Goal: Task Accomplishment & Management: Complete application form

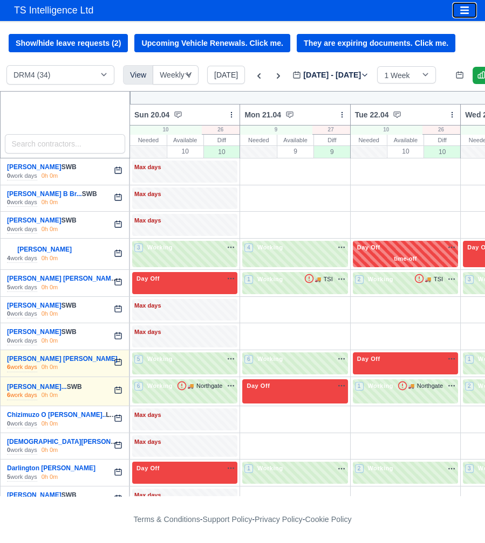
click at [469, 10] on button "Toggle navigation" at bounding box center [464, 10] width 24 height 15
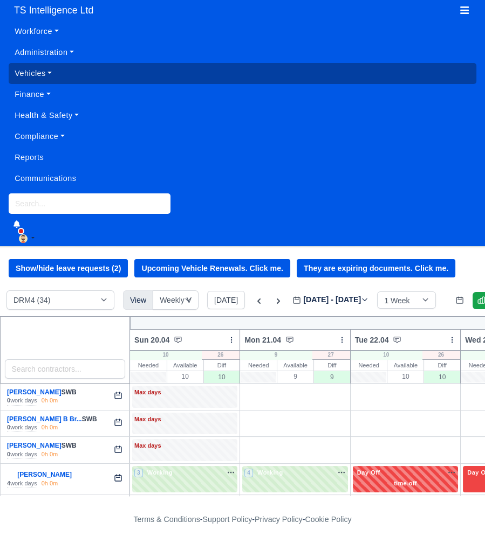
click at [36, 78] on link "Vehicles" at bounding box center [242, 73] width 467 height 21
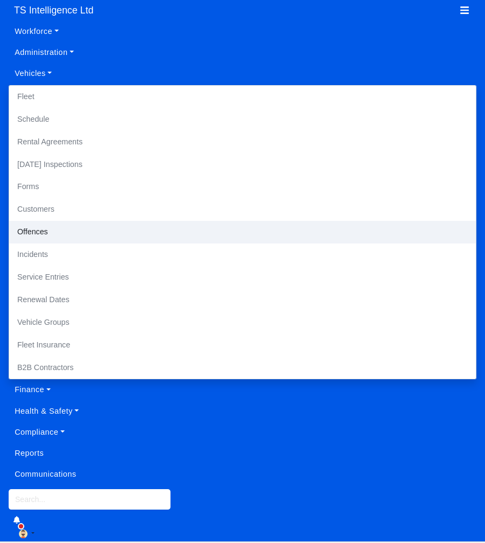
click at [37, 231] on link "Offences" at bounding box center [242, 232] width 466 height 23
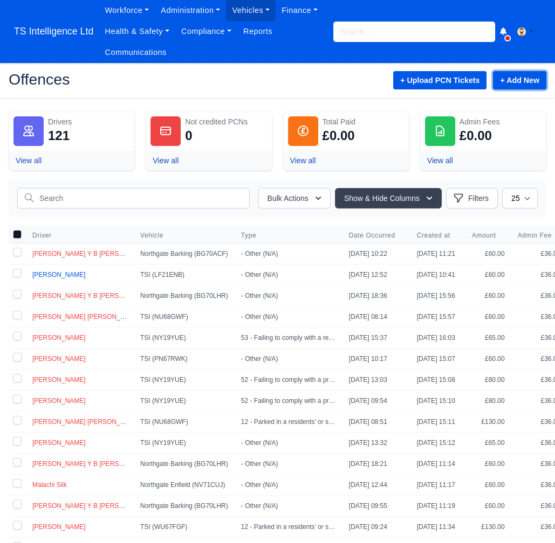
click at [484, 82] on link "+ Add New" at bounding box center [519, 80] width 53 height 18
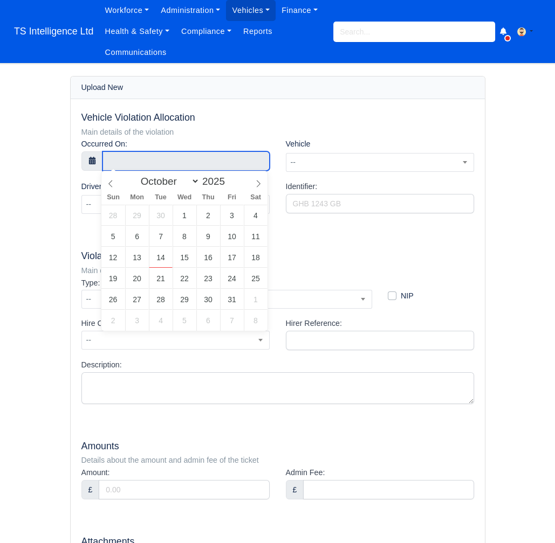
click at [143, 160] on input "text" at bounding box center [185, 160] width 167 height 19
select select "8"
click at [112, 184] on icon at bounding box center [111, 184] width 8 height 8
type input "23 September 2025 00:00"
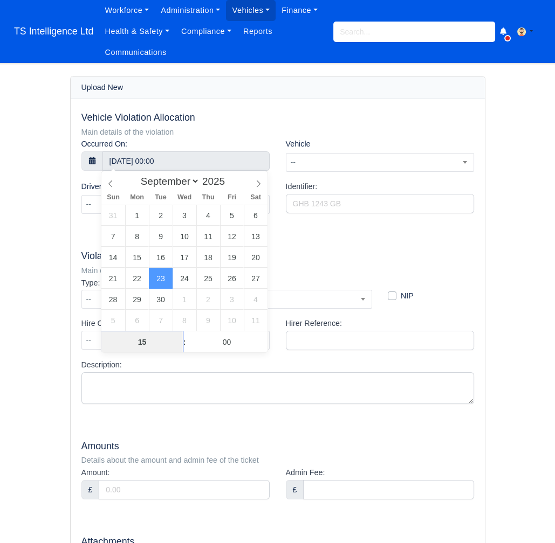
type input "15"
type input "23 September 2025 15:00"
type input "41"
type input "23 September 2025 15:41"
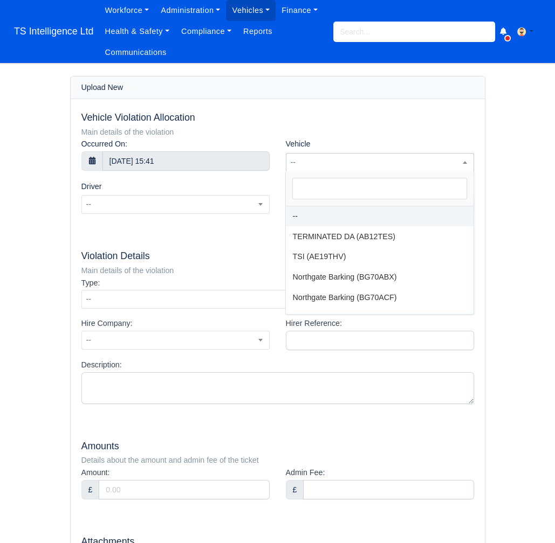
click at [340, 156] on span "--" at bounding box center [379, 162] width 187 height 13
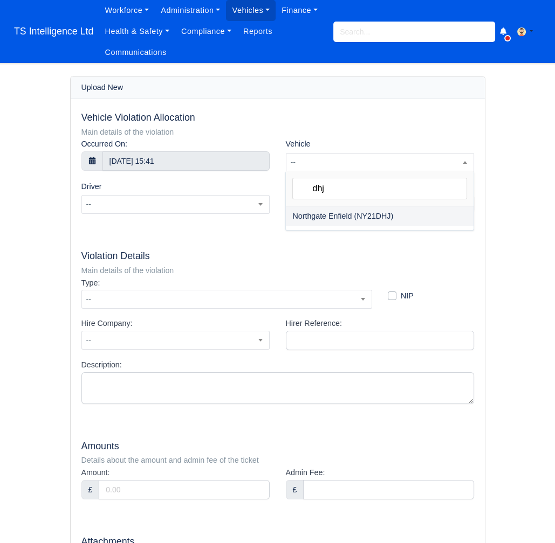
type input "dhj"
select select "31"
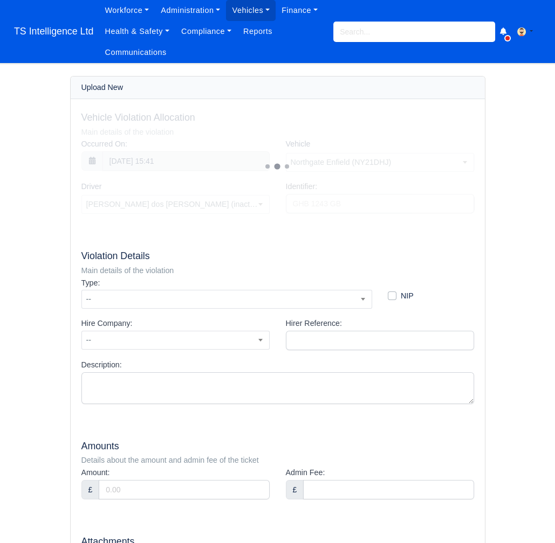
select select "1403"
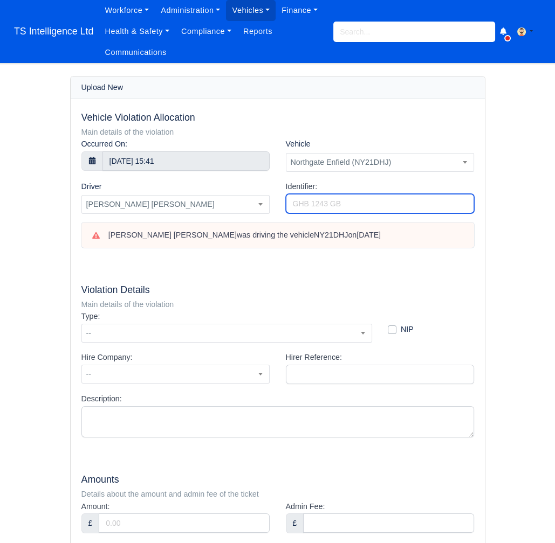
click at [324, 197] on input "Identifier:" at bounding box center [380, 203] width 188 height 19
paste input "BZ82304776"
type input "BZ82304776"
click at [266, 327] on span "--" at bounding box center [226, 333] width 289 height 13
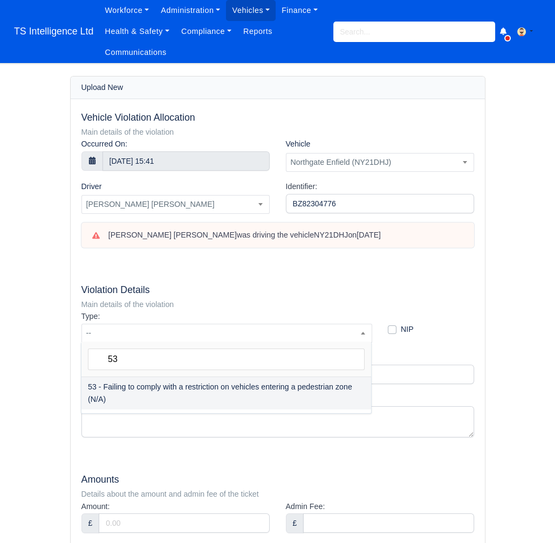
type input "53"
select select "73"
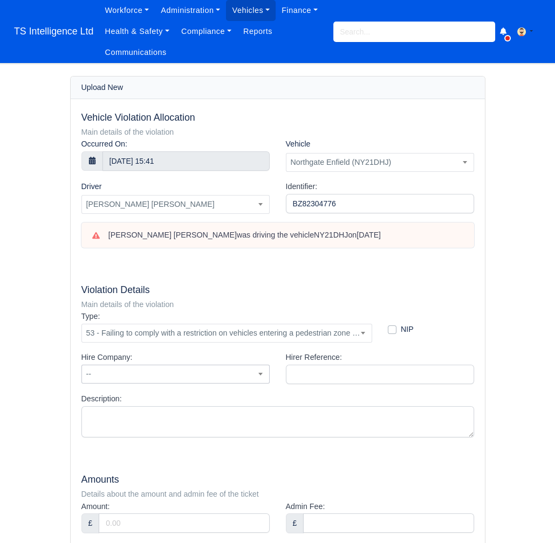
click at [204, 378] on span "--" at bounding box center [175, 374] width 187 height 13
type input "n"
select select "1"
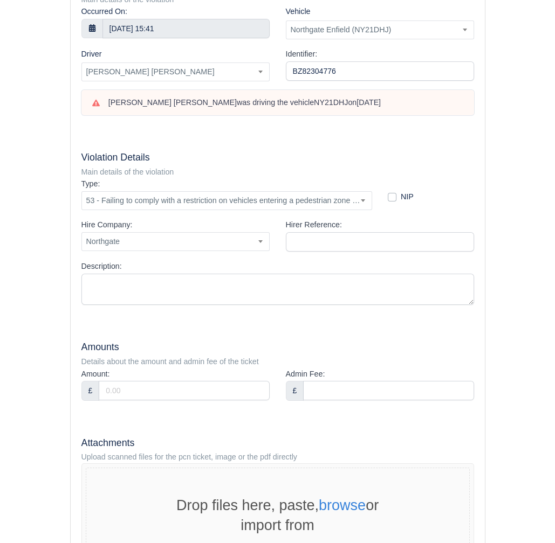
scroll to position [132, 0]
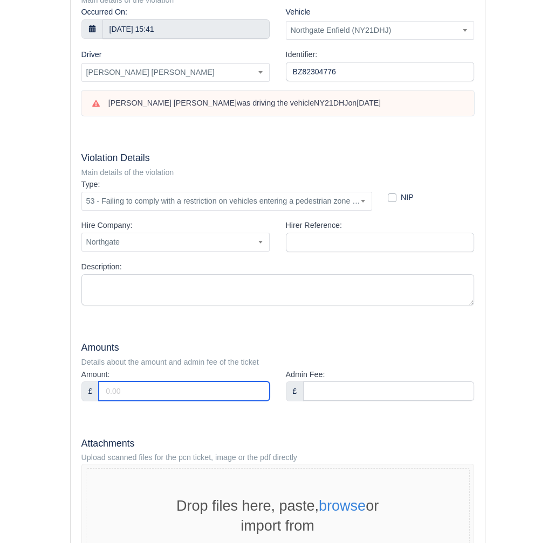
click at [157, 390] on input "Amount:" at bounding box center [184, 391] width 170 height 19
type input "80"
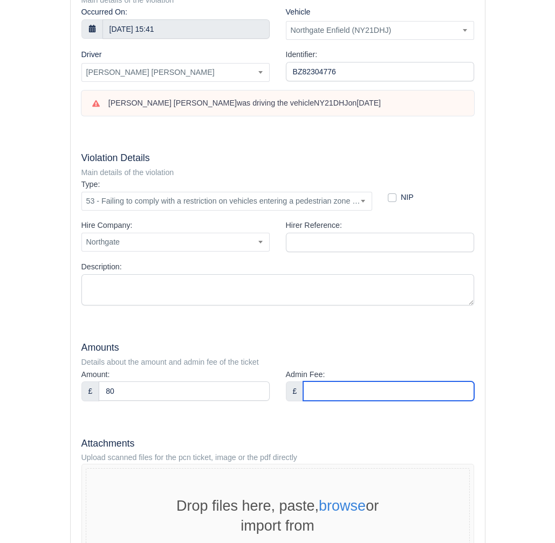
click at [337, 391] on input "Admin Fee:" at bounding box center [388, 391] width 170 height 19
type input "36"
drag, startPoint x: 325, startPoint y: 347, endPoint x: 323, endPoint y: 340, distance: 6.8
click at [324, 342] on h5 "Amounts" at bounding box center [277, 347] width 392 height 11
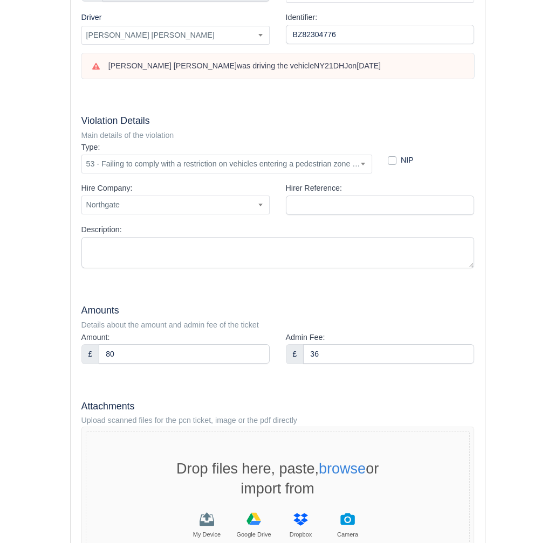
scroll to position [302, 0]
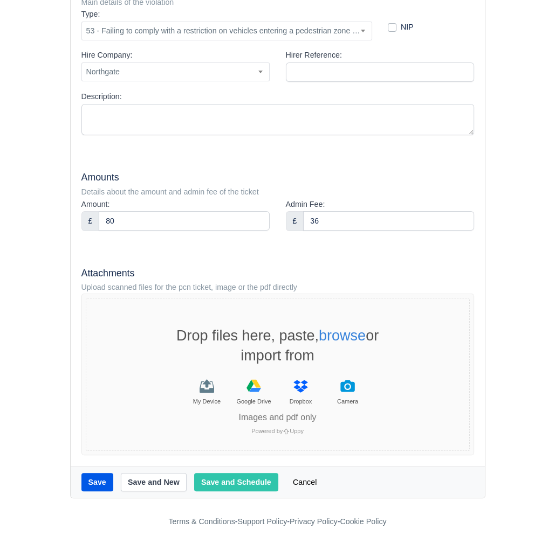
click at [205, 396] on div "Images and pdf only Powered by Uppy" at bounding box center [277, 415] width 383 height 39
click at [206, 385] on icon "File Uploader" at bounding box center [207, 383] width 9 height 9
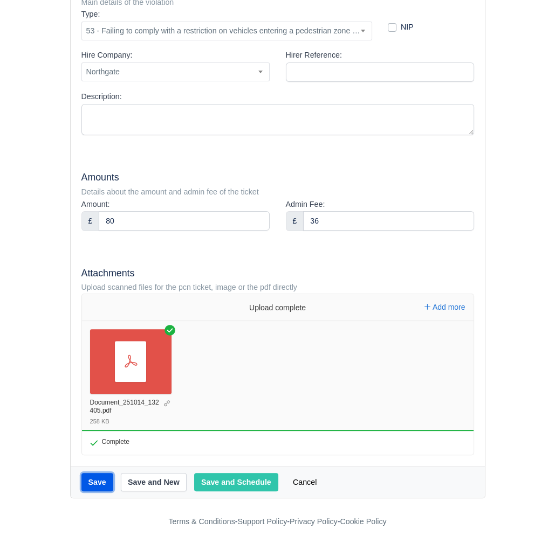
click at [99, 481] on button "Save" at bounding box center [97, 482] width 32 height 18
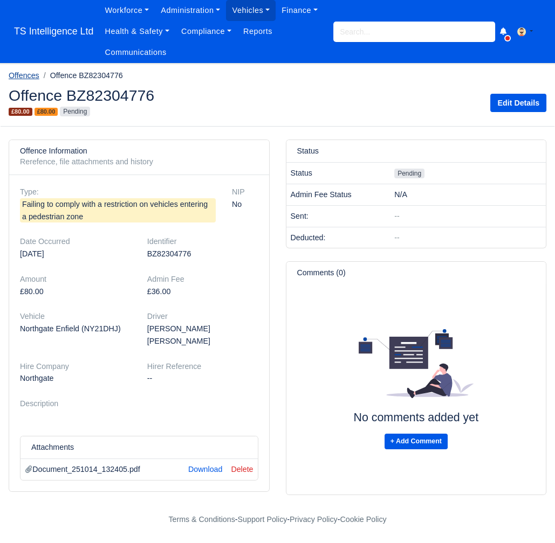
click at [29, 76] on link "Offences" at bounding box center [24, 75] width 31 height 9
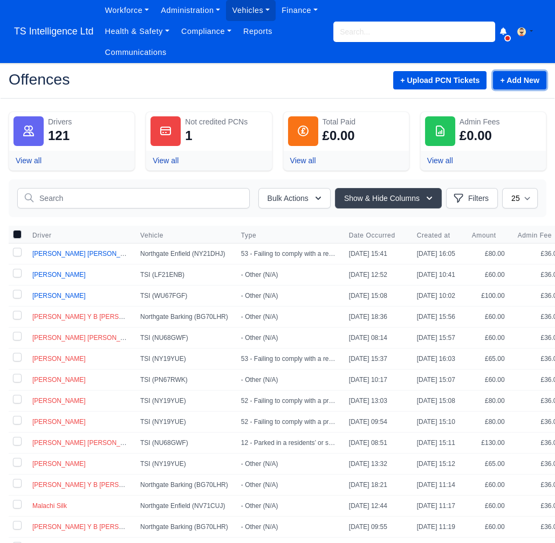
click at [511, 80] on link "+ Add New" at bounding box center [519, 80] width 53 height 18
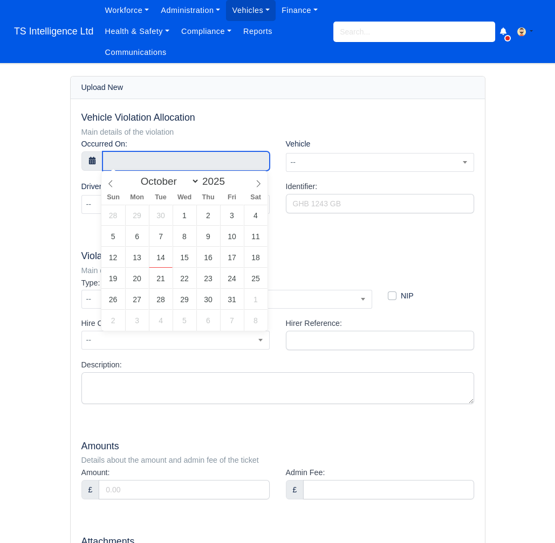
click at [161, 158] on input "text" at bounding box center [185, 160] width 167 height 19
select select "8"
click at [109, 183] on icon at bounding box center [110, 184] width 4 height 7
type input "28 September 2025 00:00"
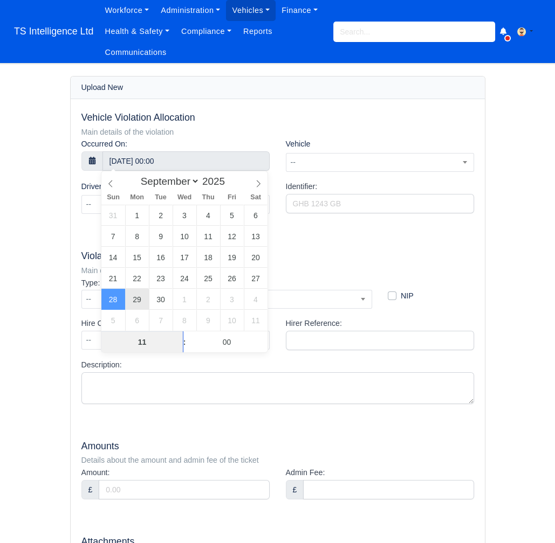
type input "11"
type input "28 September 2025 11:00"
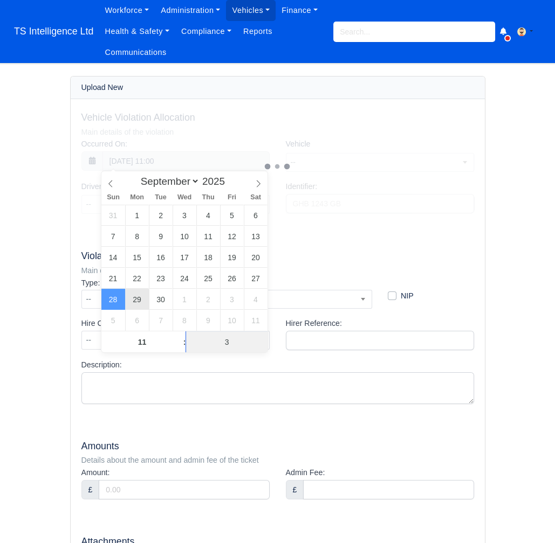
type input "34"
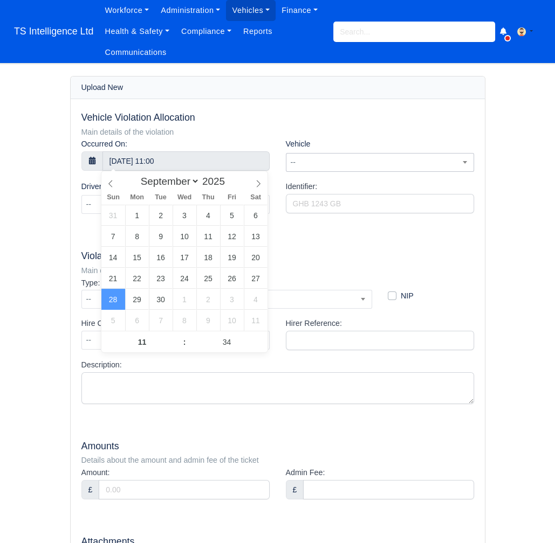
type input "28 September 2025 11:34"
click at [329, 156] on span "--" at bounding box center [379, 162] width 187 height 13
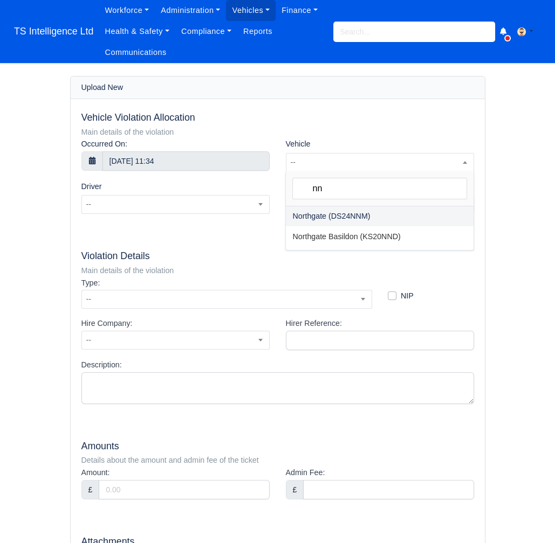
type input "nn"
select select "275"
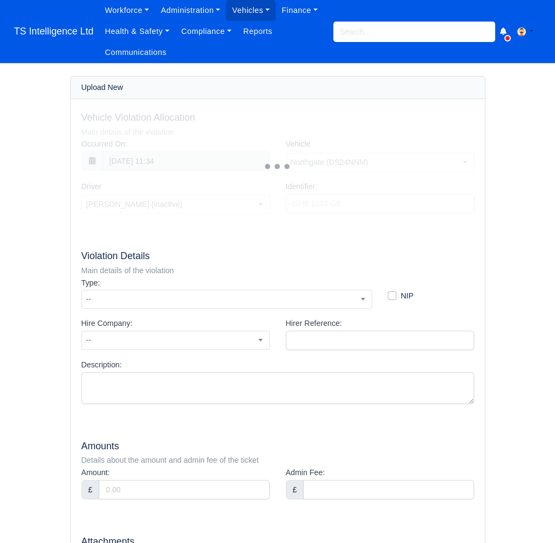
select select "18"
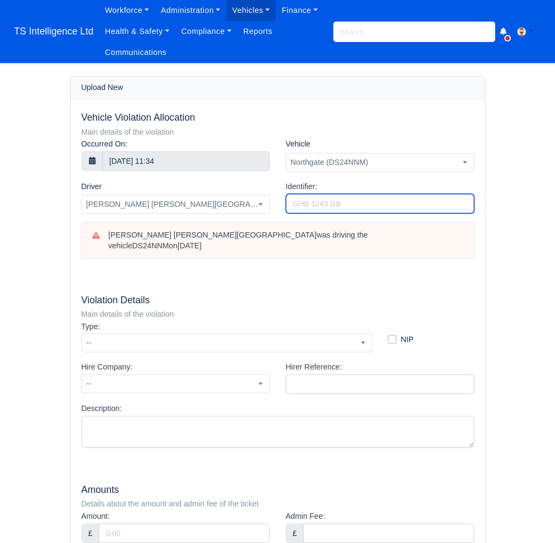
click at [310, 199] on input "Identifier:" at bounding box center [380, 203] width 188 height 19
click at [325, 206] on input "Identifier:" at bounding box center [380, 203] width 188 height 19
paste input "PC29071045"
type input "PC29071045"
click at [185, 321] on div "Type: -- - Other (N/A) 01 - Parked in a restricted street during prescribed hou…" at bounding box center [226, 337] width 291 height 32
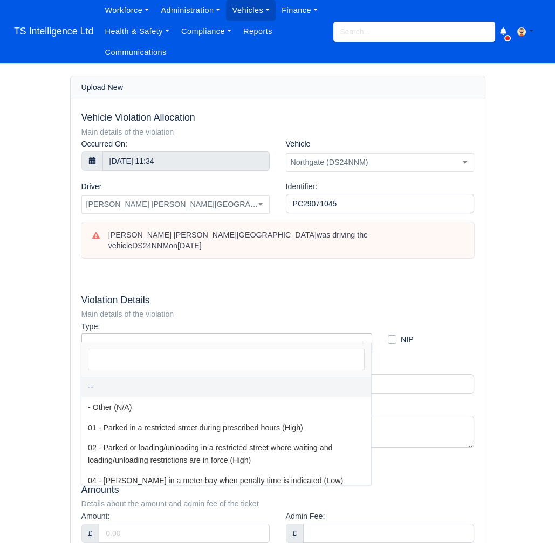
click at [170, 336] on span "--" at bounding box center [226, 342] width 289 height 13
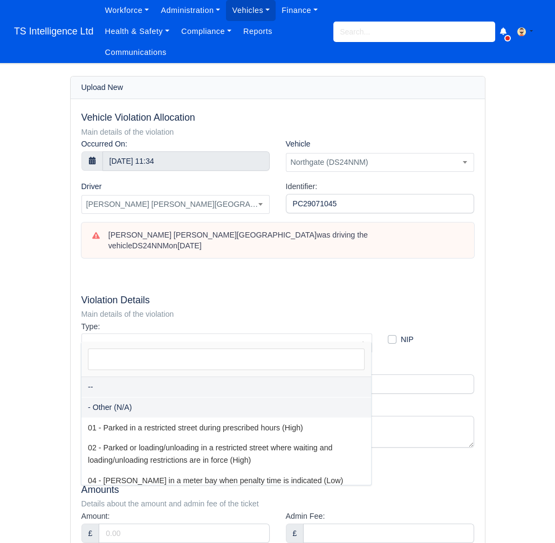
select select "81"
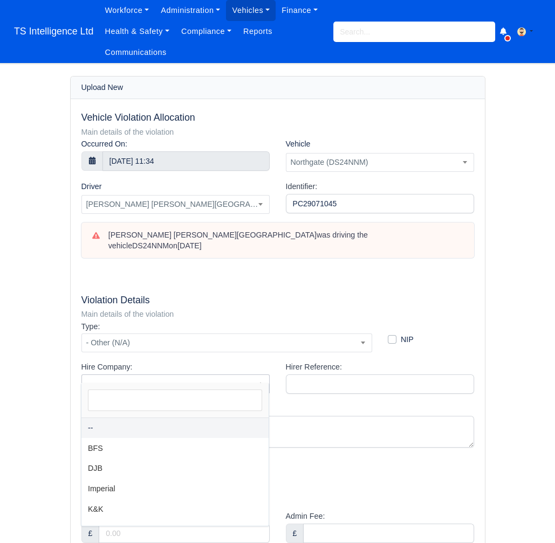
click at [140, 377] on span "--" at bounding box center [175, 383] width 187 height 13
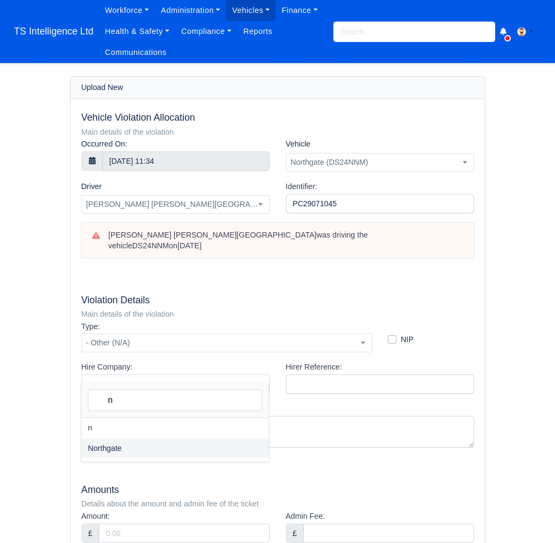
type input "n"
select select "1"
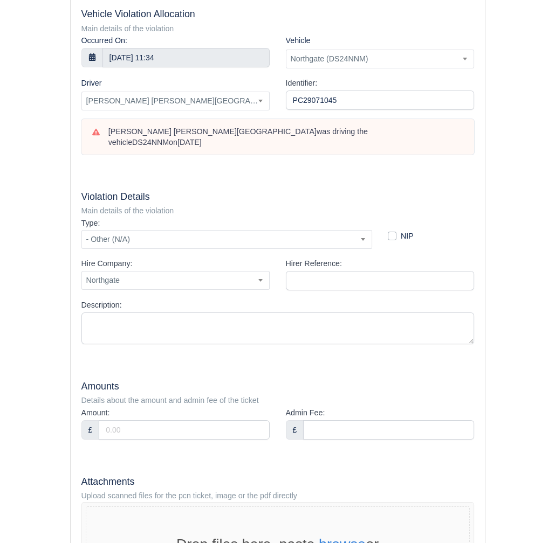
scroll to position [174, 0]
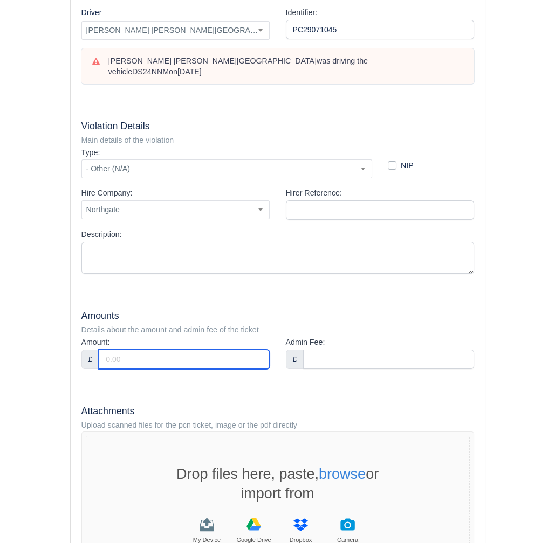
click at [144, 350] on input "Amount:" at bounding box center [184, 359] width 170 height 19
type input "60"
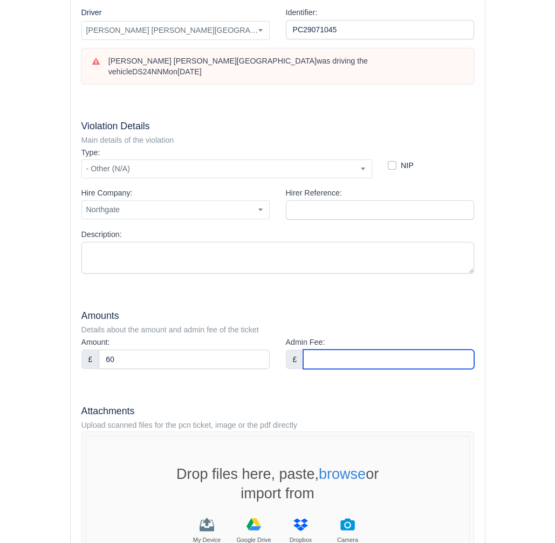
click at [391, 350] on input "Admin Fee:" at bounding box center [388, 359] width 170 height 19
type input "36"
click at [141, 365] on div "Amount: £ 60" at bounding box center [175, 357] width 204 height 42
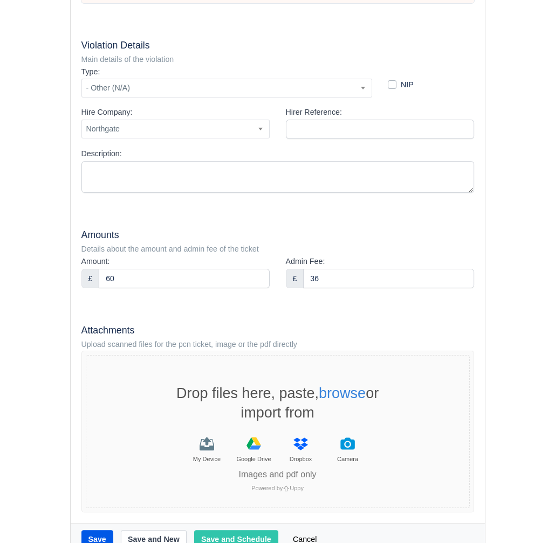
scroll to position [274, 0]
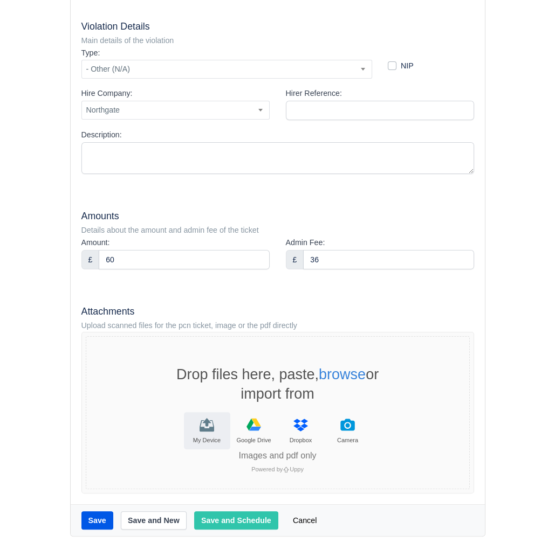
click at [209, 418] on icon "File Uploader" at bounding box center [206, 425] width 15 height 15
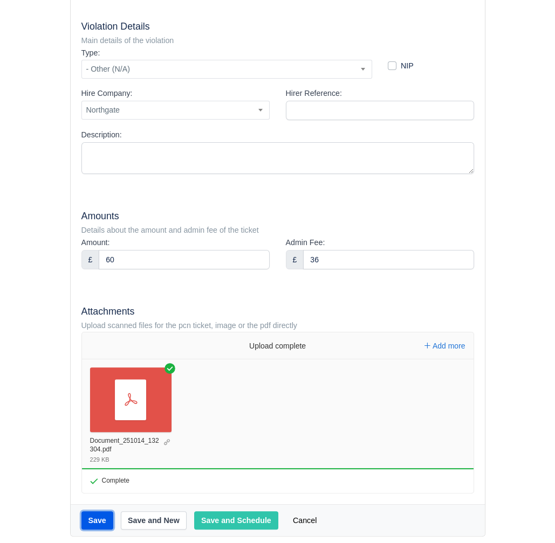
click at [100, 512] on button "Save" at bounding box center [97, 521] width 32 height 18
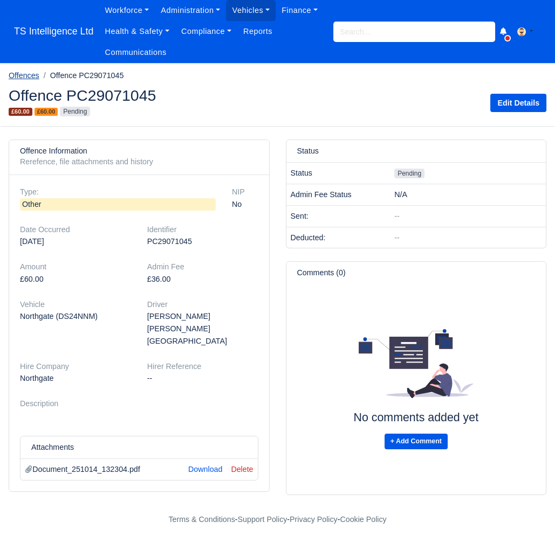
click at [36, 74] on link "Offences" at bounding box center [24, 75] width 31 height 9
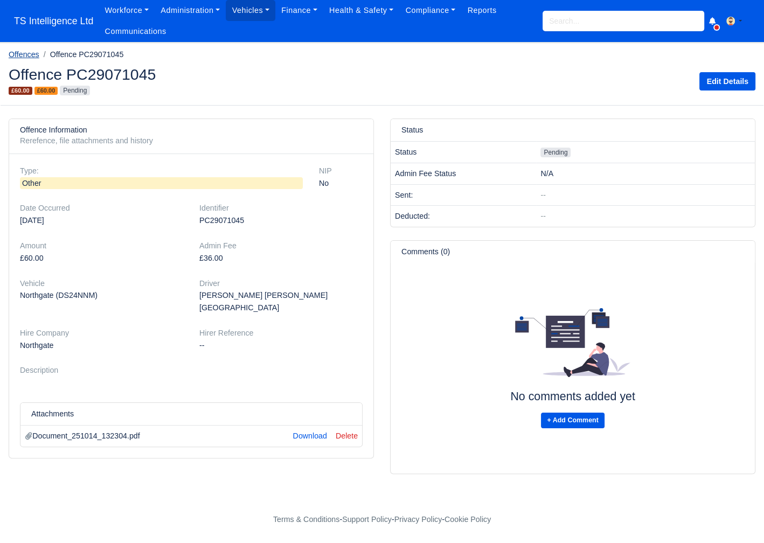
click at [35, 52] on link "Offences" at bounding box center [24, 54] width 31 height 9
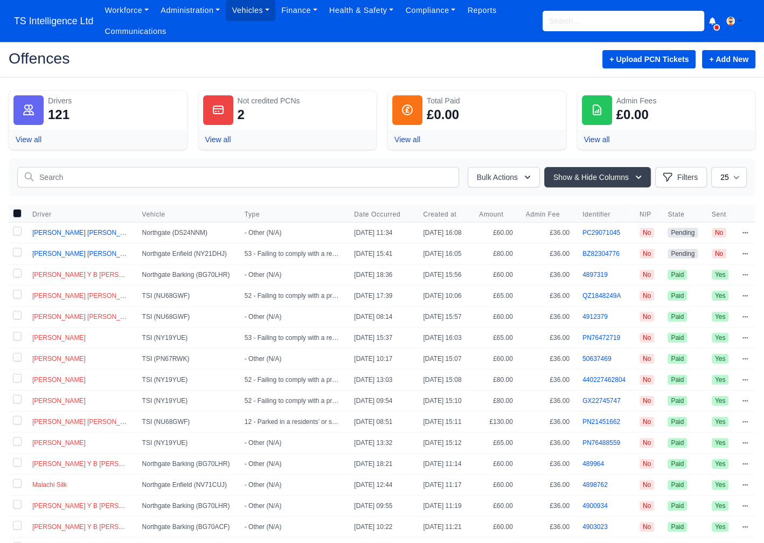
click at [18, 229] on label at bounding box center [17, 233] width 17 height 20
click at [18, 229] on input "checkbox" at bounding box center [17, 231] width 9 height 9
checkbox input "true"
click at [15, 252] on label at bounding box center [17, 254] width 17 height 20
click at [15, 252] on input "checkbox" at bounding box center [17, 252] width 9 height 9
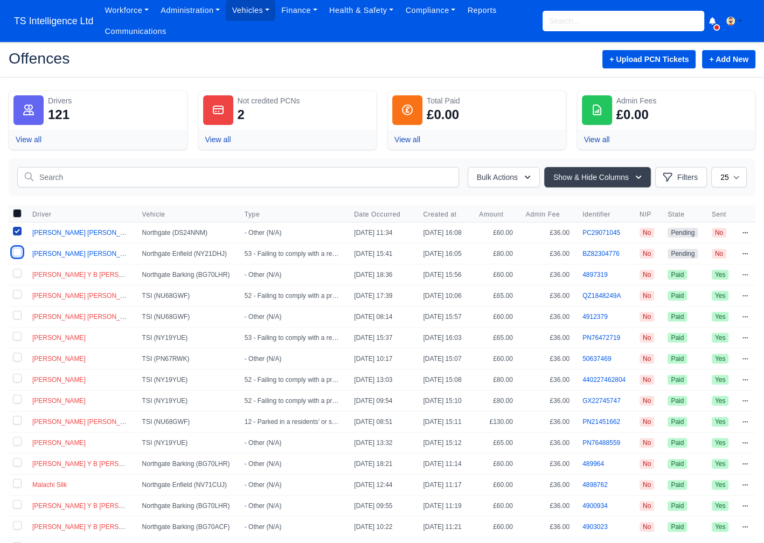
checkbox input "true"
click at [515, 178] on button "Bulk Actions" at bounding box center [504, 177] width 72 height 20
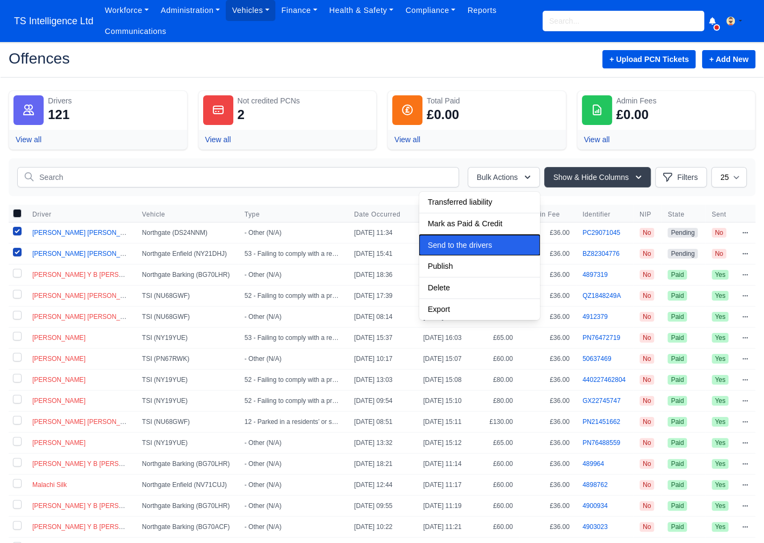
click at [453, 244] on span "Send to the drivers" at bounding box center [460, 245] width 64 height 9
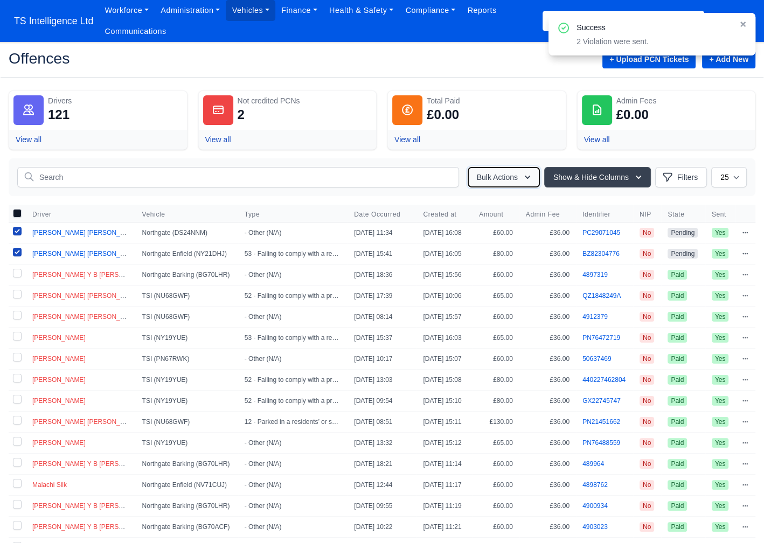
click at [498, 176] on button "Bulk Actions" at bounding box center [504, 177] width 72 height 20
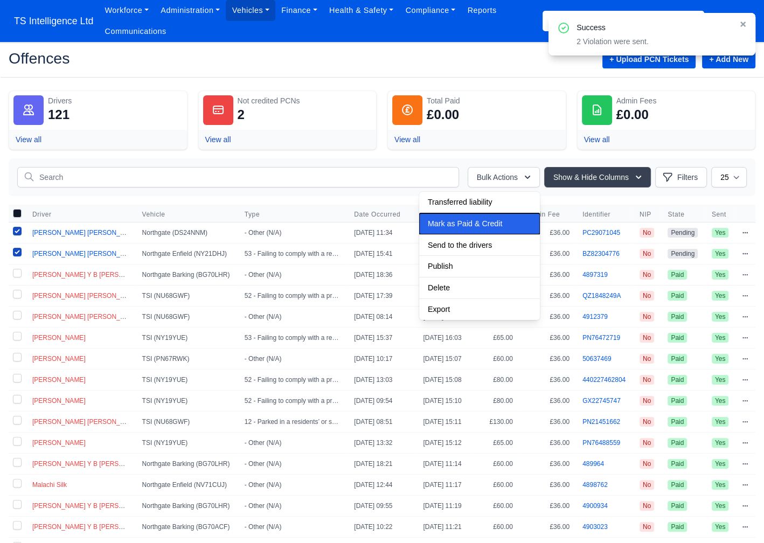
click at [462, 221] on span "Mark as Paid & Credit" at bounding box center [465, 223] width 74 height 9
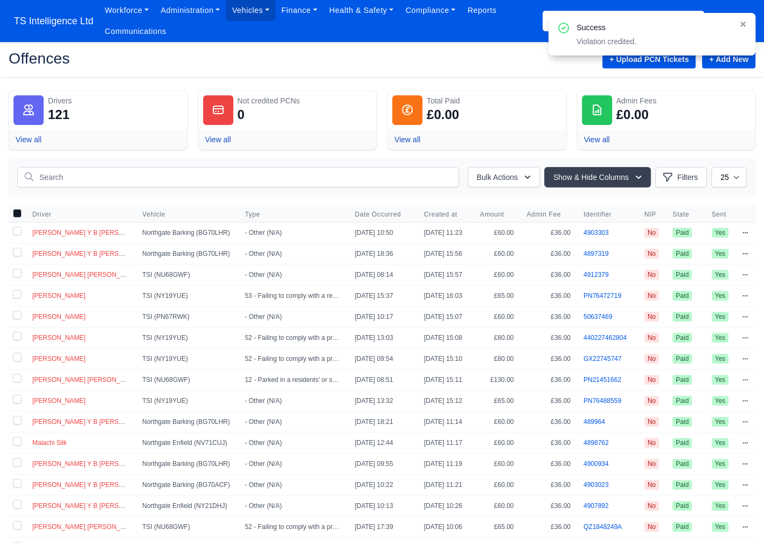
click at [742, 24] on icon at bounding box center [744, 24] width 8 height 8
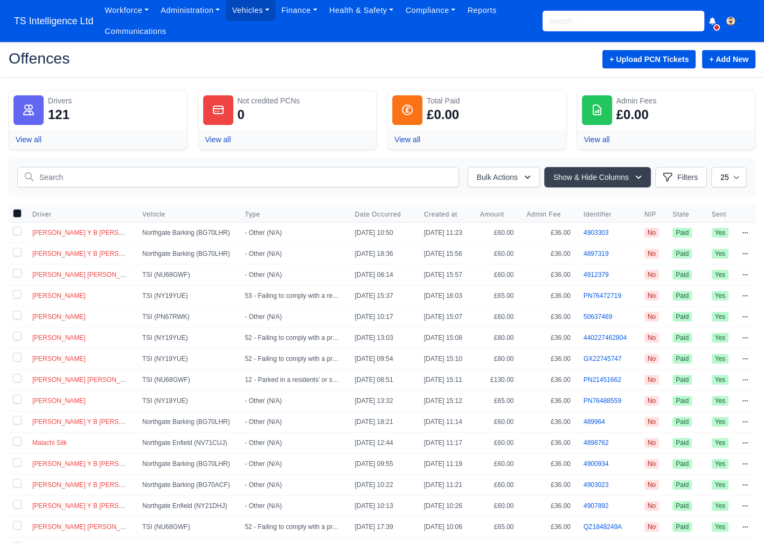
click at [586, 20] on input "search" at bounding box center [624, 21] width 162 height 20
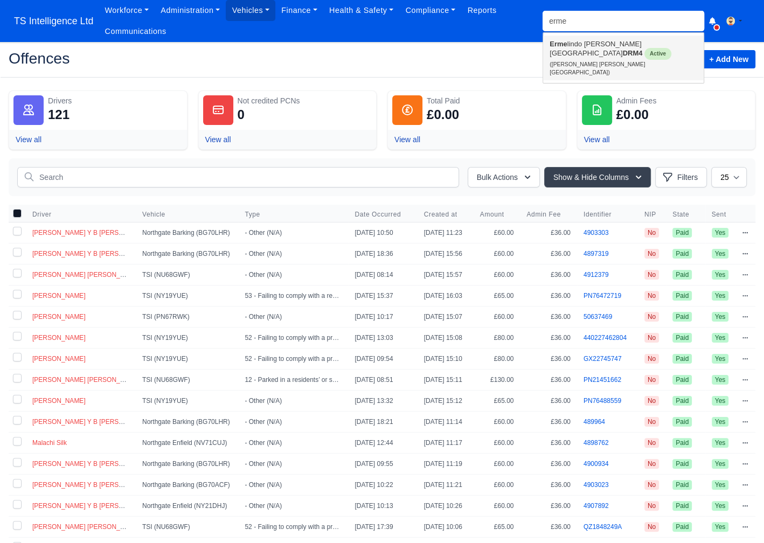
click at [581, 48] on link "Erme lindo L. P. Pereira DRM4 Active (Ermelindo L. P. Pereira)" at bounding box center [623, 58] width 161 height 45
type input "[PERSON_NAME] [PERSON_NAME][GEOGRAPHIC_DATA]"
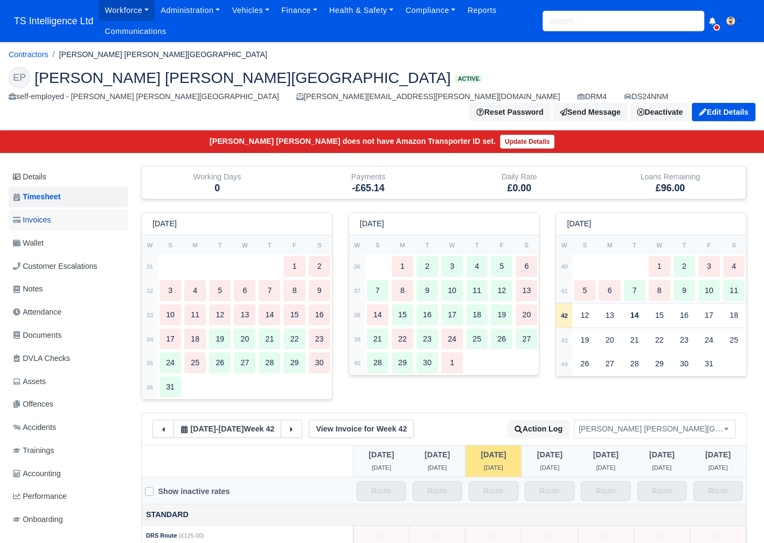
click at [56, 210] on link "Invoices" at bounding box center [69, 220] width 120 height 21
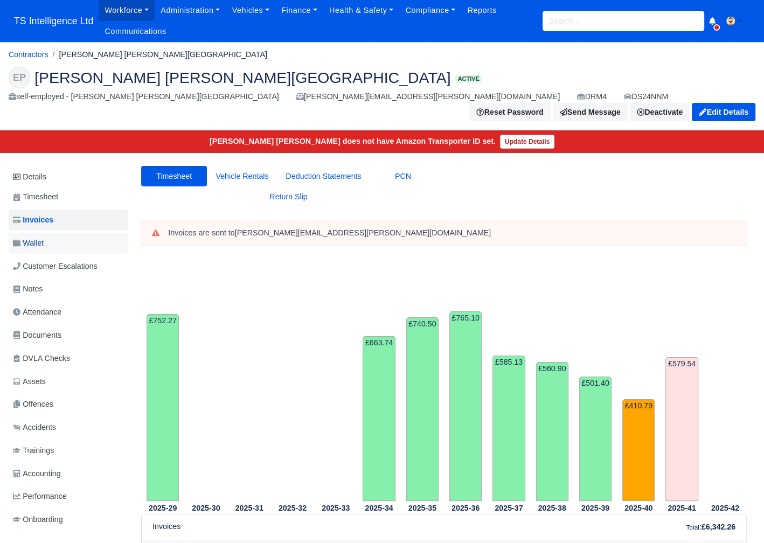
click at [51, 233] on link "Wallet" at bounding box center [69, 243] width 120 height 21
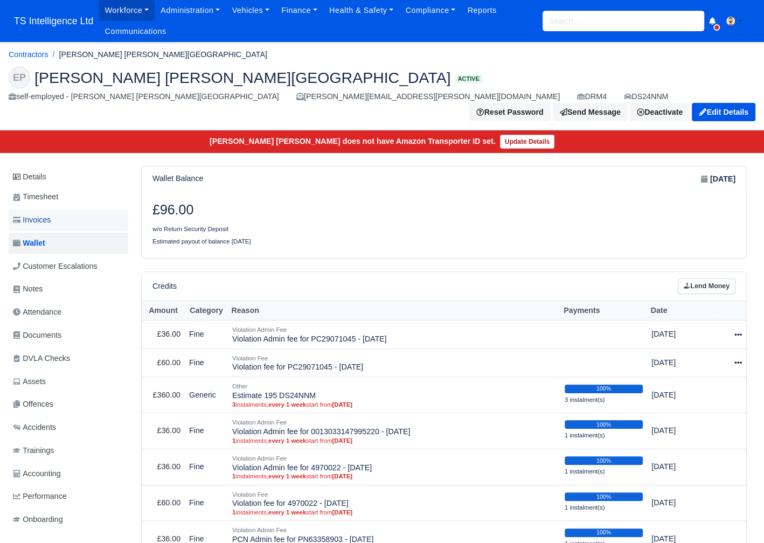
click at [77, 210] on link "Invoices" at bounding box center [69, 220] width 120 height 21
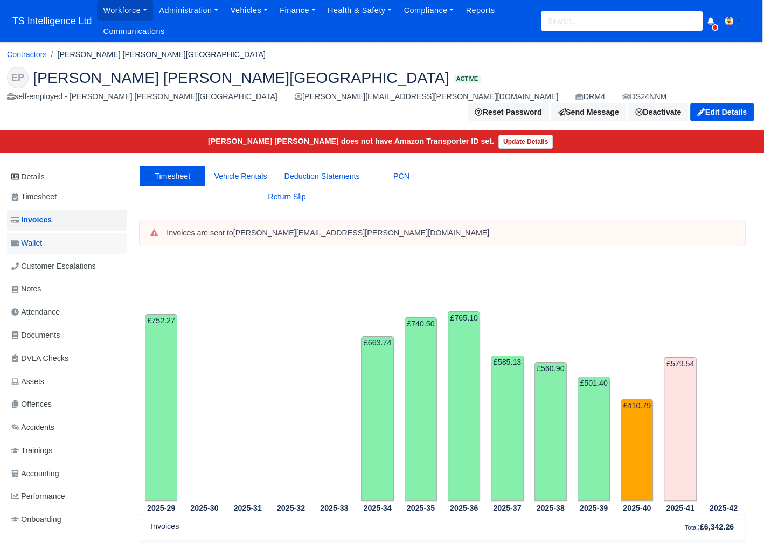
scroll to position [0, 3]
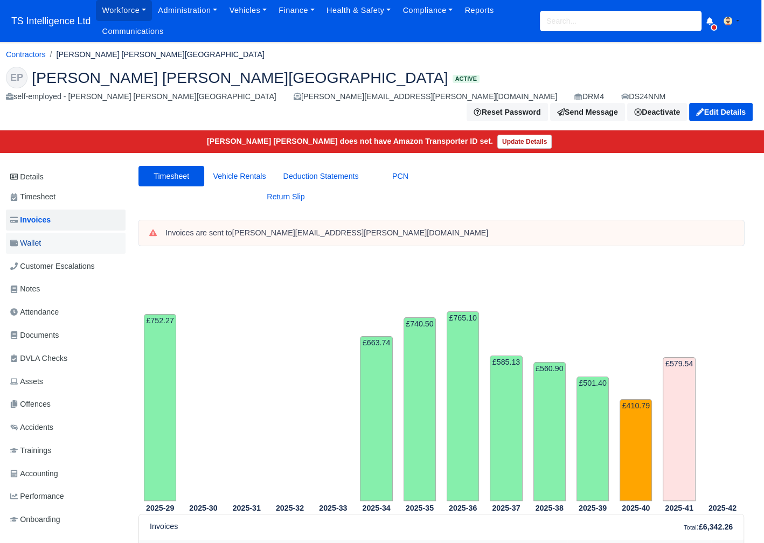
click at [51, 233] on link "Wallet" at bounding box center [66, 243] width 120 height 21
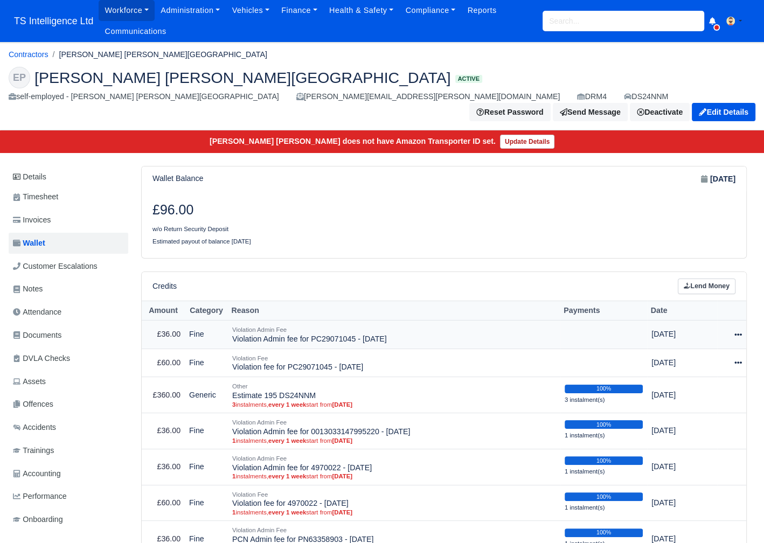
click at [736, 331] on icon at bounding box center [739, 335] width 8 height 8
click at [688, 376] on link "Schedule" at bounding box center [691, 384] width 96 height 17
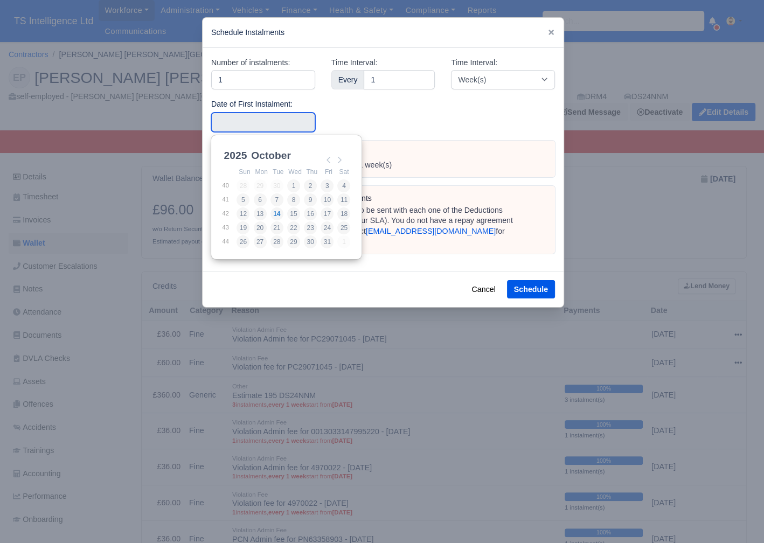
click at [282, 119] on input "Use the arrow keys to pick a date" at bounding box center [263, 122] width 104 height 19
type input "2025-10-04"
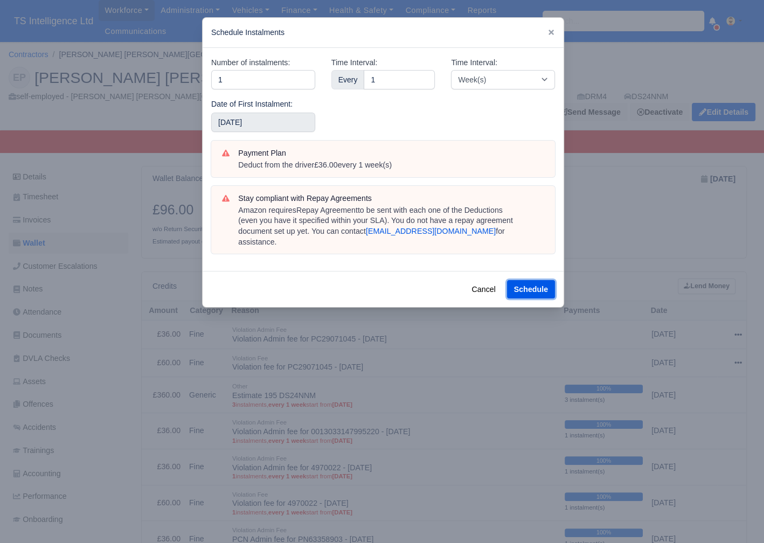
click at [533, 282] on button "Schedule" at bounding box center [531, 289] width 48 height 18
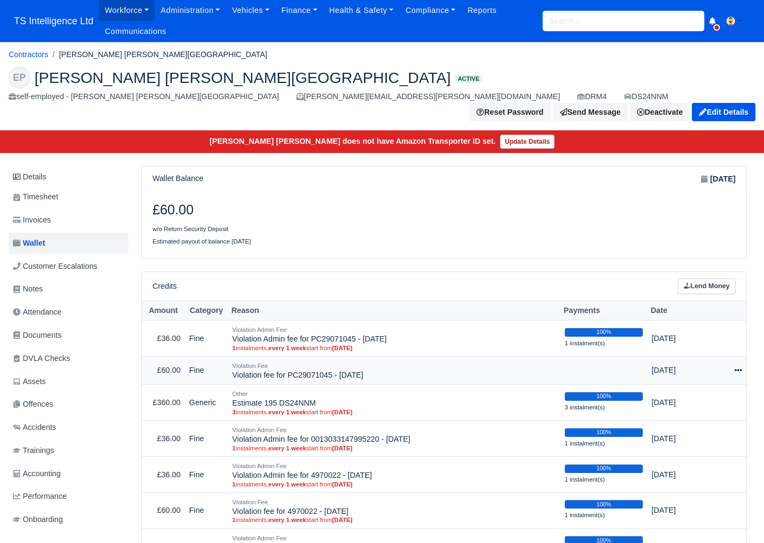
click at [740, 364] on div at bounding box center [732, 370] width 20 height 12
click at [695, 412] on link "Schedule" at bounding box center [691, 420] width 96 height 17
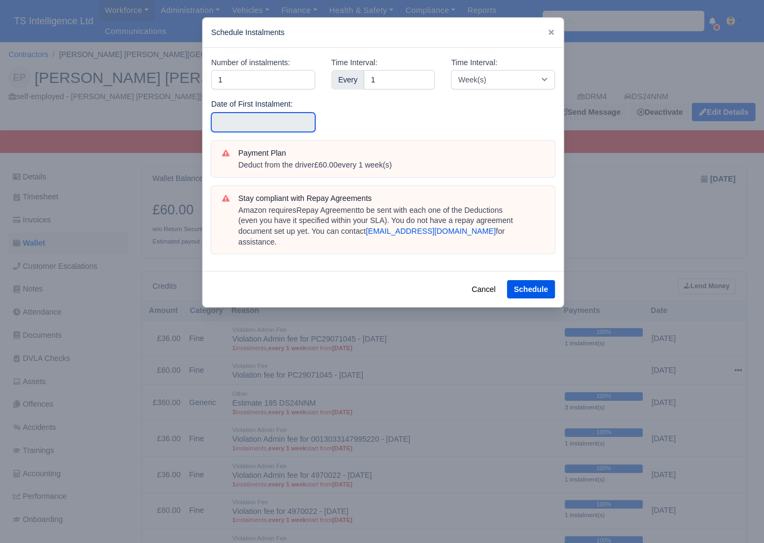
click at [259, 119] on input "text" at bounding box center [263, 122] width 104 height 19
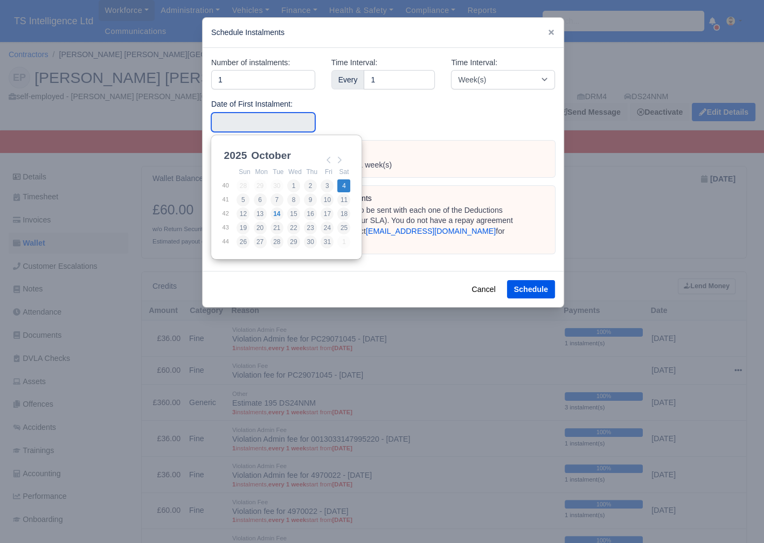
type input "2025-10-04"
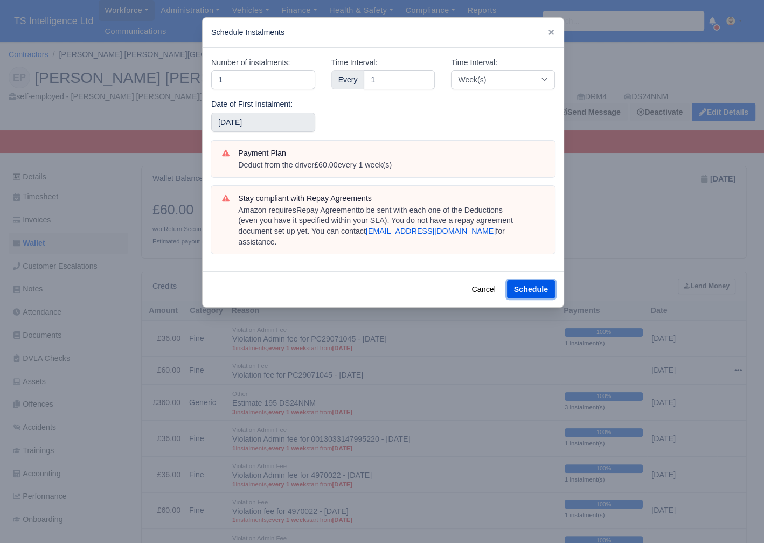
click at [535, 280] on button "Schedule" at bounding box center [531, 289] width 48 height 18
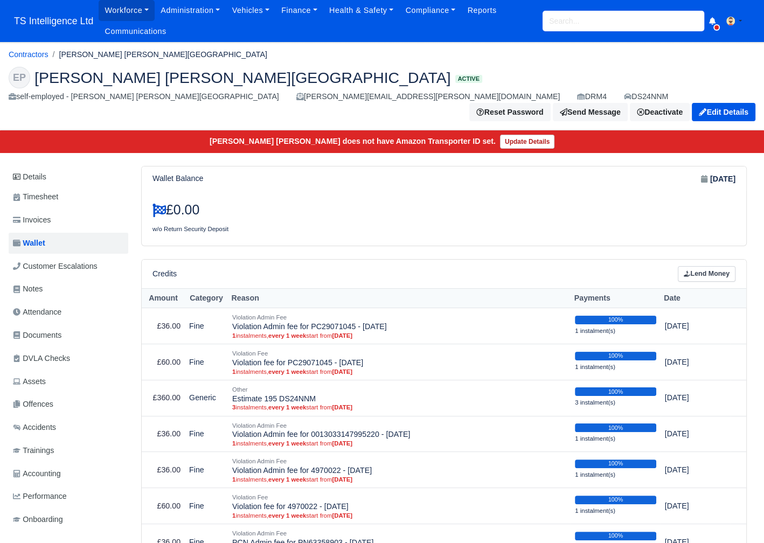
click at [559, 14] on input "search" at bounding box center [624, 21] width 162 height 20
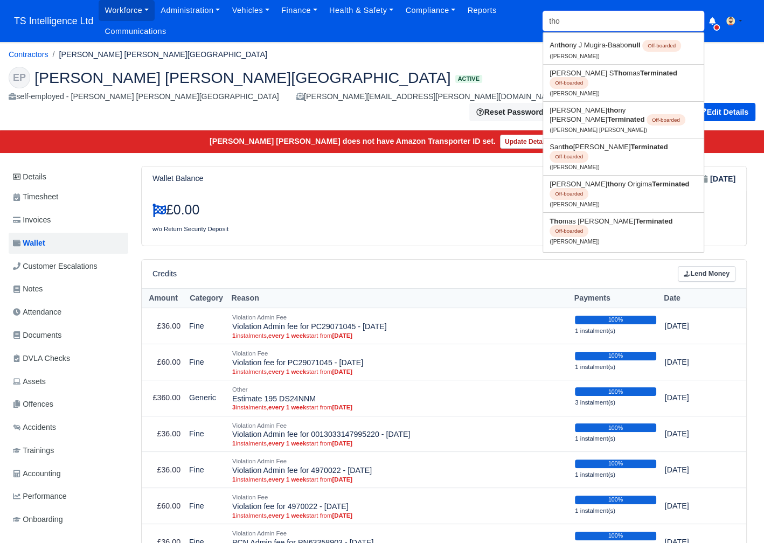
type input "[PERSON_NAME]"
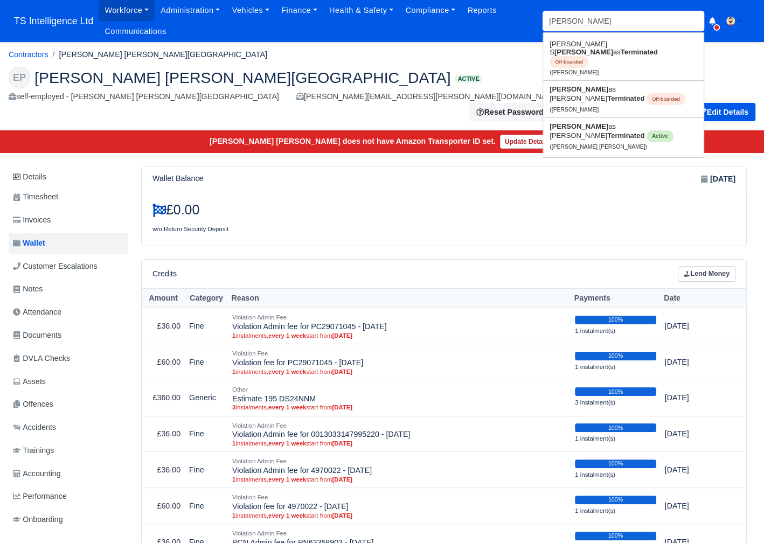
type input "[PERSON_NAME]"
click at [578, 118] on link "[PERSON_NAME] as [PERSON_NAME] Terminated Active ([PERSON_NAME] [PERSON_NAME])" at bounding box center [623, 136] width 161 height 37
type input "[PERSON_NAME] [PERSON_NAME]"
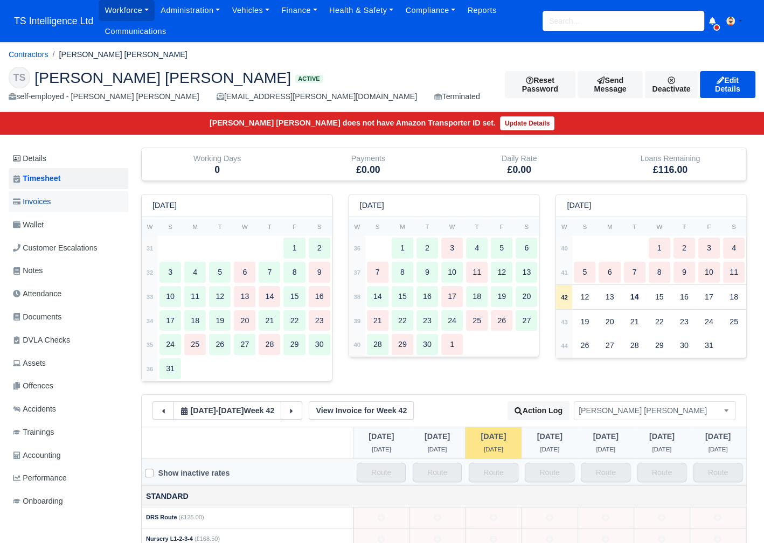
click at [60, 203] on link "Invoices" at bounding box center [69, 201] width 120 height 21
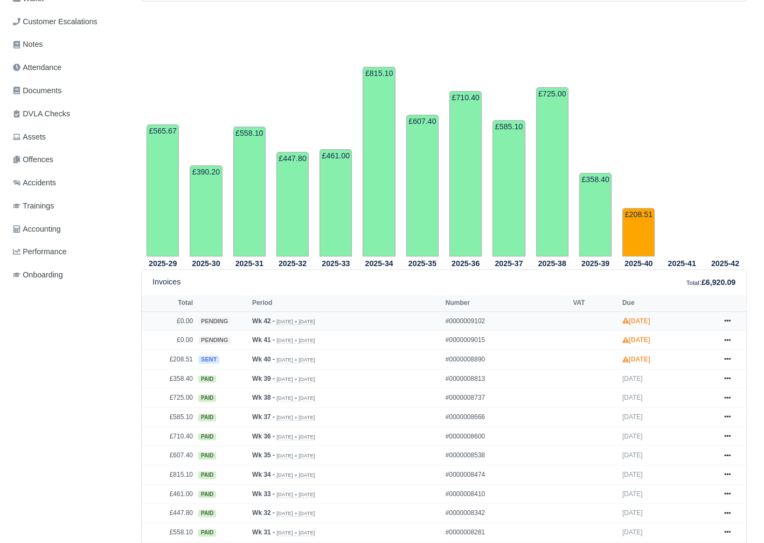
scroll to position [240, 0]
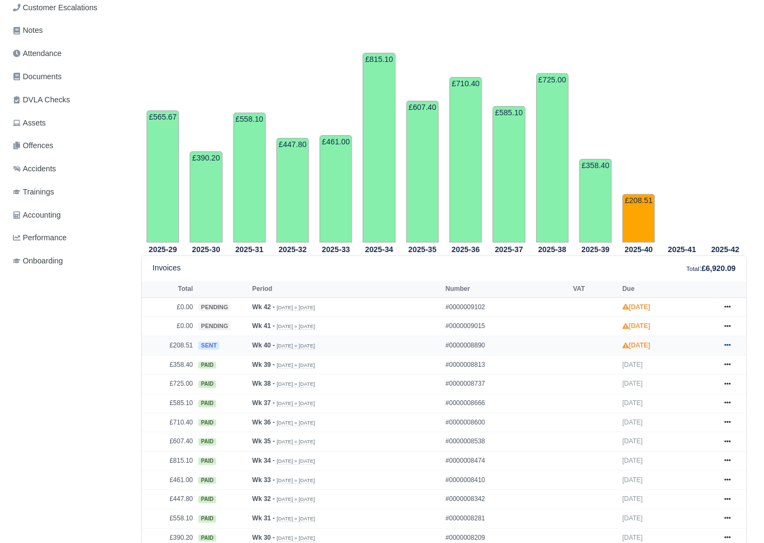
click at [728, 342] on icon at bounding box center [727, 345] width 6 height 6
click at [655, 361] on link "Show Invoice" at bounding box center [687, 365] width 96 height 23
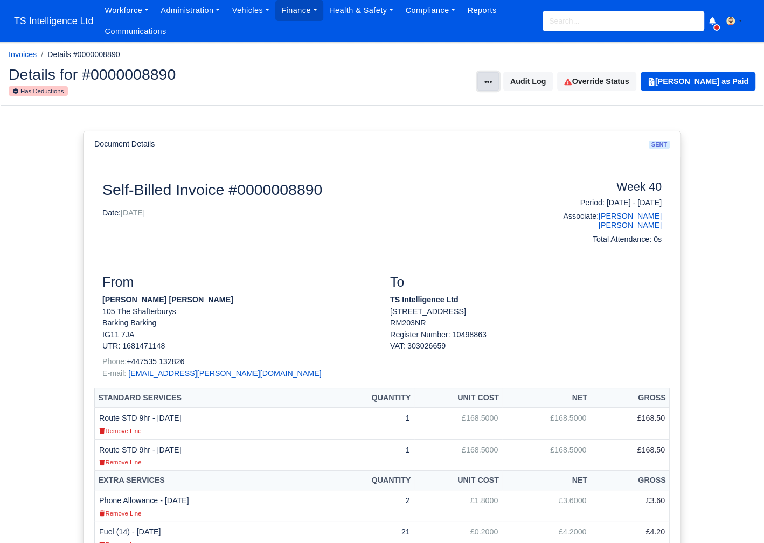
click at [492, 80] on icon at bounding box center [489, 82] width 8 height 8
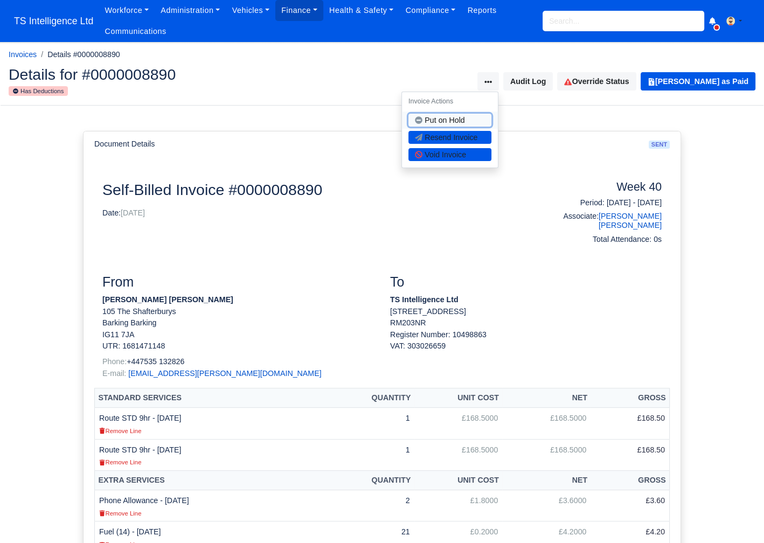
click at [459, 120] on button "Put on Hold" at bounding box center [450, 120] width 83 height 13
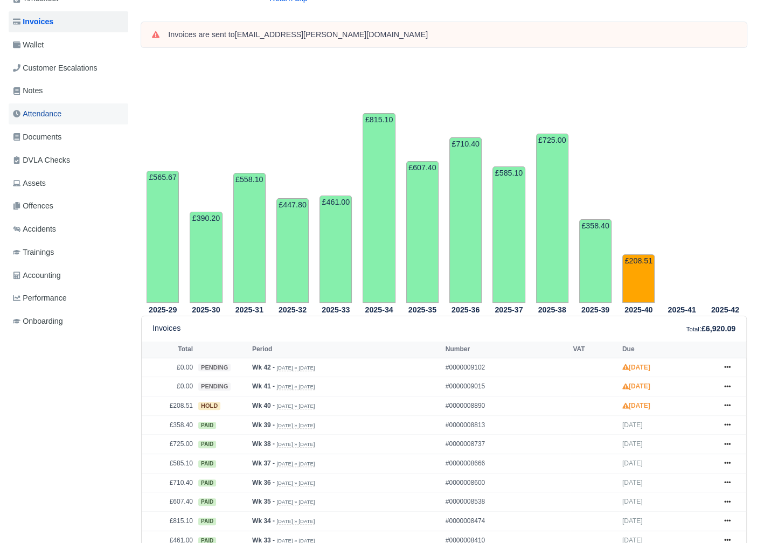
scroll to position [50, 0]
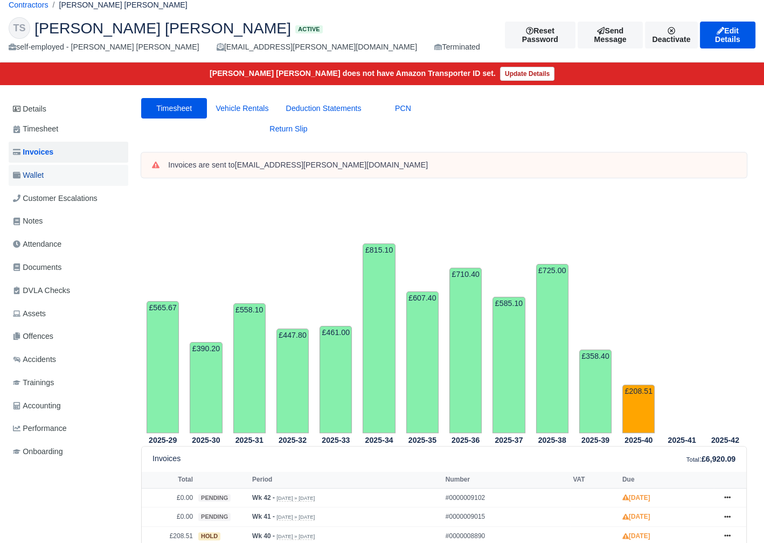
click at [59, 178] on link "Wallet" at bounding box center [69, 175] width 120 height 21
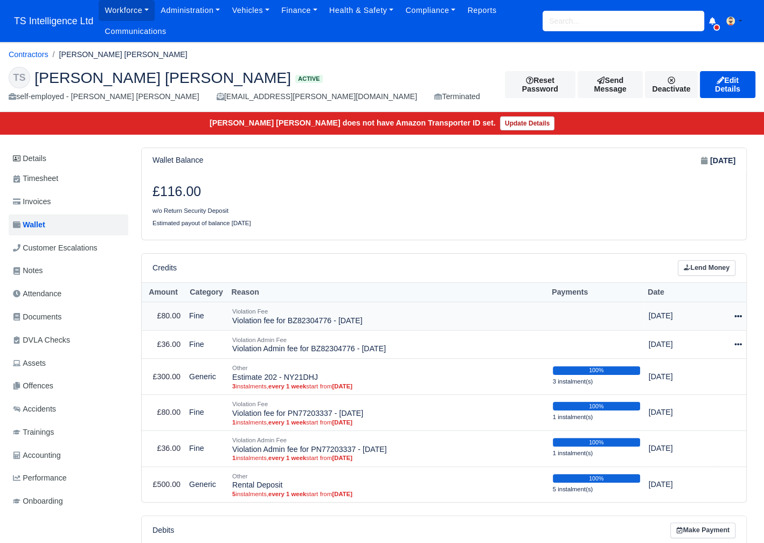
click at [740, 314] on icon at bounding box center [739, 317] width 8 height 8
click at [694, 361] on link "Schedule" at bounding box center [691, 365] width 96 height 17
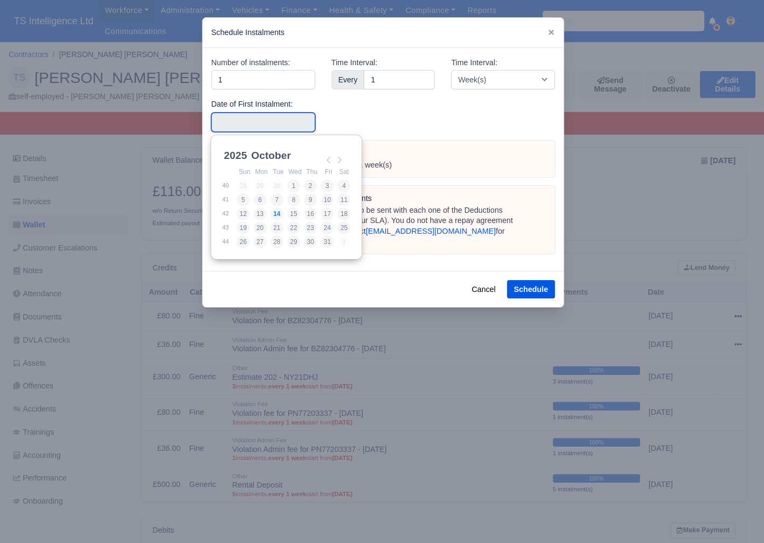
click at [266, 125] on input "Use the arrow keys to pick a date" at bounding box center [263, 122] width 104 height 19
type input "2025-10-04"
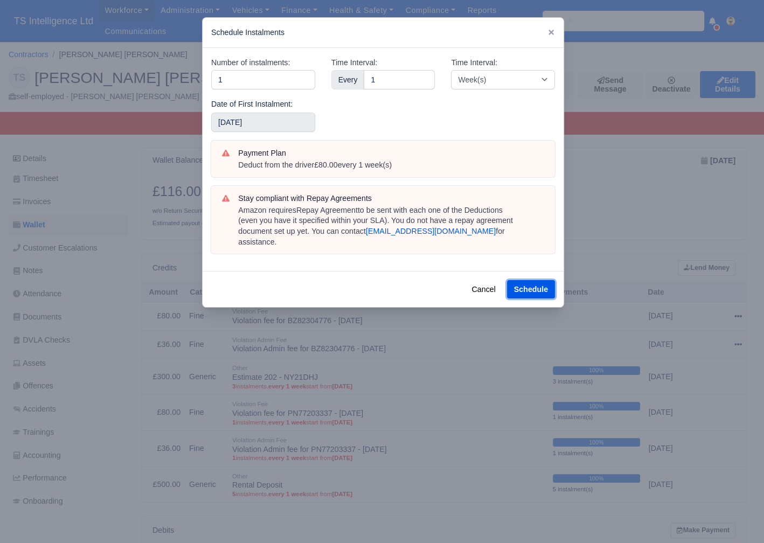
click at [533, 280] on button "Schedule" at bounding box center [531, 289] width 48 height 18
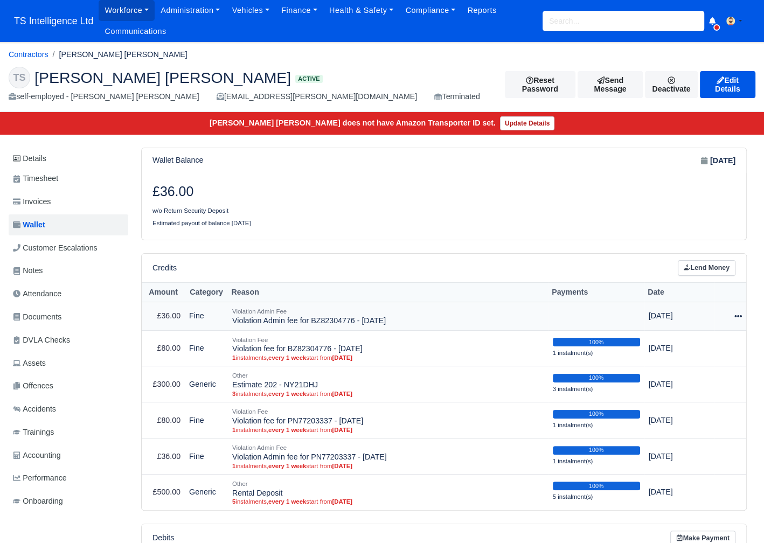
drag, startPoint x: 740, startPoint y: 313, endPoint x: 735, endPoint y: 317, distance: 6.1
click at [740, 315] on icon at bounding box center [739, 316] width 8 height 2
click at [695, 362] on link "Schedule" at bounding box center [691, 365] width 96 height 17
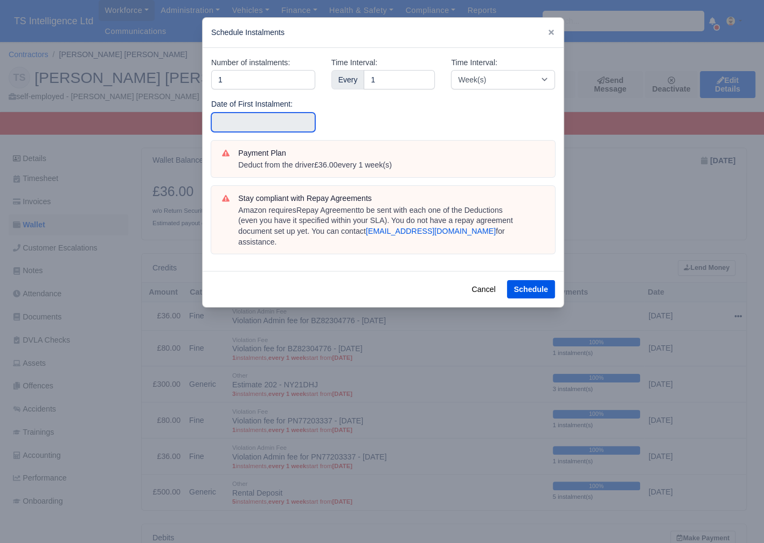
drag, startPoint x: 247, startPoint y: 120, endPoint x: 253, endPoint y: 122, distance: 6.3
click at [249, 120] on input "text" at bounding box center [263, 122] width 104 height 19
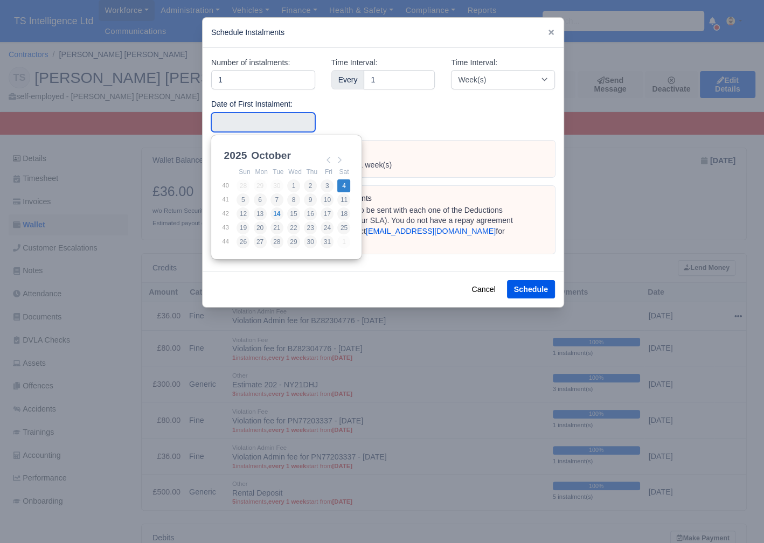
type input "2025-10-04"
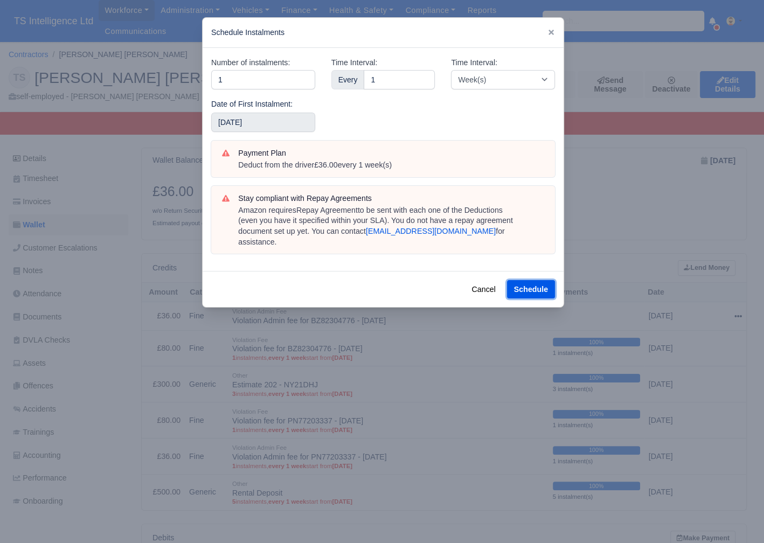
click at [538, 280] on button "Schedule" at bounding box center [531, 289] width 48 height 18
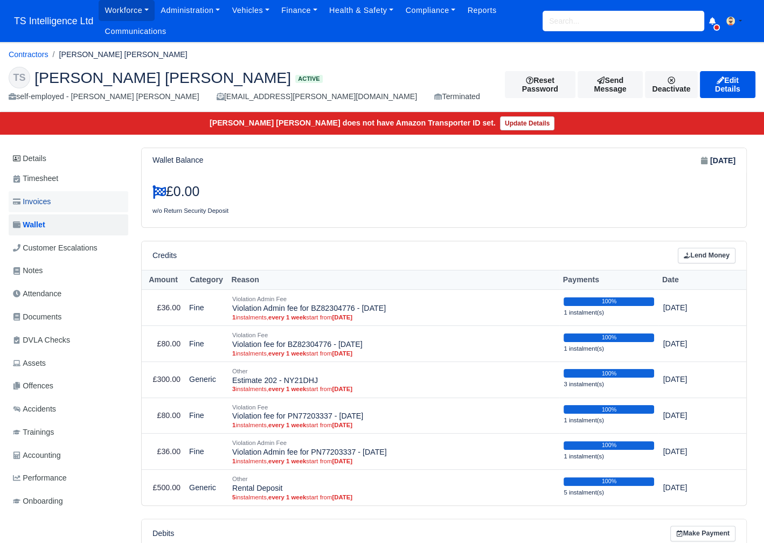
click at [51, 201] on span "Invoices" at bounding box center [32, 202] width 38 height 12
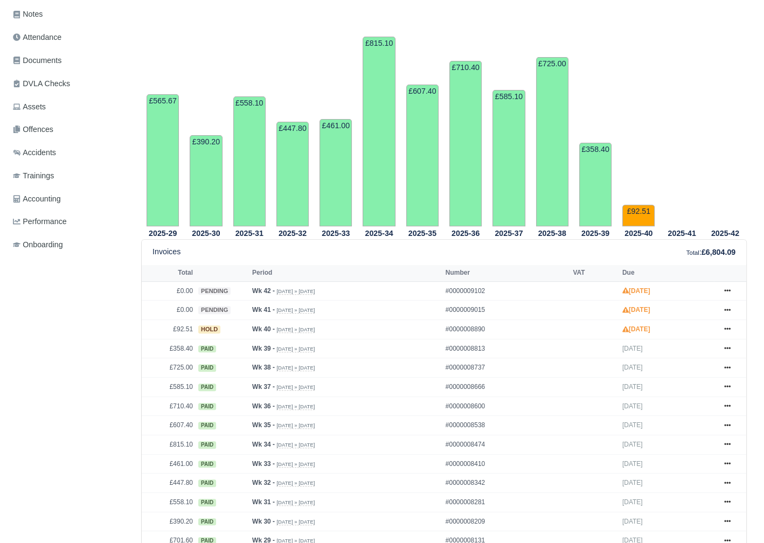
scroll to position [314, 0]
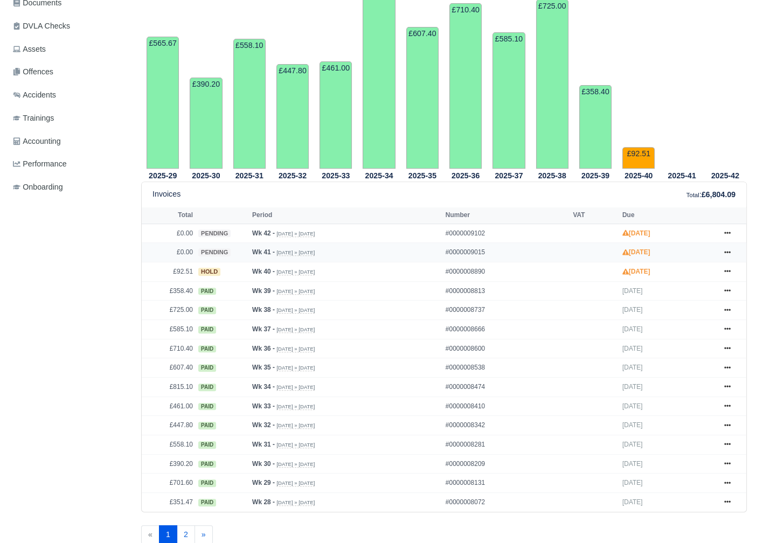
drag, startPoint x: 727, startPoint y: 248, endPoint x: 722, endPoint y: 258, distance: 10.1
click at [727, 249] on icon at bounding box center [727, 252] width 6 height 6
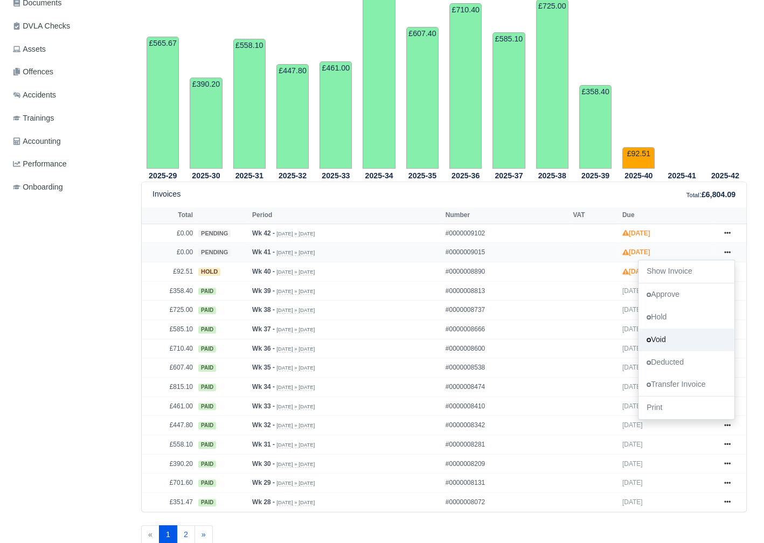
click at [671, 336] on link "Void" at bounding box center [687, 340] width 96 height 23
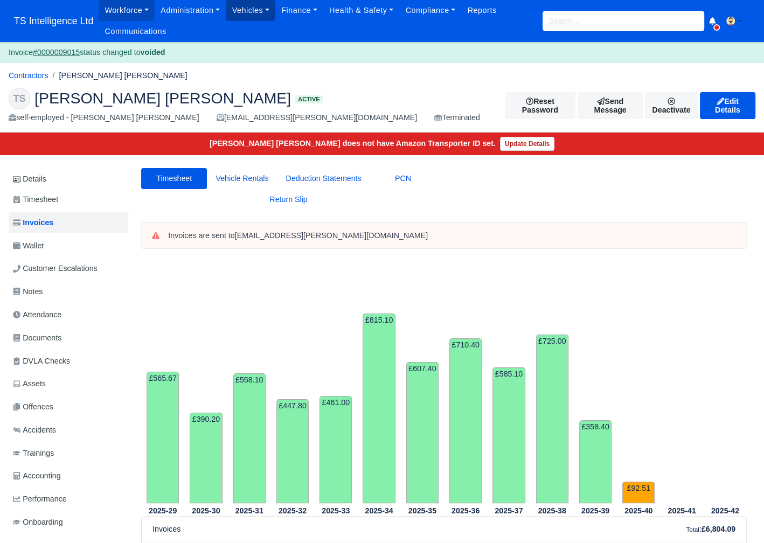
click at [265, 12] on link "Vehicles" at bounding box center [251, 10] width 50 height 21
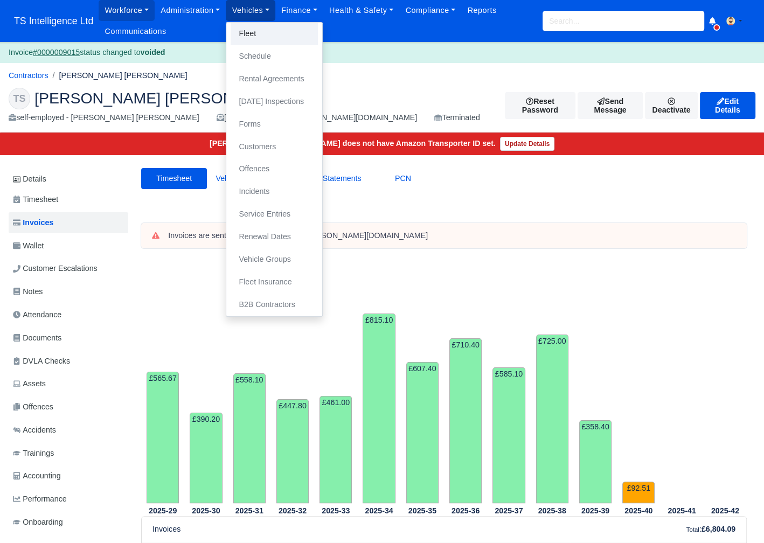
click at [261, 26] on link "Fleet" at bounding box center [274, 34] width 87 height 23
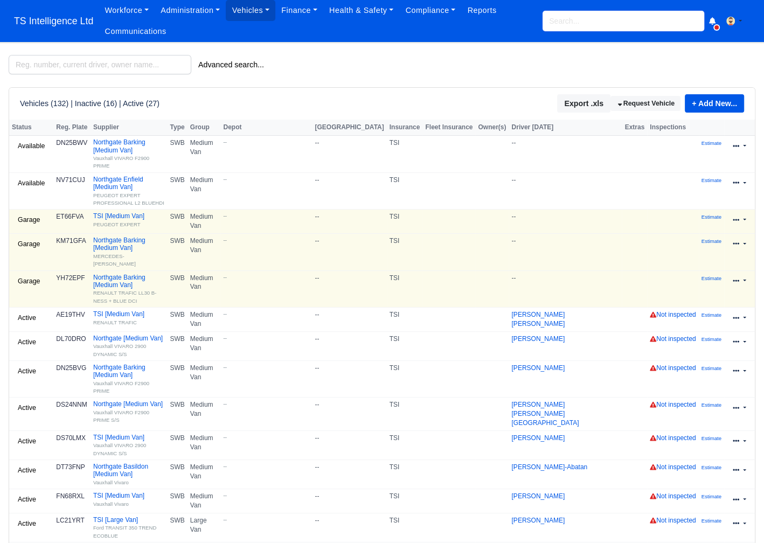
click at [592, 24] on input "search" at bounding box center [624, 21] width 162 height 20
type input "abel"
type input "abel Ionatan Luca"
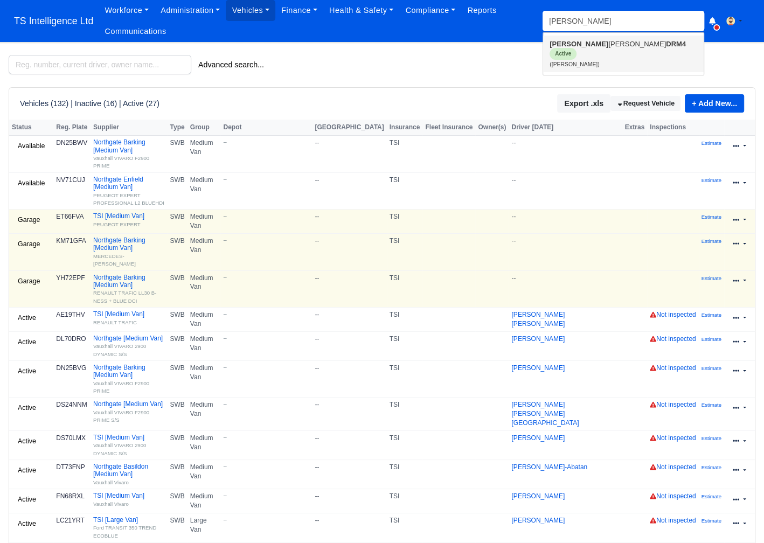
click at [578, 50] on link "Abel Ionatan Luca DRM4 Active (Abel Ionatan Luca)" at bounding box center [623, 54] width 161 height 37
type input "Abel Ionatan Luca"
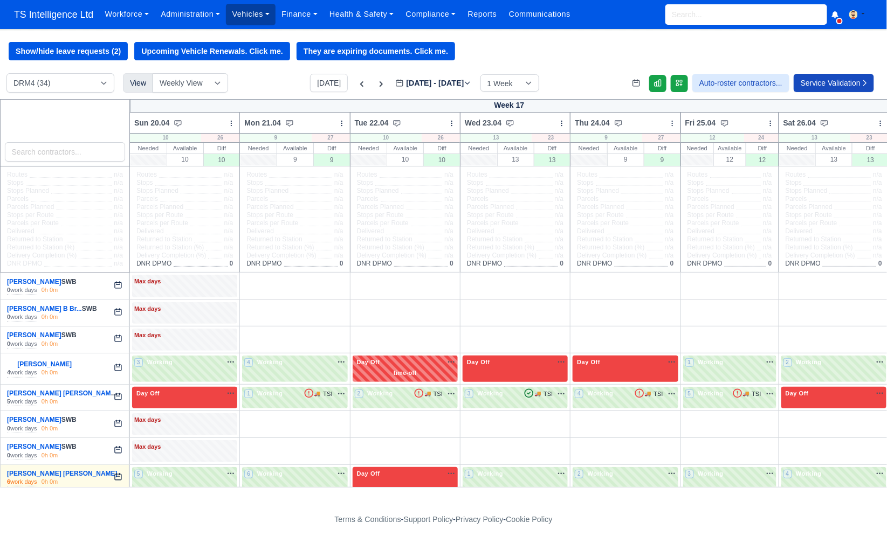
click at [263, 15] on link "Vehicles" at bounding box center [251, 14] width 50 height 21
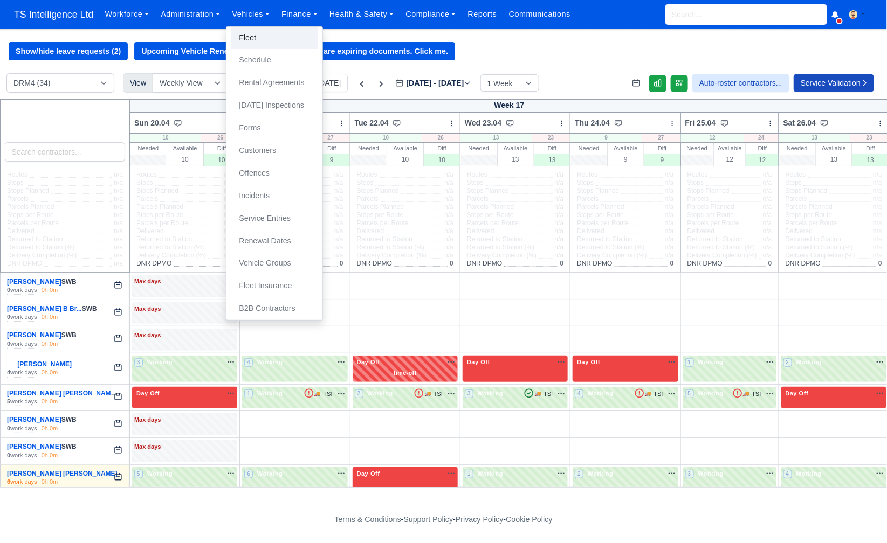
click at [260, 36] on link "Fleet" at bounding box center [274, 38] width 87 height 23
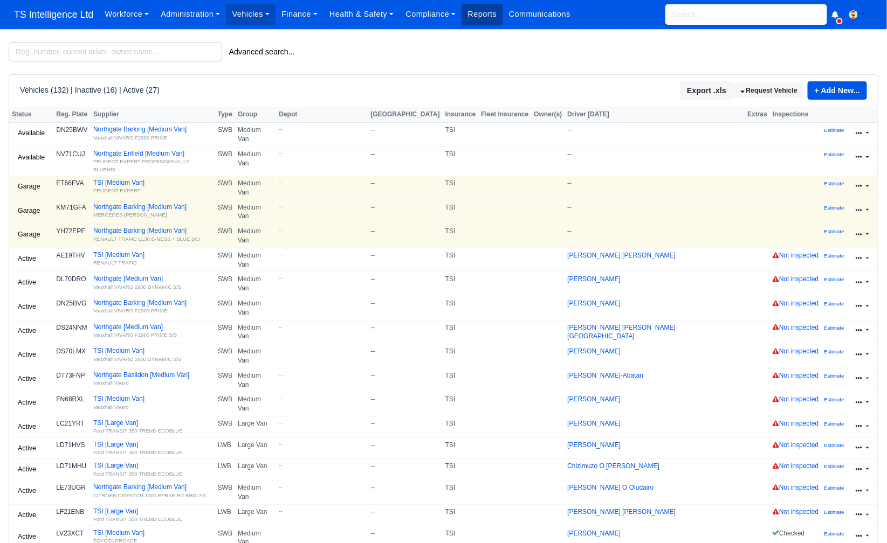
click at [484, 14] on link "Reports" at bounding box center [481, 14] width 41 height 21
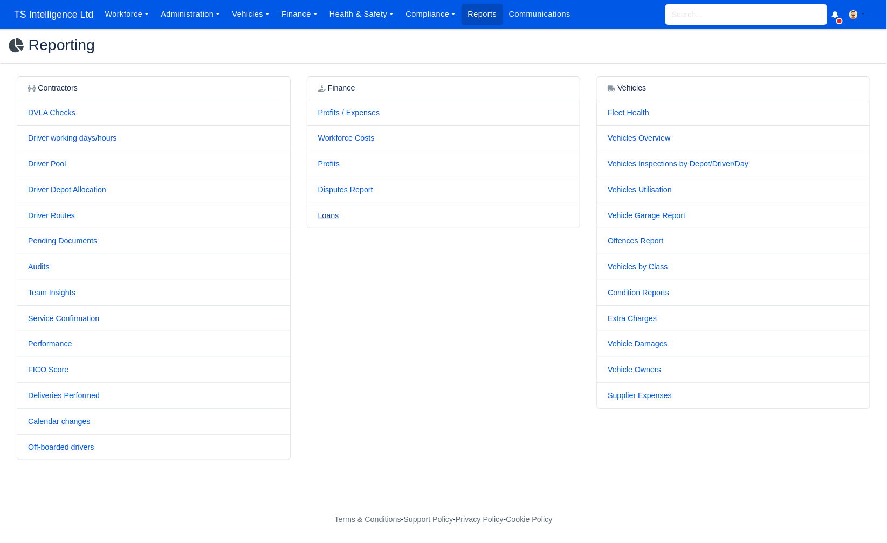
click at [336, 216] on link "Loans" at bounding box center [328, 215] width 21 height 9
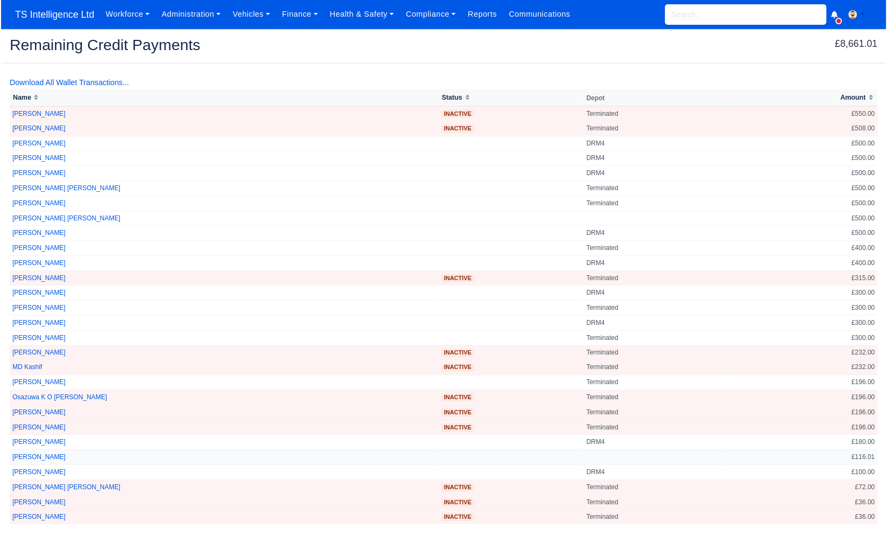
scroll to position [22, 0]
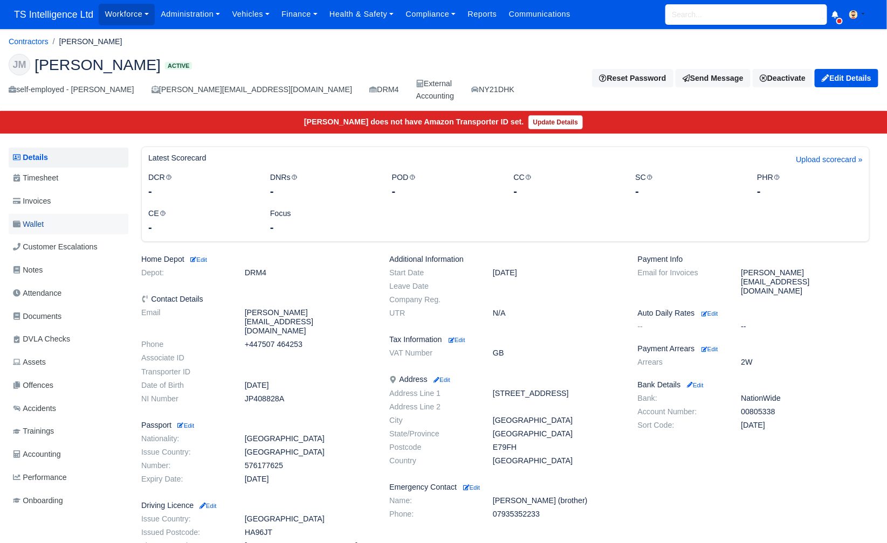
click at [60, 224] on link "Wallet" at bounding box center [69, 224] width 120 height 21
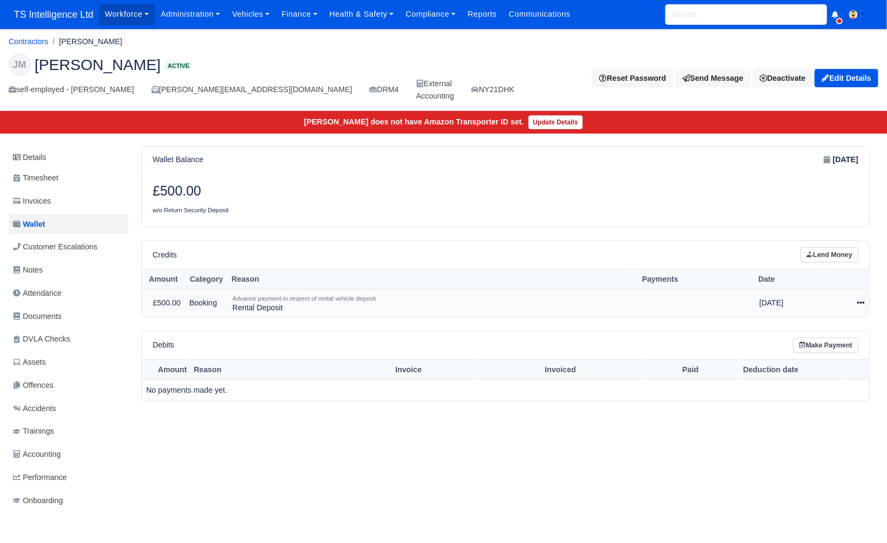
click at [862, 302] on icon at bounding box center [861, 303] width 8 height 8
click at [801, 354] on link "Schedule" at bounding box center [814, 352] width 96 height 17
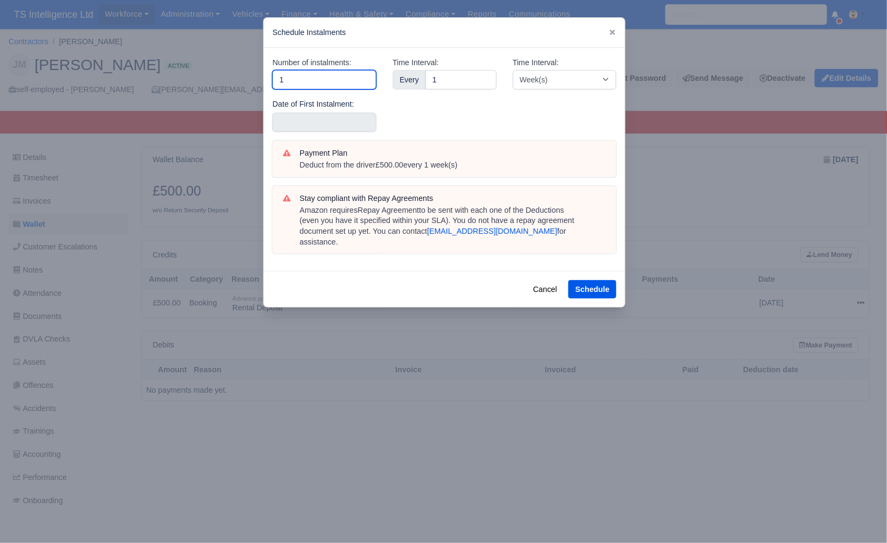
click at [303, 78] on input "1" at bounding box center [324, 79] width 104 height 19
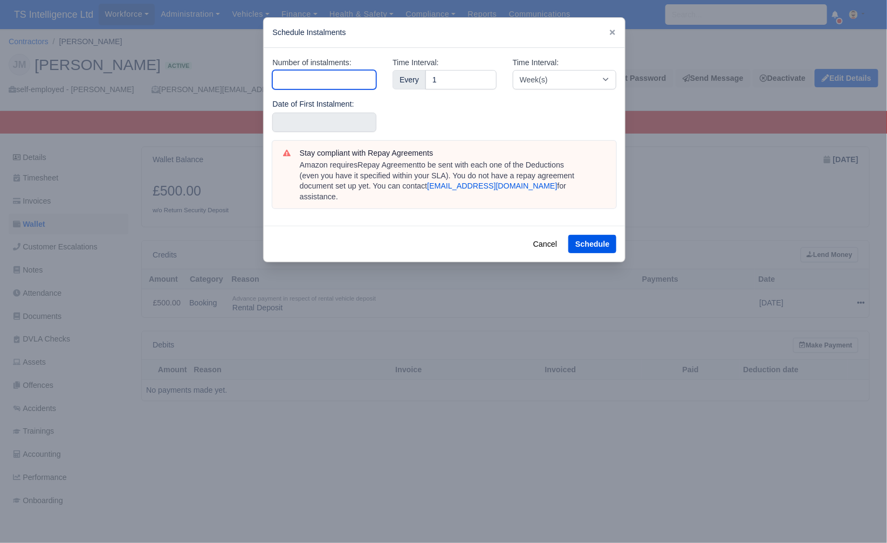
type input "5"
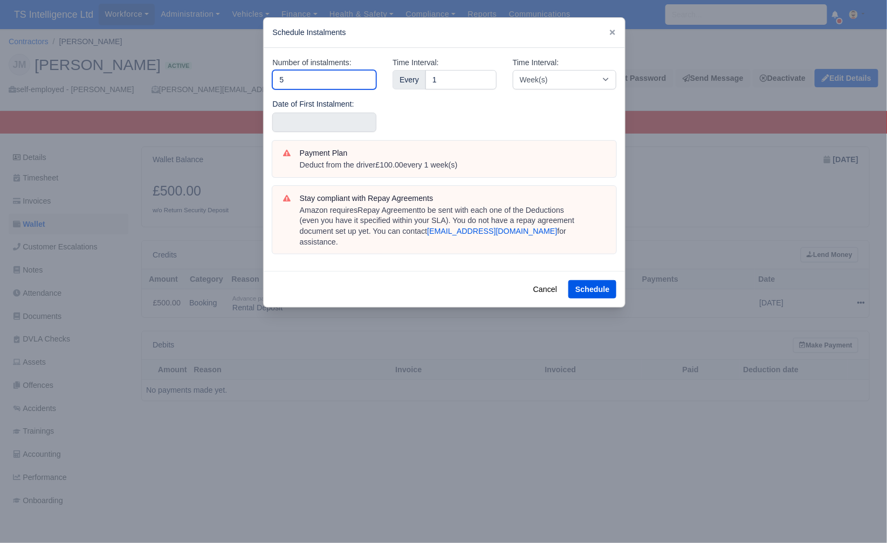
type input "5"
click at [338, 127] on input "text" at bounding box center [324, 122] width 104 height 19
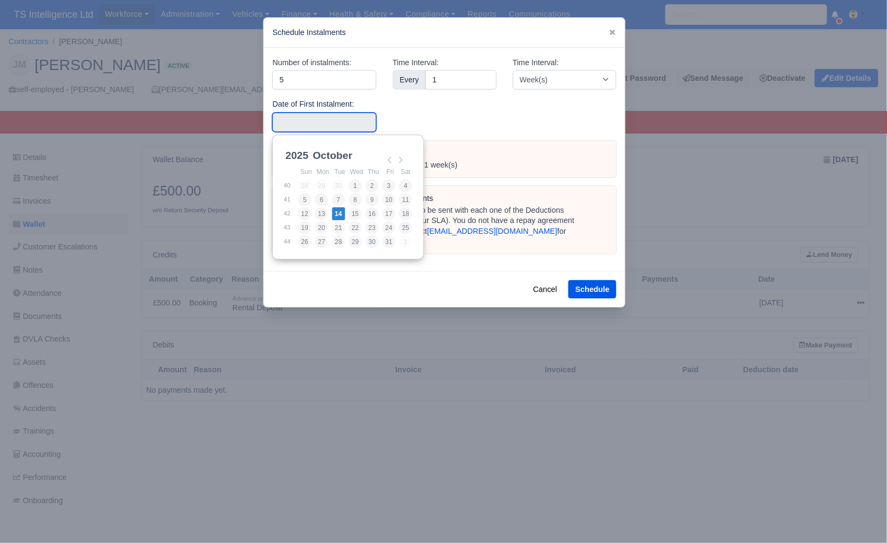
type input "2025-10-14"
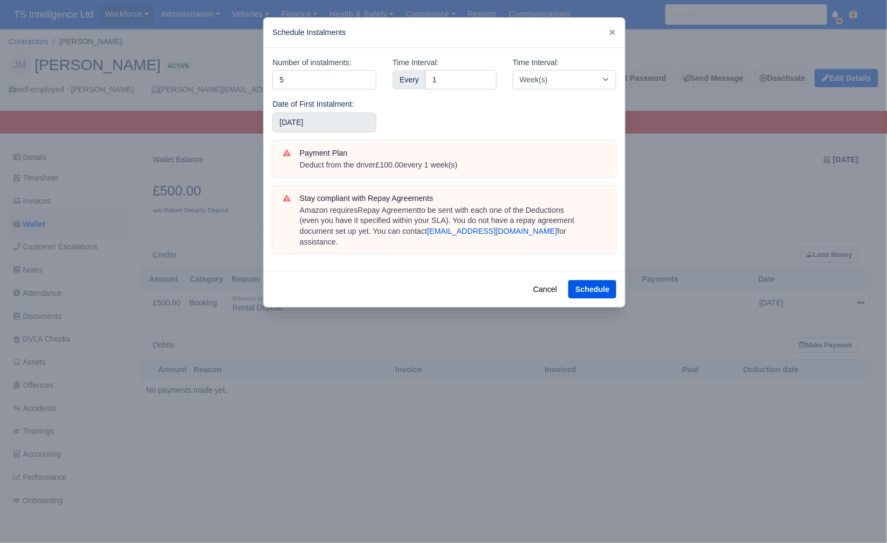
click at [620, 278] on div "Cancel Schedule" at bounding box center [444, 289] width 361 height 36
click at [600, 280] on button "Schedule" at bounding box center [592, 289] width 48 height 18
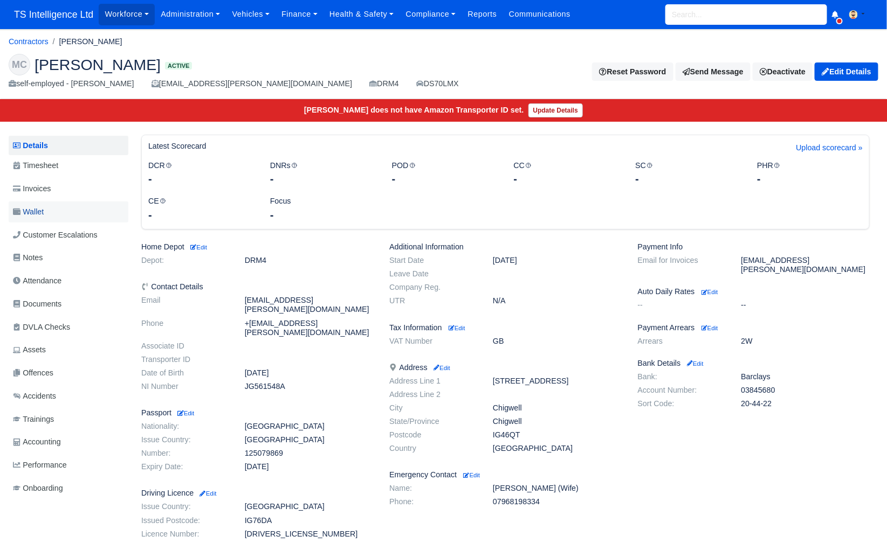
click at [55, 209] on link "Wallet" at bounding box center [69, 212] width 120 height 21
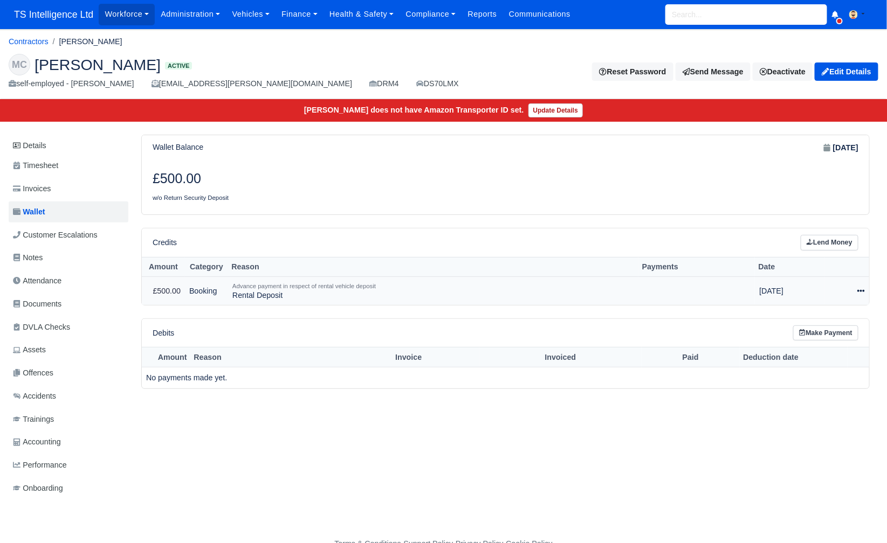
click at [863, 287] on icon at bounding box center [861, 291] width 8 height 8
click at [808, 344] on link "Schedule" at bounding box center [814, 340] width 96 height 17
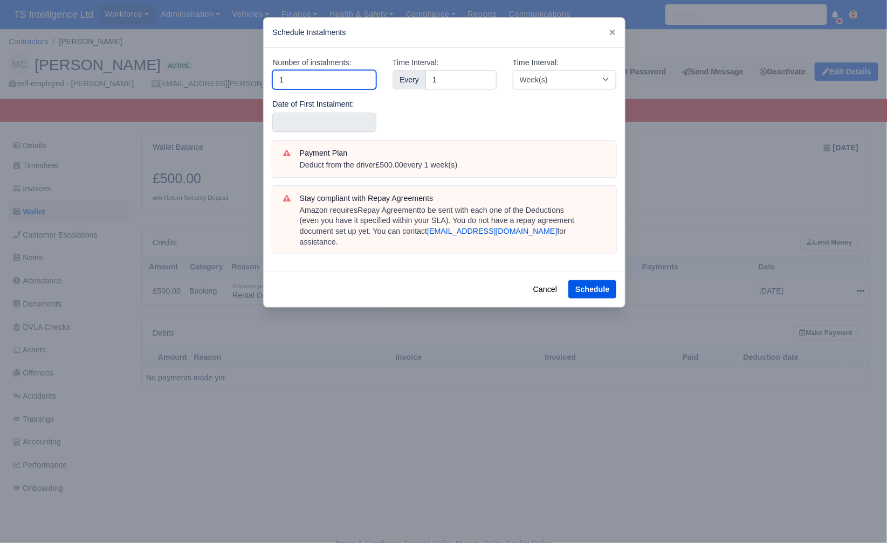
click at [327, 80] on input "1" at bounding box center [324, 79] width 104 height 19
type input "5"
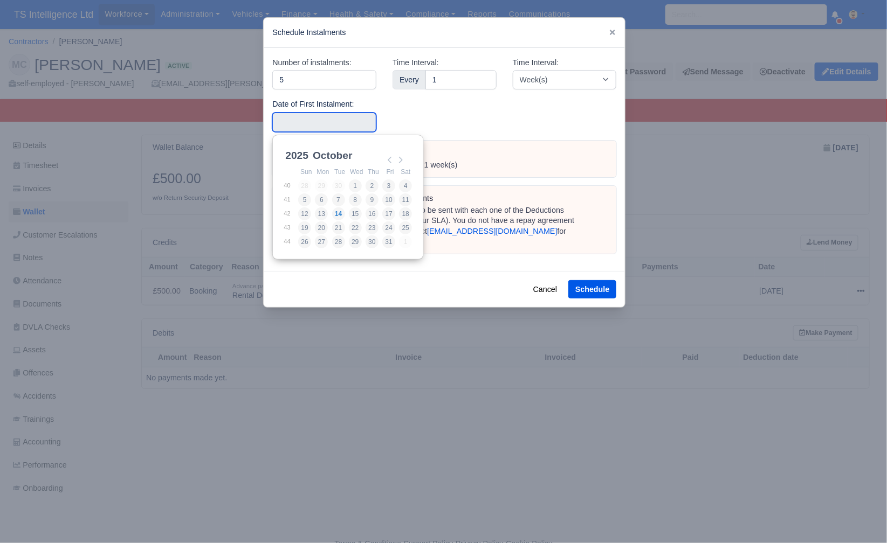
click at [330, 115] on input "Use the arrow keys to pick a date" at bounding box center [324, 122] width 104 height 19
type input "[DATE]"
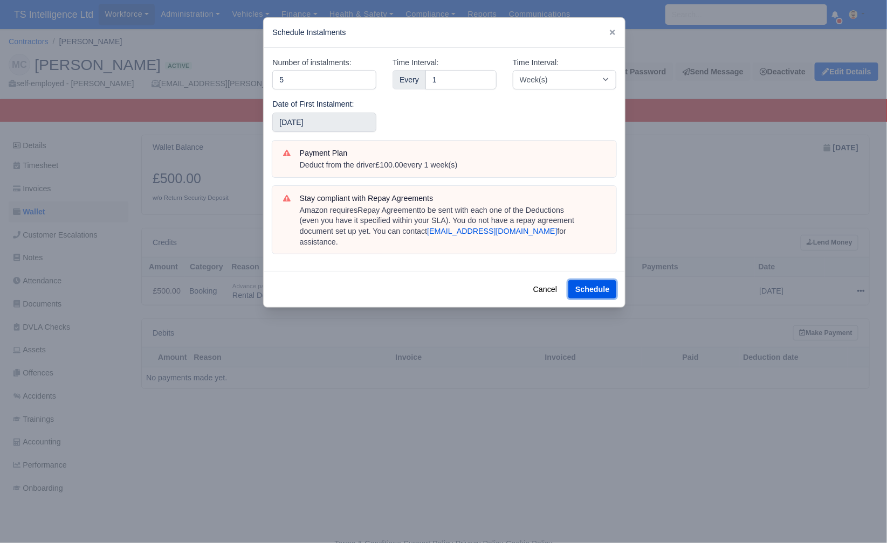
click at [600, 280] on button "Schedule" at bounding box center [592, 289] width 48 height 18
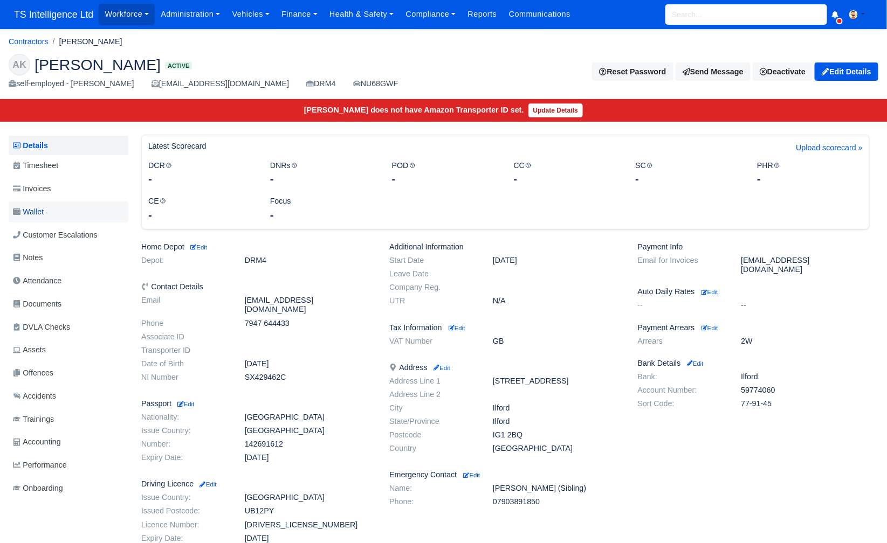
click at [47, 206] on link "Wallet" at bounding box center [69, 212] width 120 height 21
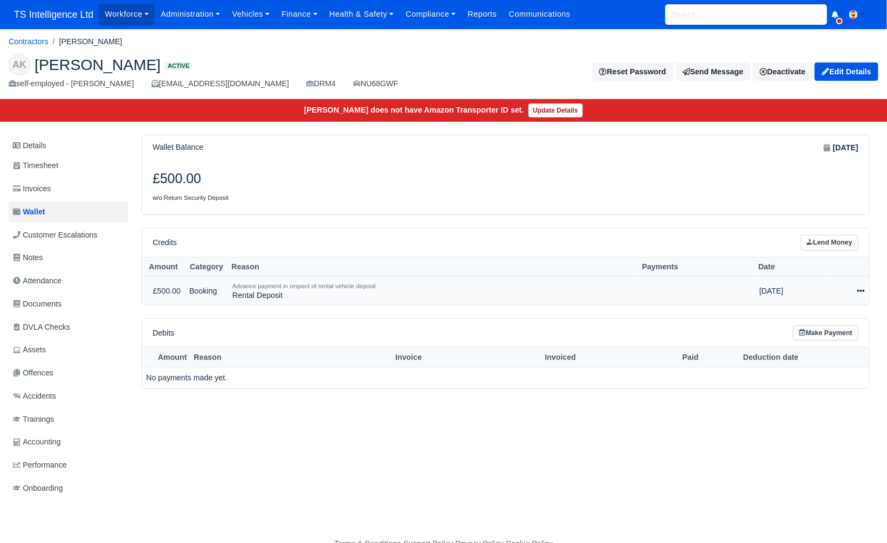
click at [861, 287] on icon at bounding box center [861, 291] width 8 height 8
click at [824, 335] on link "Schedule" at bounding box center [814, 340] width 96 height 17
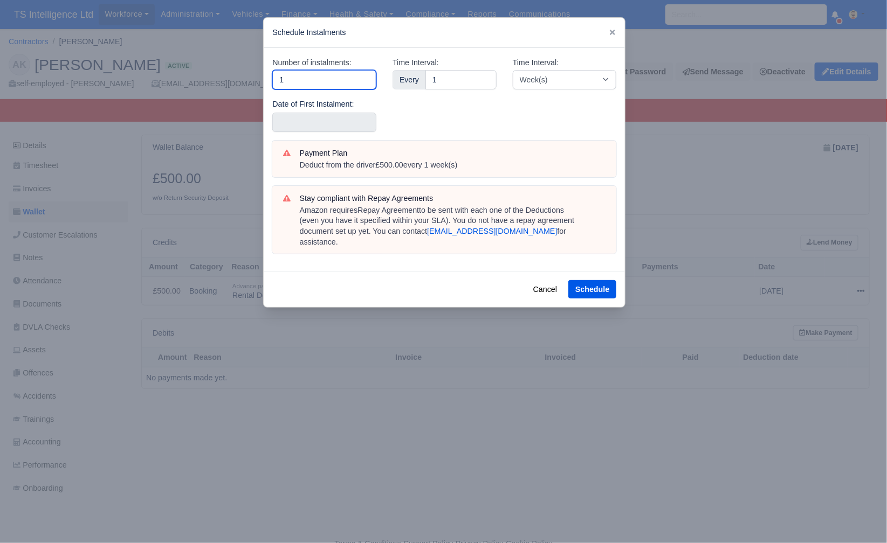
click at [337, 79] on input "1" at bounding box center [324, 79] width 104 height 19
type input "5"
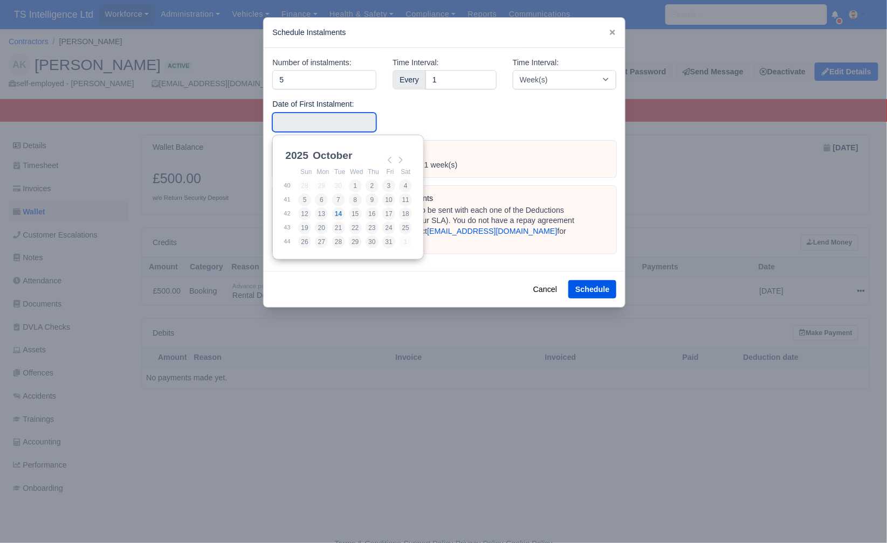
click at [329, 119] on input "Use the arrow keys to pick a date" at bounding box center [324, 122] width 104 height 19
type input "2025-10-11"
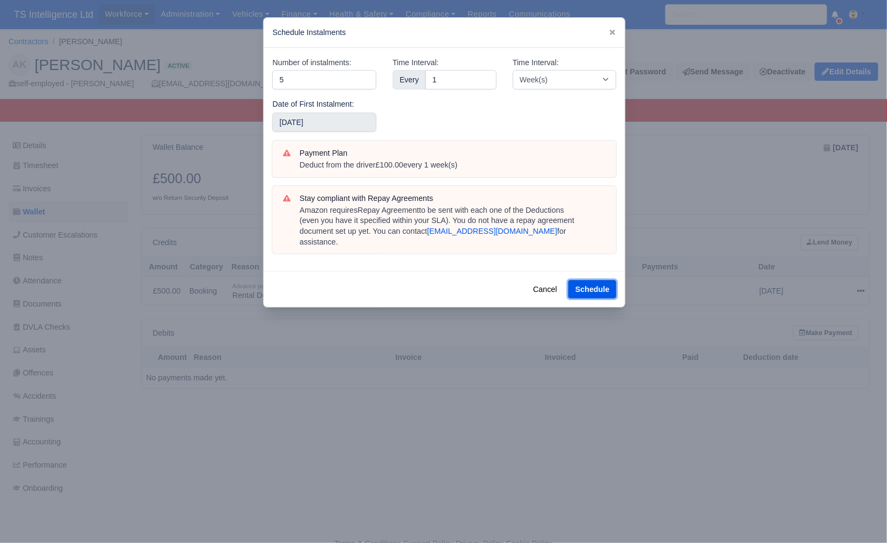
click at [602, 280] on button "Schedule" at bounding box center [592, 289] width 48 height 18
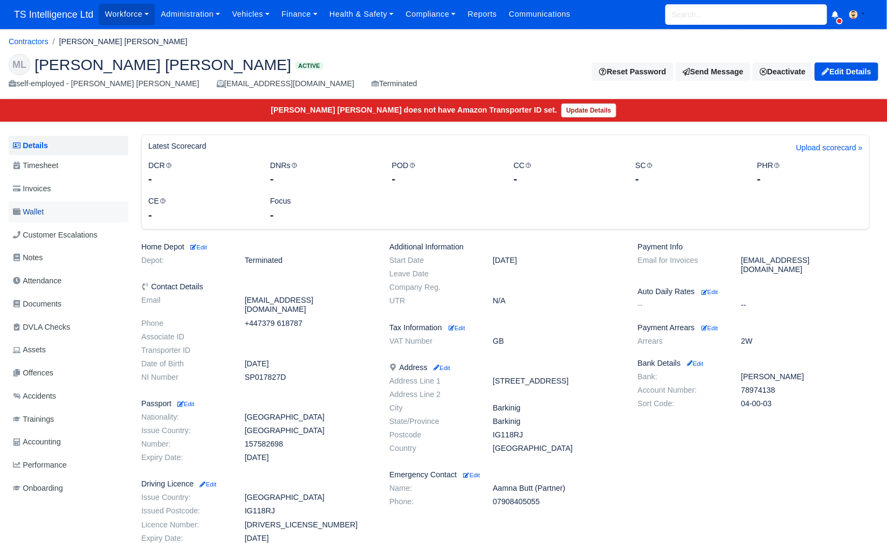
click at [33, 212] on span "Wallet" at bounding box center [28, 212] width 31 height 12
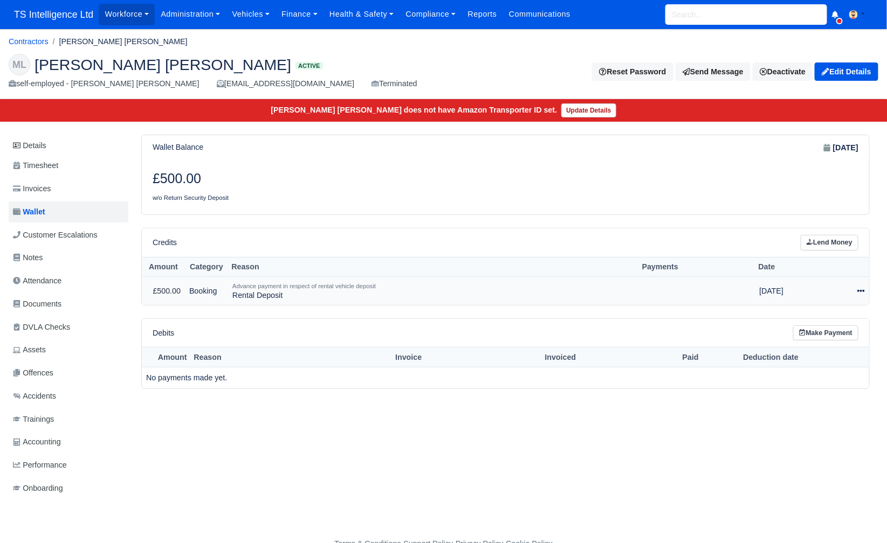
click at [864, 290] on icon at bounding box center [861, 291] width 8 height 2
click at [805, 358] on button "Delete" at bounding box center [814, 364] width 96 height 13
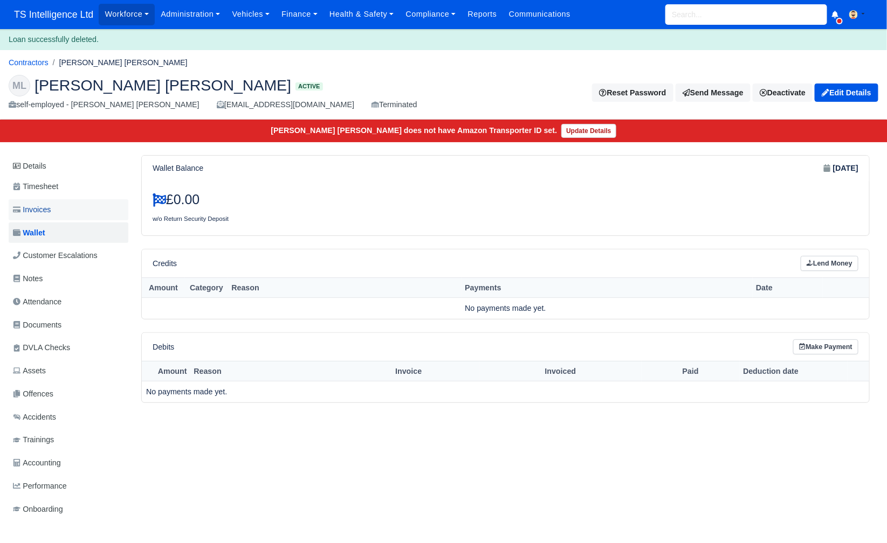
click at [57, 209] on link "Invoices" at bounding box center [69, 209] width 120 height 21
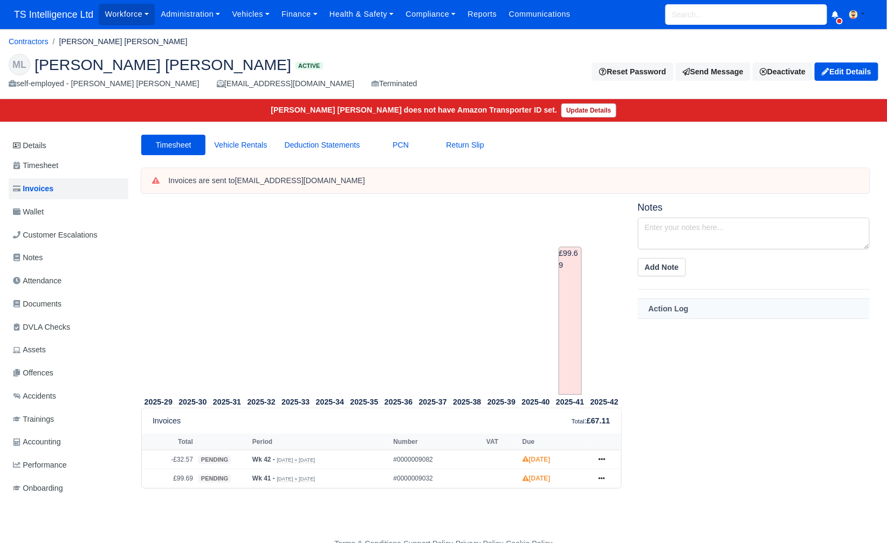
scroll to position [23, 0]
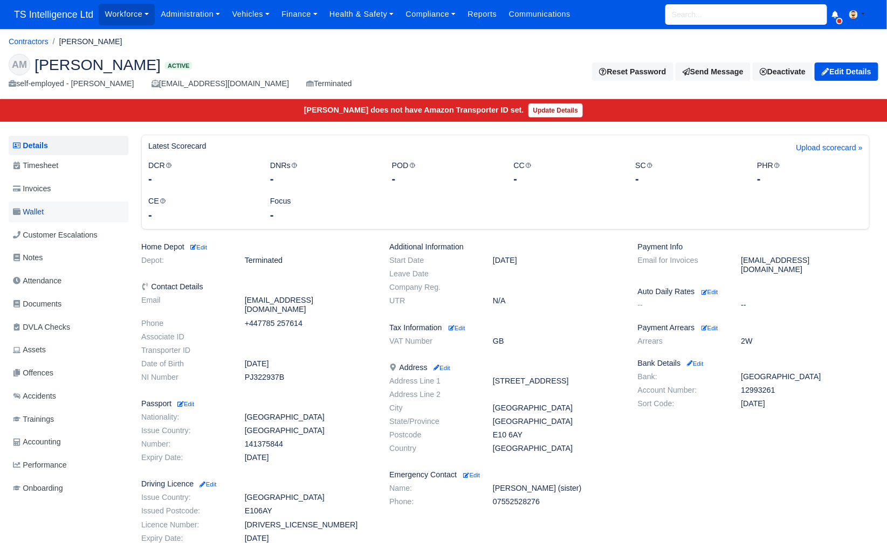
click at [44, 211] on span "Wallet" at bounding box center [28, 212] width 31 height 12
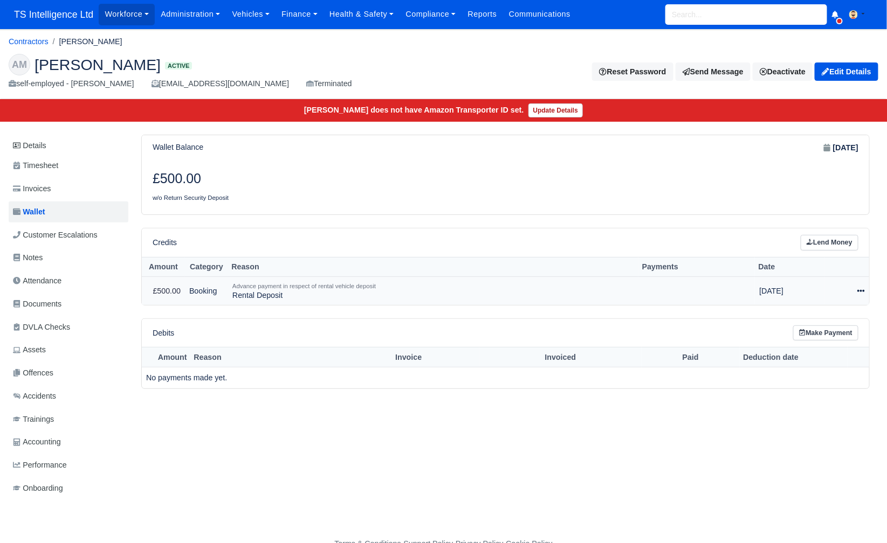
drag, startPoint x: 858, startPoint y: 287, endPoint x: 849, endPoint y: 298, distance: 13.8
click at [858, 287] on icon at bounding box center [861, 291] width 8 height 8
click at [800, 358] on button "Delete" at bounding box center [814, 364] width 96 height 13
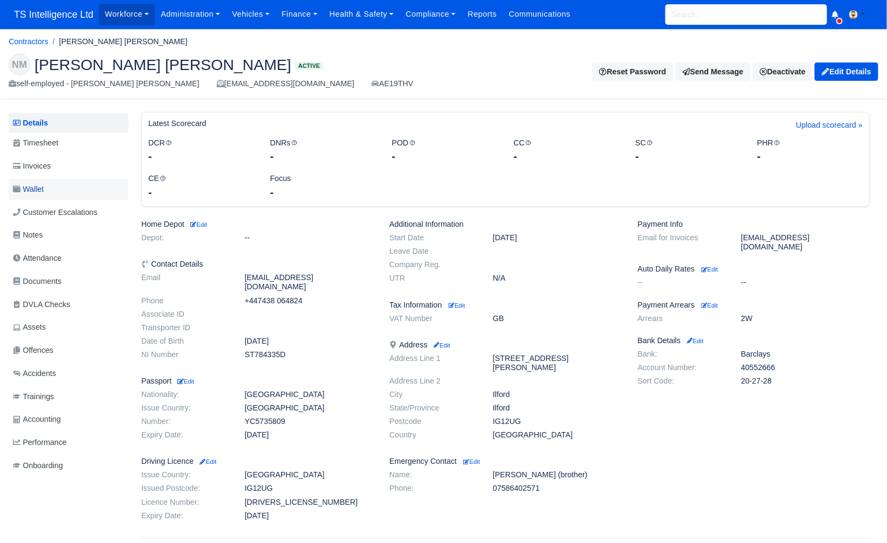
click at [68, 188] on link "Wallet" at bounding box center [69, 189] width 120 height 21
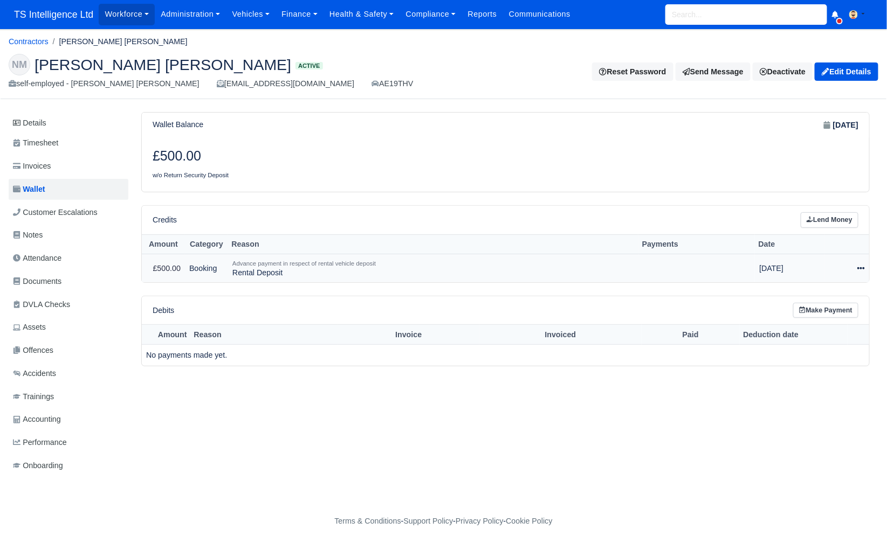
click at [865, 266] on icon at bounding box center [861, 269] width 8 height 8
click at [810, 319] on link "Schedule" at bounding box center [814, 317] width 96 height 17
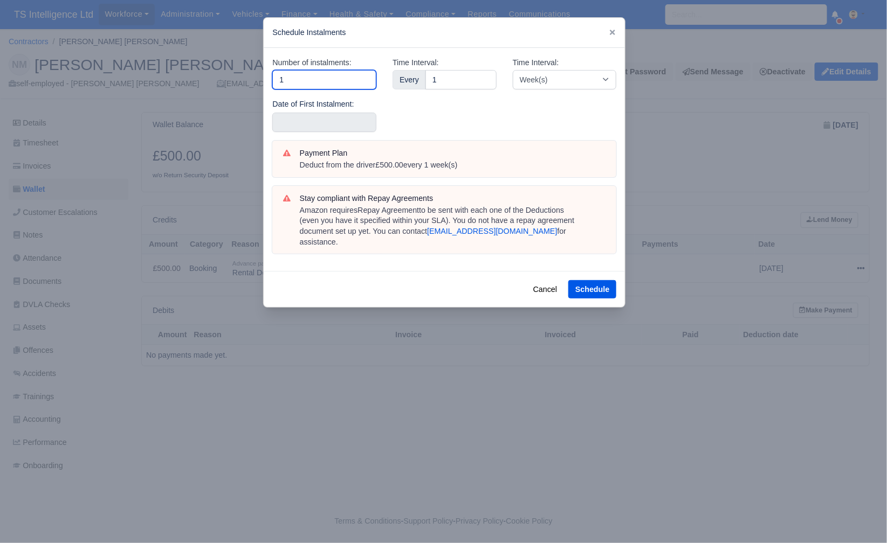
click at [303, 78] on input "1" at bounding box center [324, 79] width 104 height 19
type input "5"
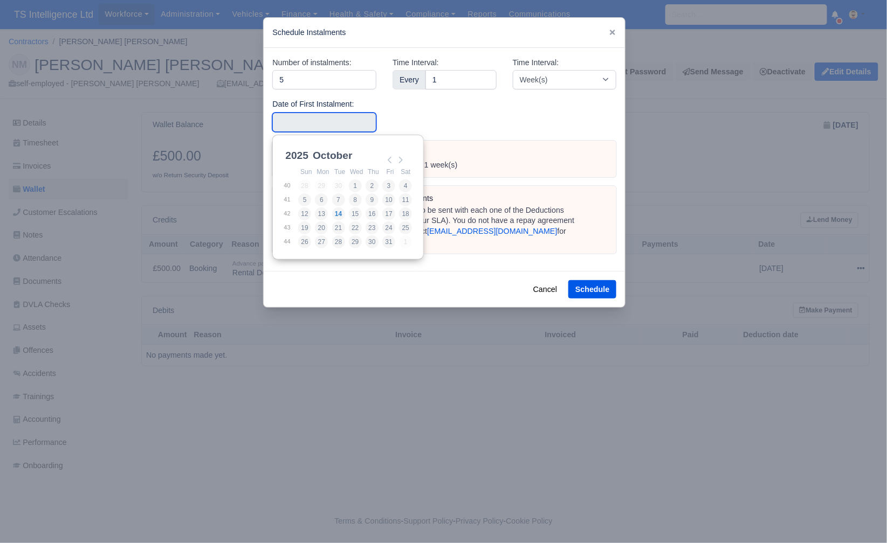
click at [310, 125] on input "Use the arrow keys to pick a date" at bounding box center [324, 122] width 104 height 19
type input "2025-10-14"
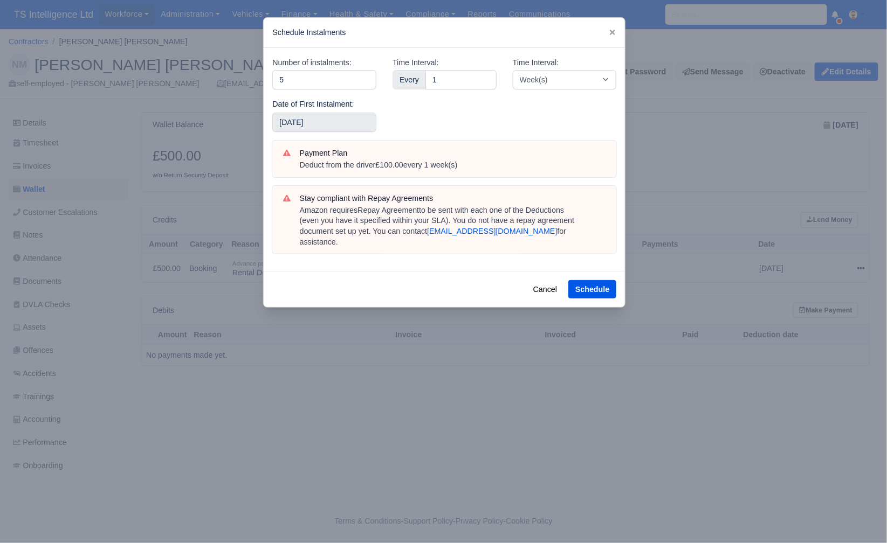
drag, startPoint x: 336, startPoint y: 211, endPoint x: 344, endPoint y: 213, distance: 8.5
click at [590, 280] on button "Schedule" at bounding box center [592, 289] width 48 height 18
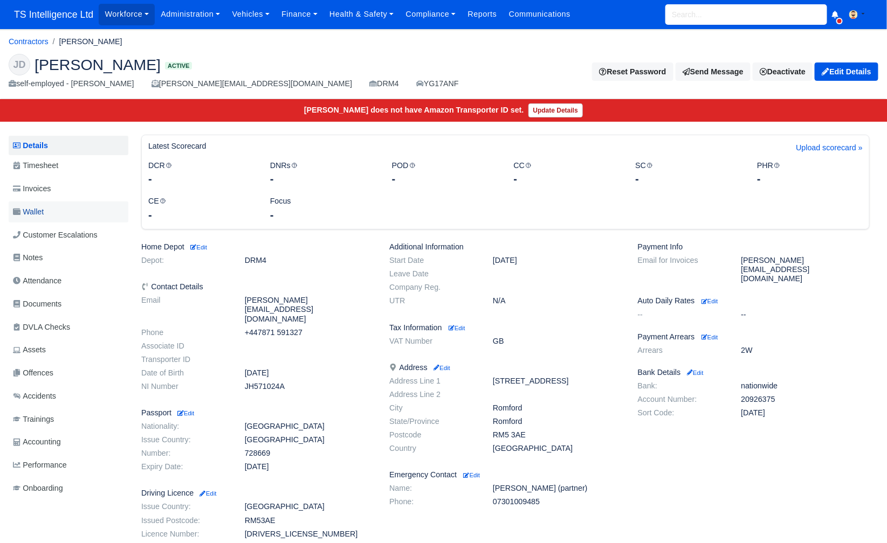
click at [59, 206] on link "Wallet" at bounding box center [69, 212] width 120 height 21
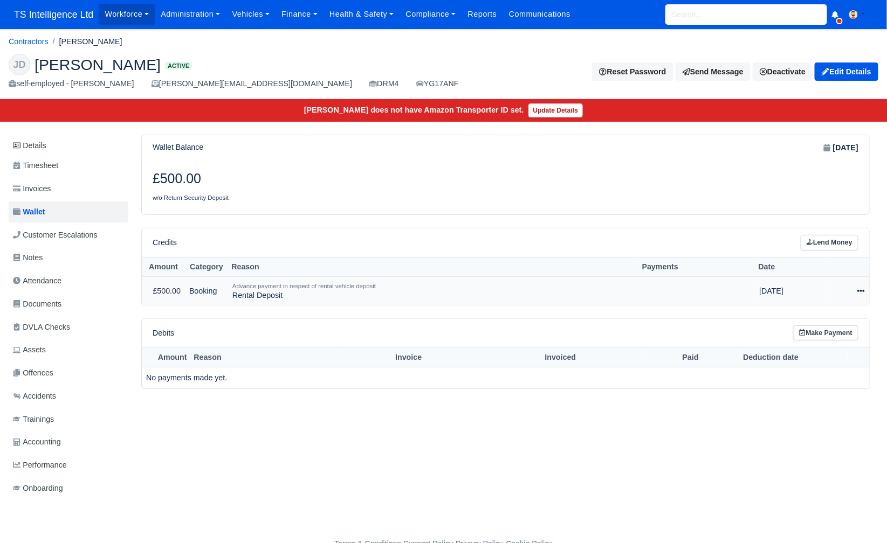
click at [862, 287] on icon at bounding box center [861, 291] width 8 height 8
click at [807, 336] on link "Schedule" at bounding box center [814, 340] width 96 height 17
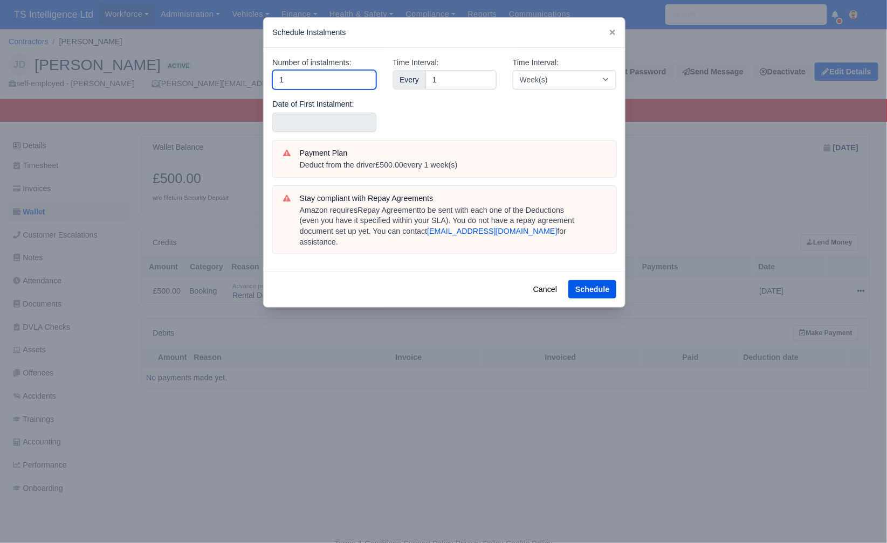
click at [309, 81] on input "1" at bounding box center [324, 79] width 104 height 19
type input "5"
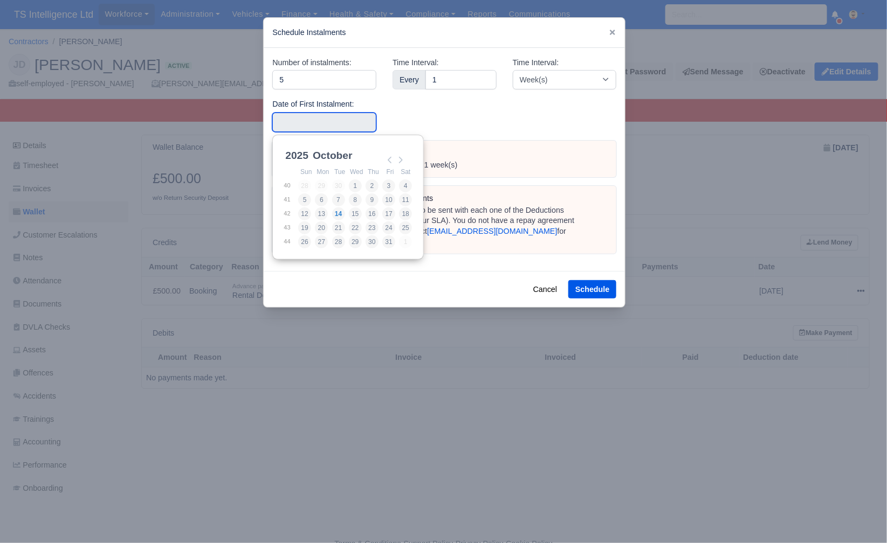
click at [314, 123] on input "Use the arrow keys to pick a date" at bounding box center [324, 122] width 104 height 19
type input "2025-10-14"
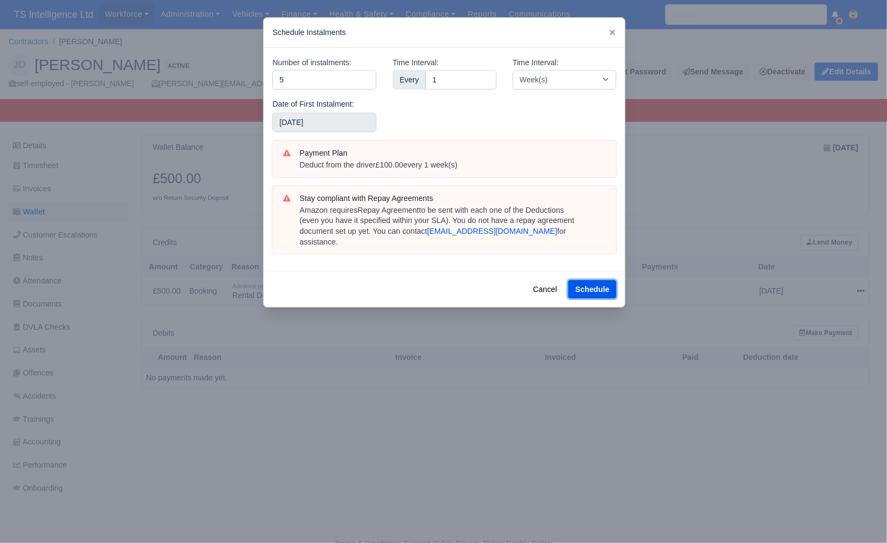
click at [585, 280] on button "Schedule" at bounding box center [592, 289] width 48 height 18
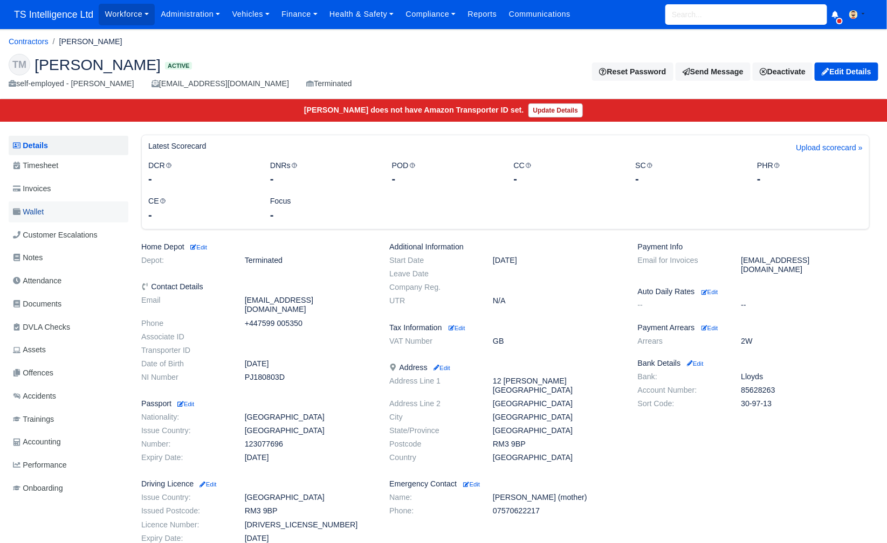
click at [84, 210] on link "Wallet" at bounding box center [69, 212] width 120 height 21
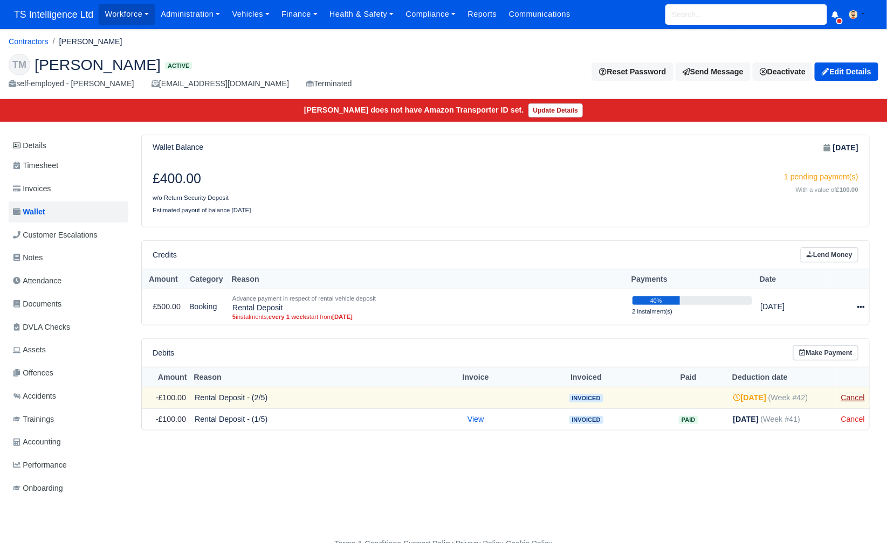
click at [854, 395] on link "Cancel" at bounding box center [853, 397] width 24 height 9
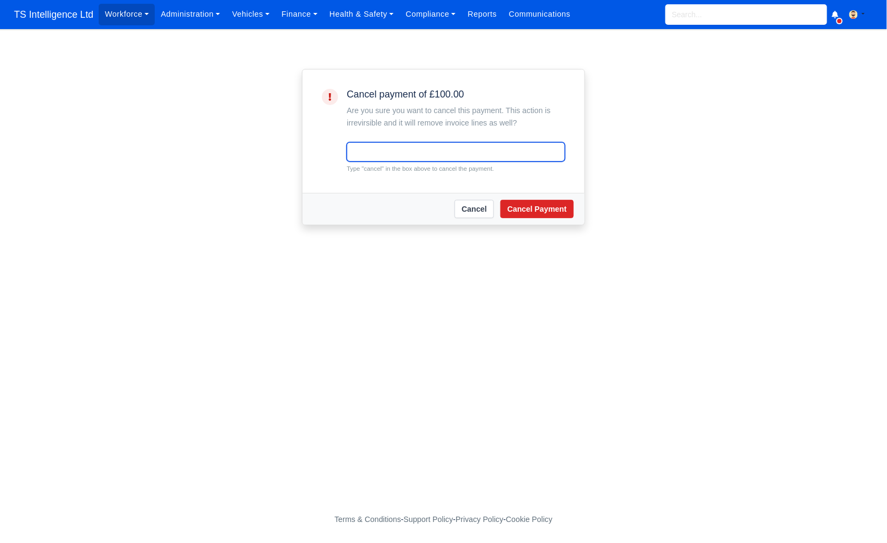
click at [385, 148] on input "text" at bounding box center [456, 151] width 218 height 19
type input "cancel"
click at [535, 204] on button "Cancel Payment" at bounding box center [536, 209] width 73 height 18
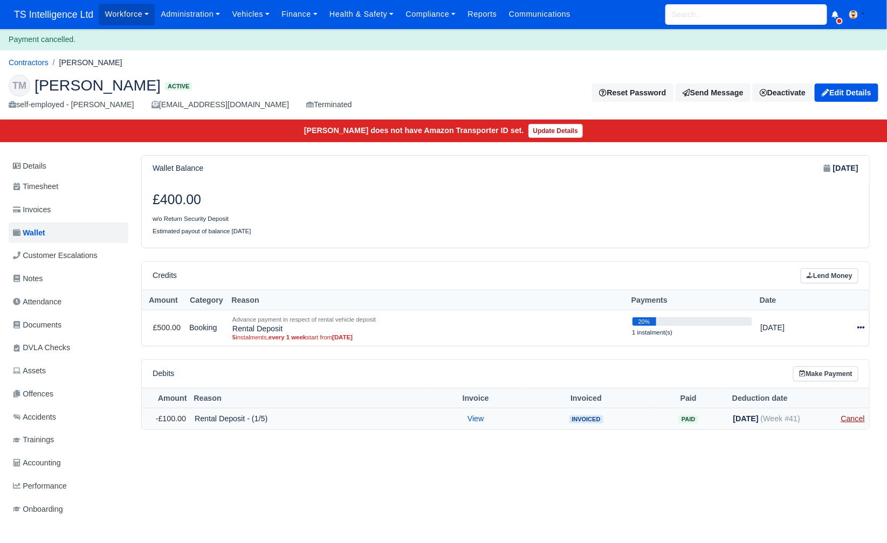
click at [857, 415] on link "Cancel" at bounding box center [853, 419] width 24 height 9
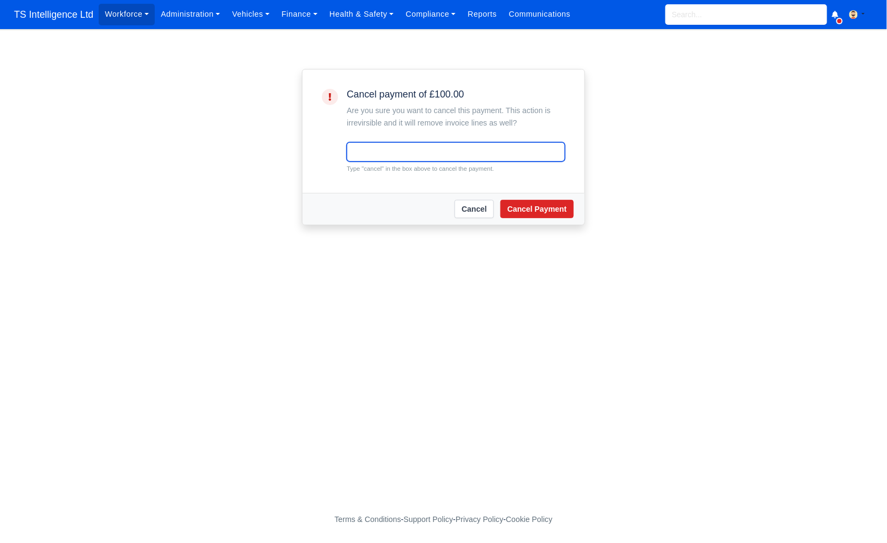
click at [433, 153] on input "text" at bounding box center [456, 151] width 218 height 19
type input "cancel"
click at [536, 210] on button "Cancel Payment" at bounding box center [536, 209] width 73 height 18
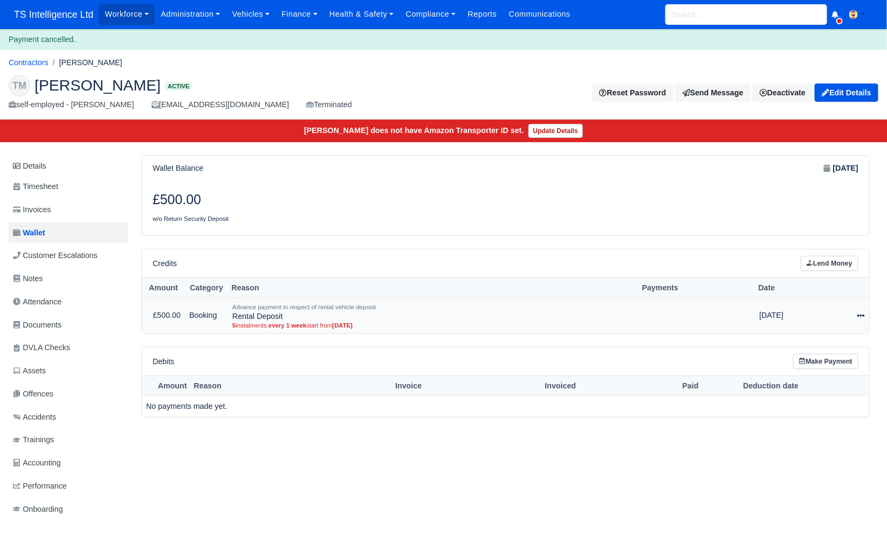
click at [859, 315] on icon at bounding box center [861, 316] width 8 height 2
click at [808, 375] on button "Delete" at bounding box center [814, 372] width 96 height 13
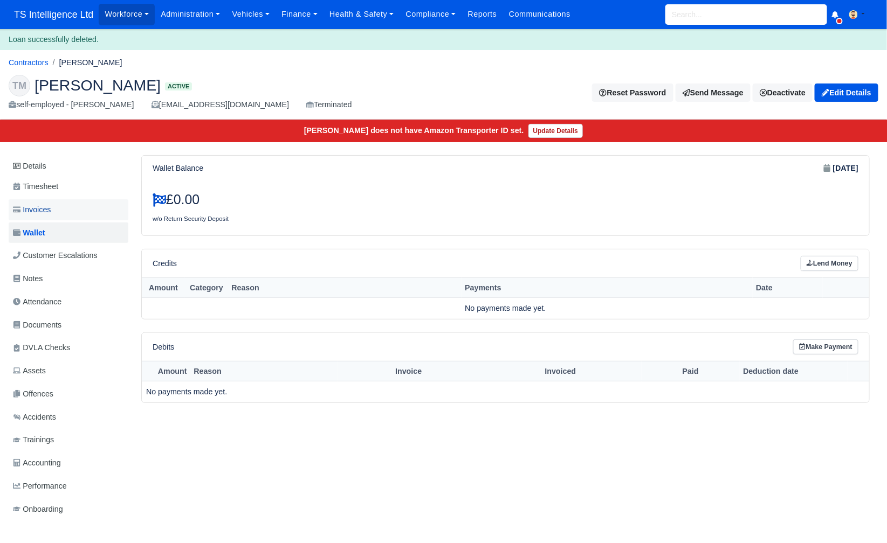
click at [74, 207] on link "Invoices" at bounding box center [69, 209] width 120 height 21
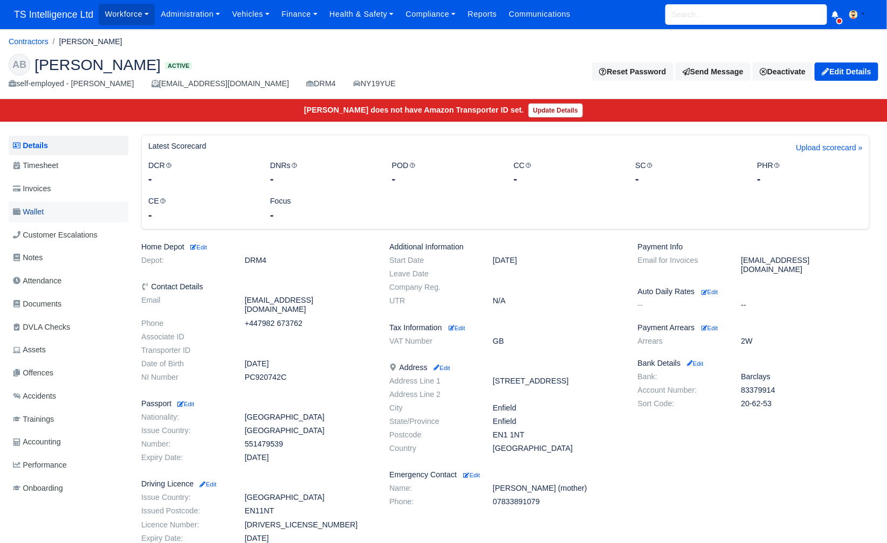
click at [53, 211] on link "Wallet" at bounding box center [69, 212] width 120 height 21
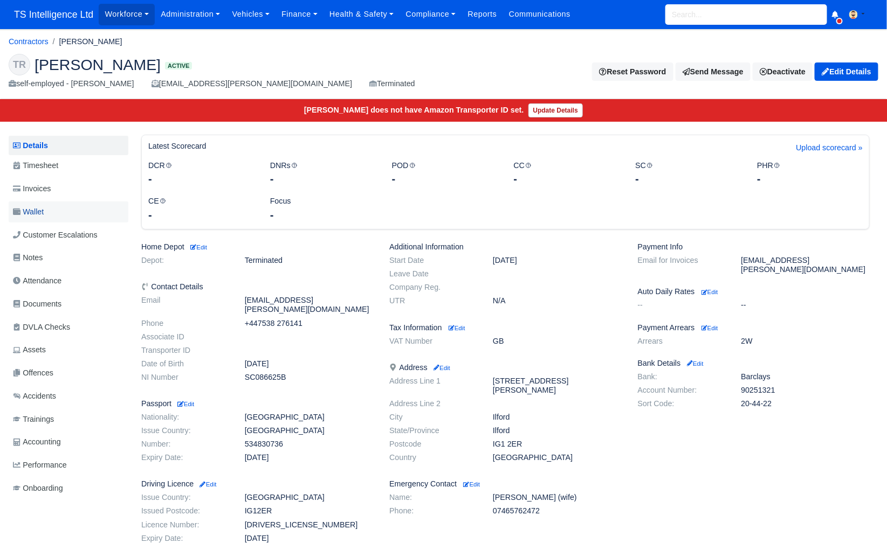
click at [67, 206] on link "Wallet" at bounding box center [69, 212] width 120 height 21
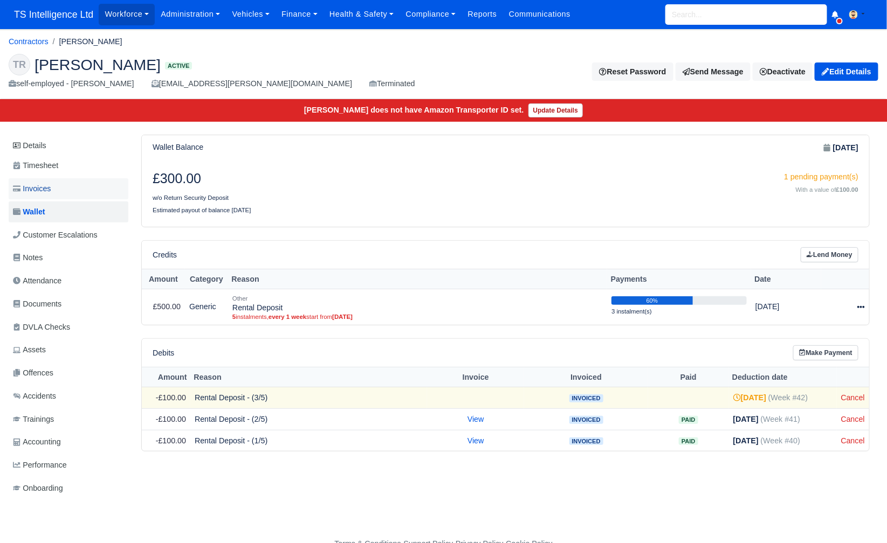
click at [81, 192] on link "Invoices" at bounding box center [69, 188] width 120 height 21
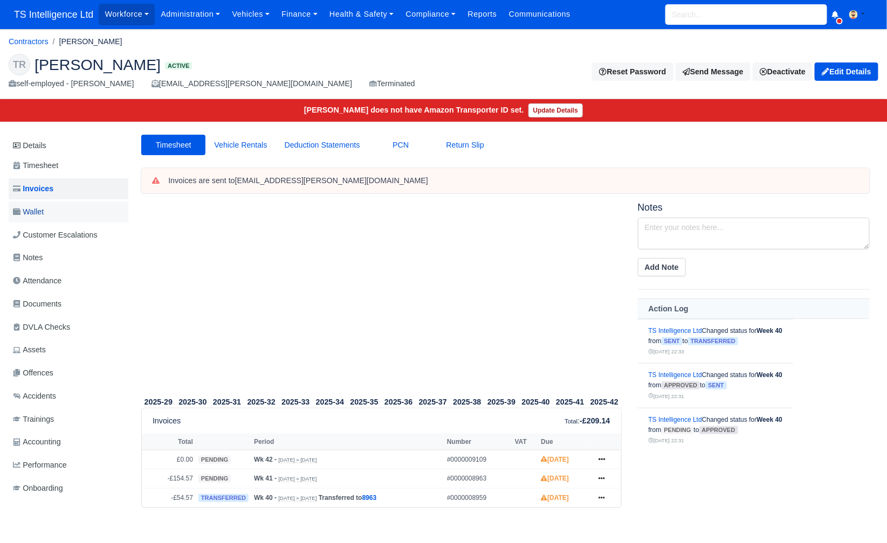
click at [65, 210] on link "Wallet" at bounding box center [69, 212] width 120 height 21
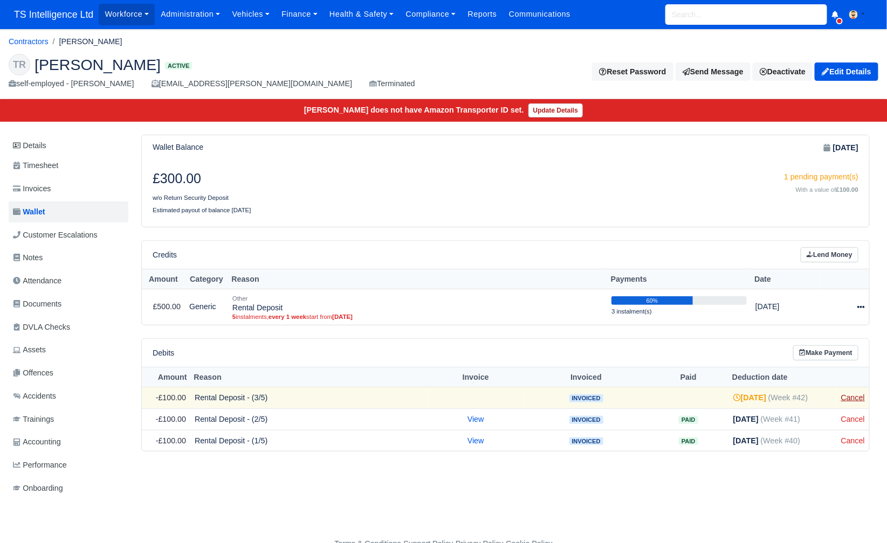
click at [852, 394] on link "Cancel" at bounding box center [853, 397] width 24 height 9
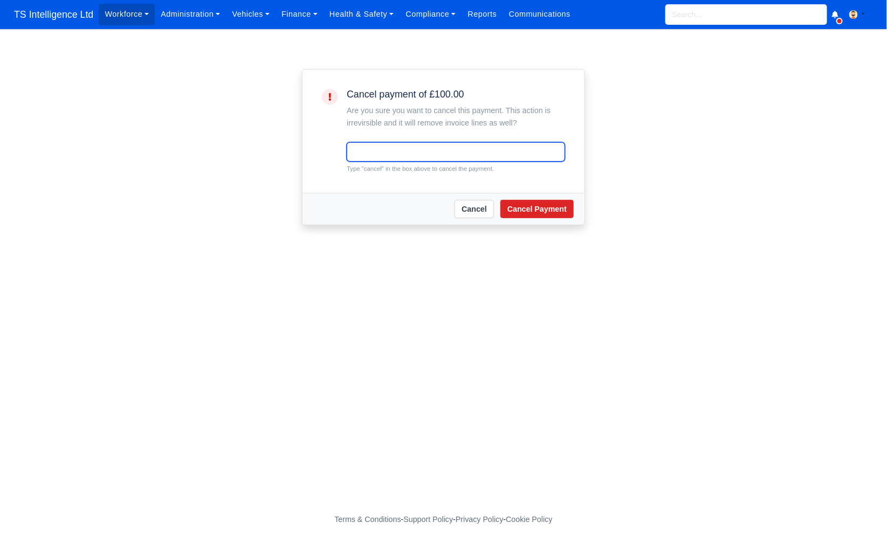
click at [368, 149] on input "text" at bounding box center [456, 151] width 218 height 19
type input "cancel"
click at [536, 205] on button "Cancel Payment" at bounding box center [536, 209] width 73 height 18
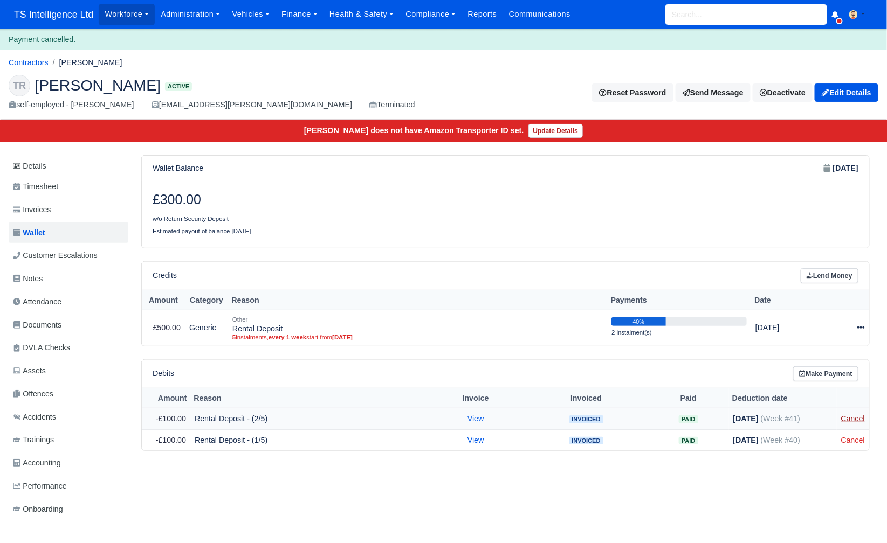
click at [848, 415] on link "Cancel" at bounding box center [853, 419] width 24 height 9
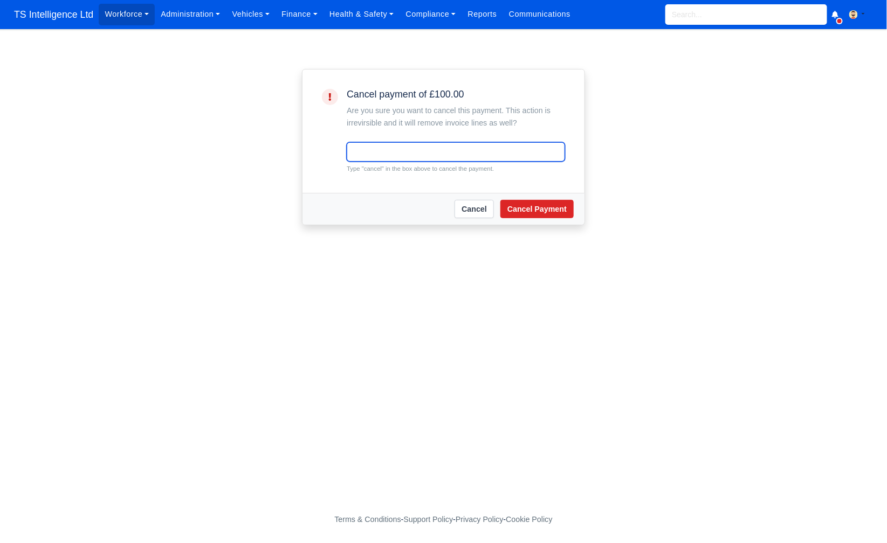
click at [421, 157] on input "text" at bounding box center [456, 151] width 218 height 19
type input "cancel"
click at [545, 206] on button "Cancel Payment" at bounding box center [536, 209] width 73 height 18
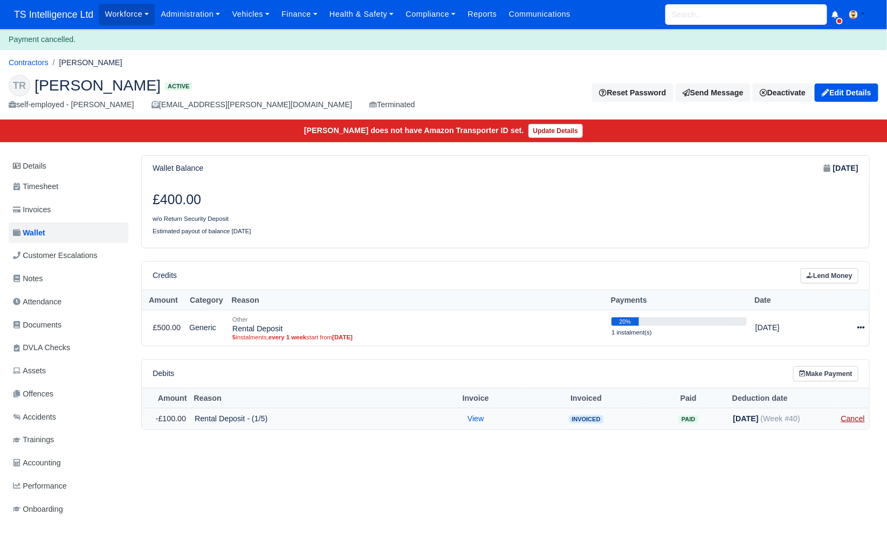
click at [845, 415] on link "Cancel" at bounding box center [853, 419] width 24 height 9
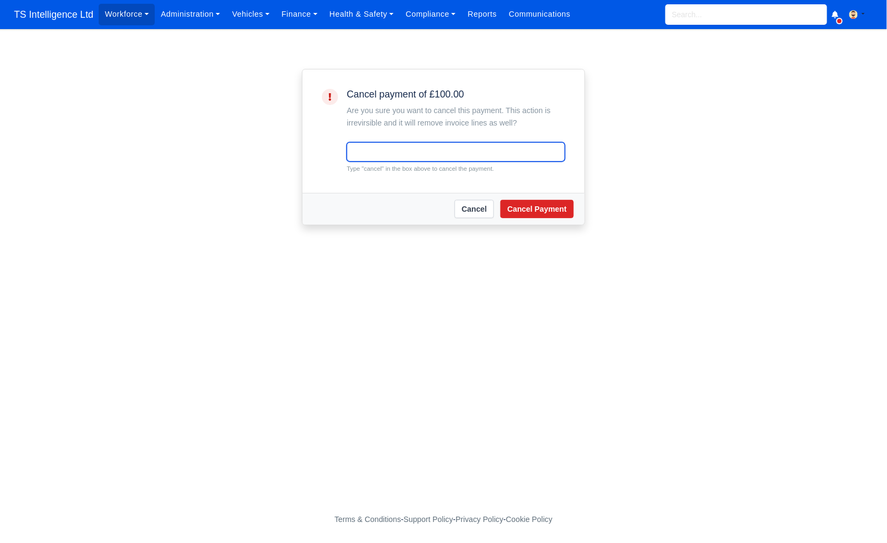
click at [396, 156] on input "text" at bounding box center [456, 151] width 218 height 19
type input "cancel"
click at [555, 210] on button "Cancel Payment" at bounding box center [536, 209] width 73 height 18
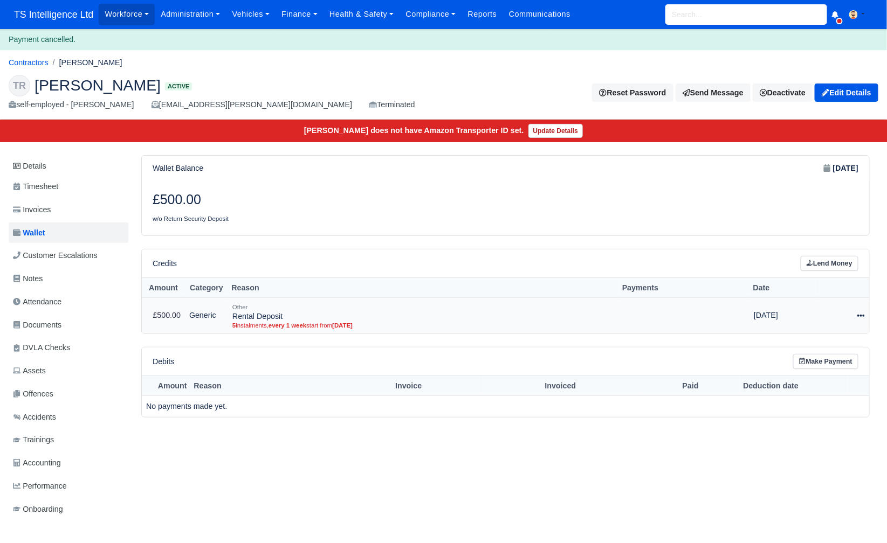
click at [864, 312] on icon at bounding box center [861, 316] width 8 height 8
click at [803, 370] on button "Delete" at bounding box center [809, 372] width 96 height 13
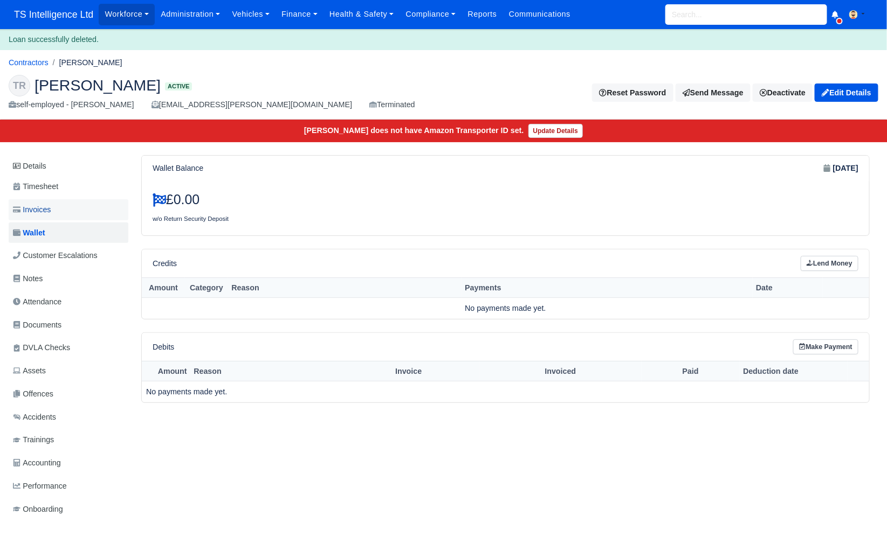
click at [51, 209] on span "Invoices" at bounding box center [32, 210] width 38 height 12
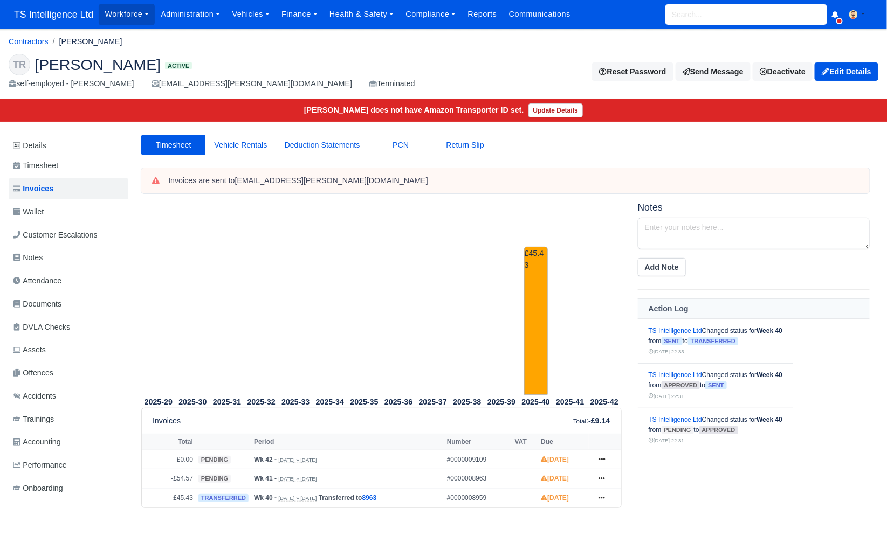
scroll to position [34, 0]
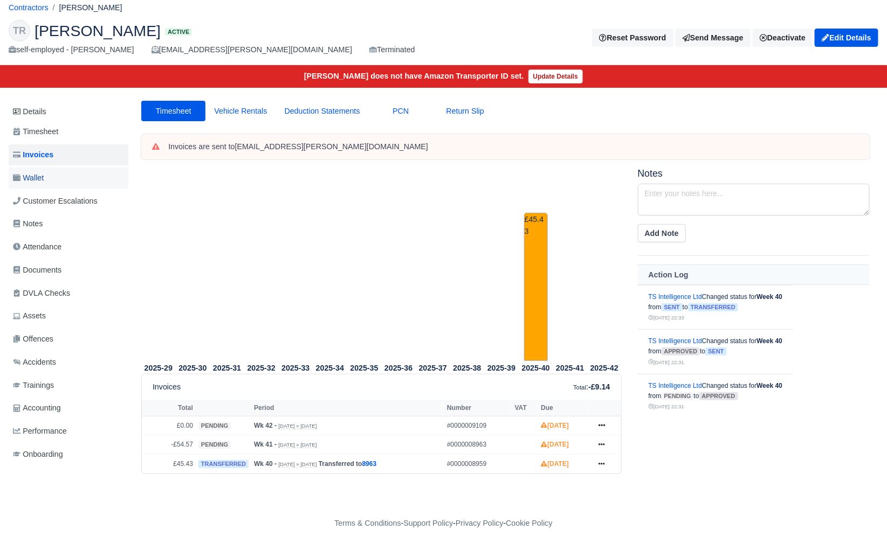
click at [51, 177] on link "Wallet" at bounding box center [69, 178] width 120 height 21
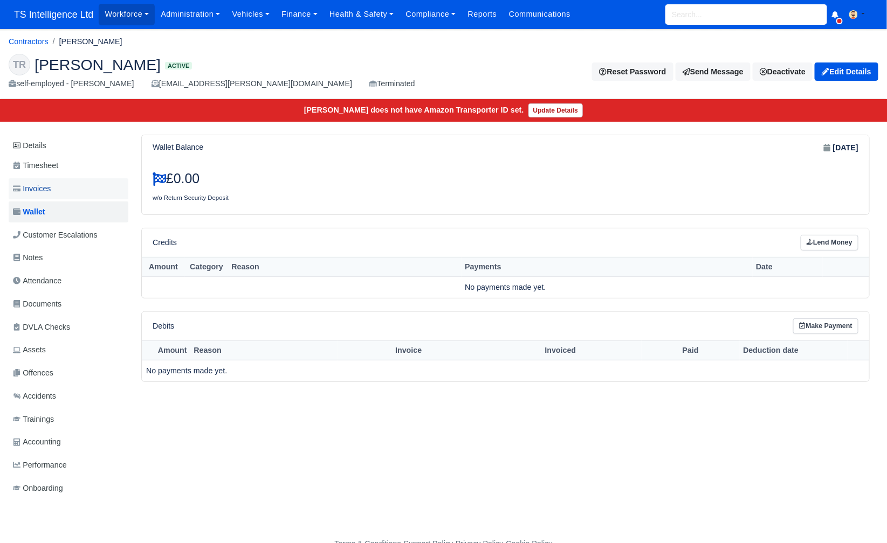
click at [54, 183] on link "Invoices" at bounding box center [69, 188] width 120 height 21
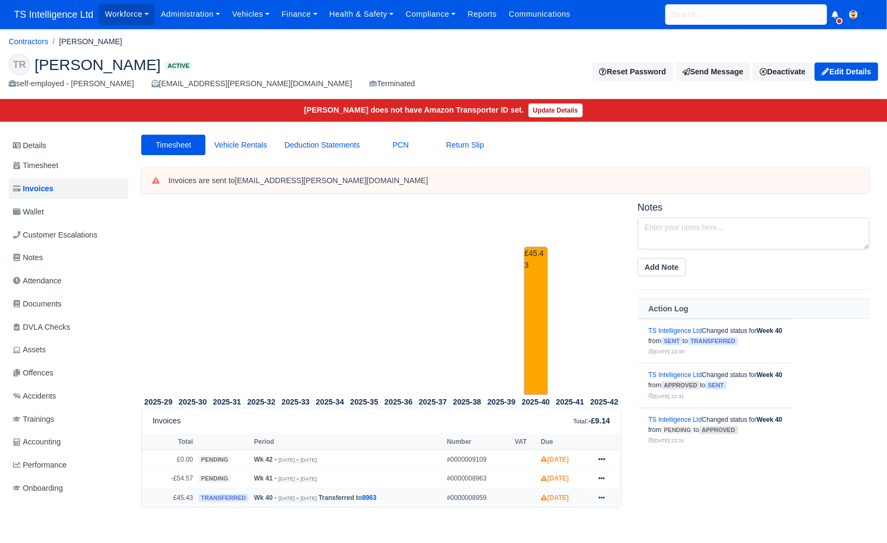
click at [602, 495] on icon at bounding box center [601, 498] width 6 height 6
click at [540, 459] on link "Show Invoice" at bounding box center [561, 456] width 96 height 23
click at [600, 475] on icon at bounding box center [601, 478] width 6 height 6
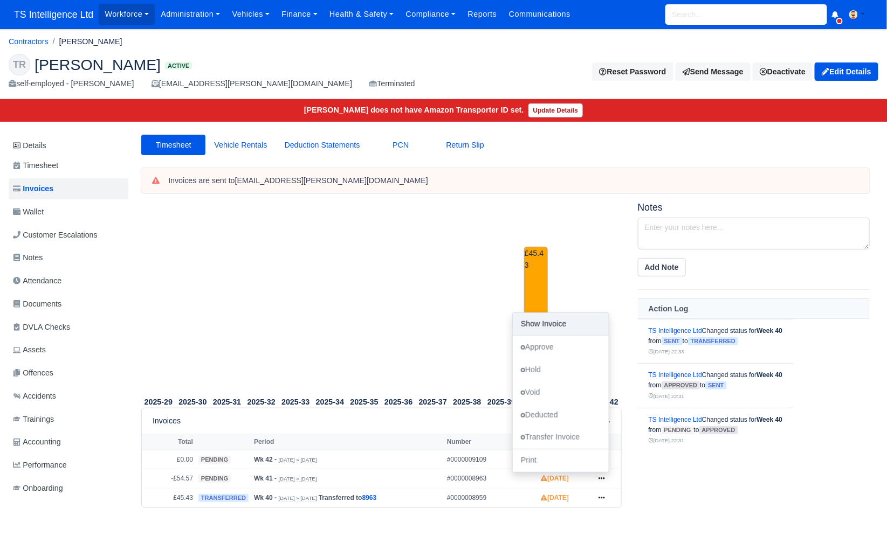
click at [565, 320] on link "Show Invoice" at bounding box center [561, 324] width 96 height 23
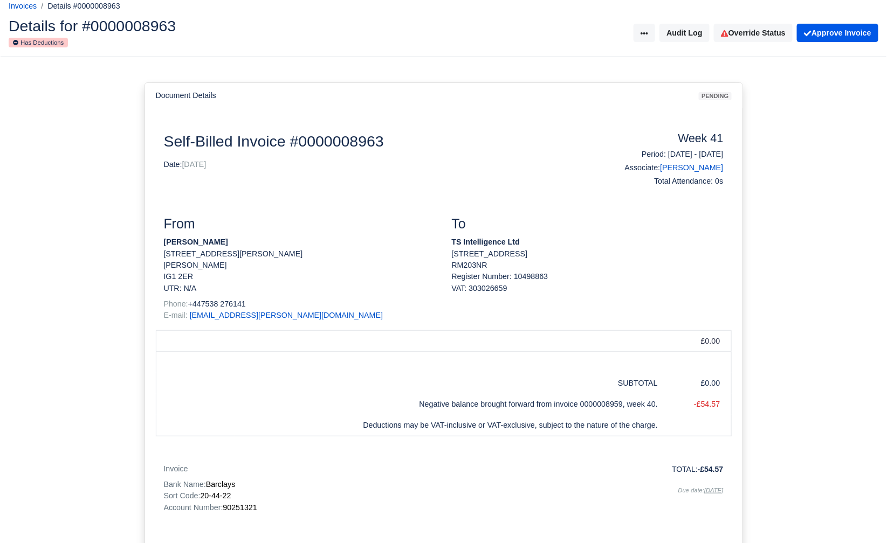
scroll to position [3, 0]
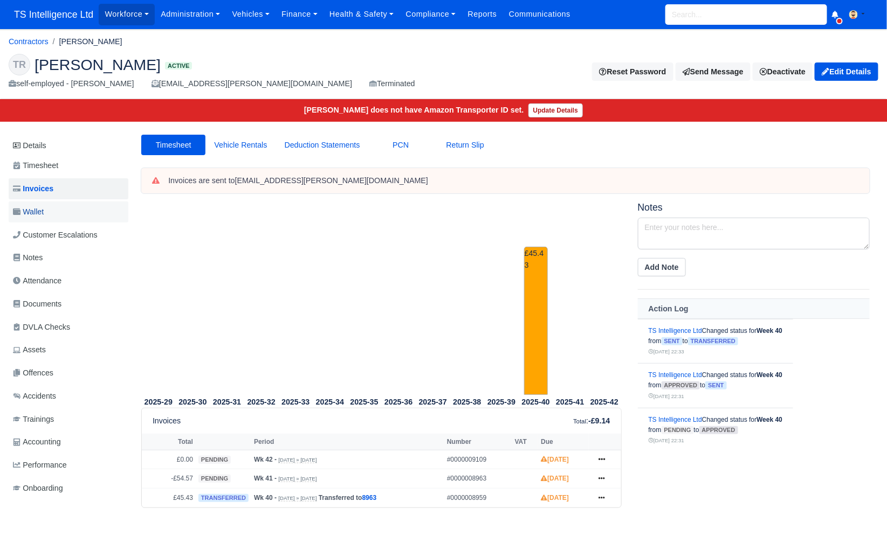
click at [47, 213] on link "Wallet" at bounding box center [69, 212] width 120 height 21
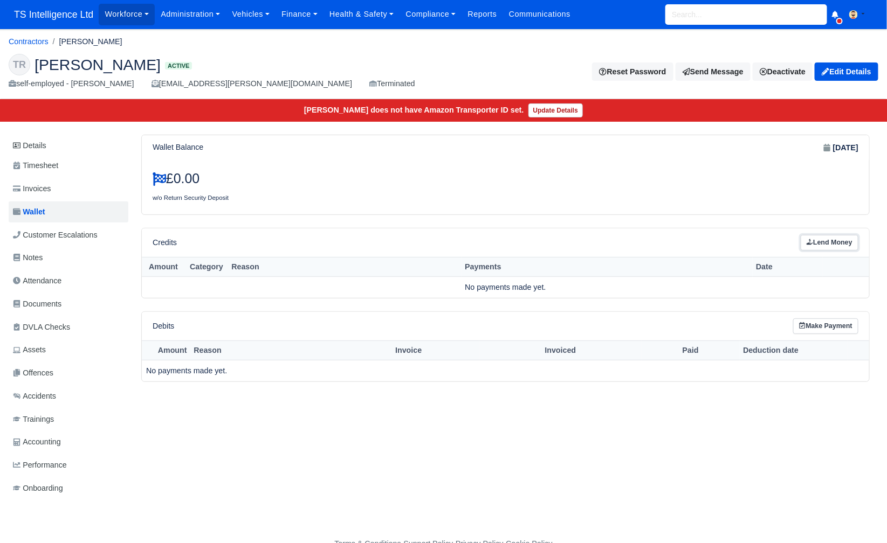
click at [824, 243] on link "Lend Money" at bounding box center [829, 243] width 58 height 16
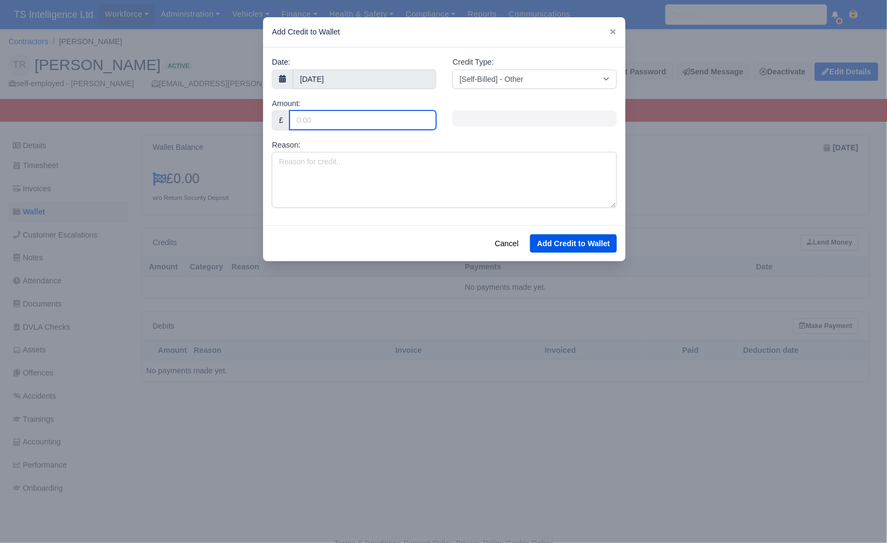
click at [317, 115] on input "Amount:" at bounding box center [362, 119] width 147 height 19
type input "500"
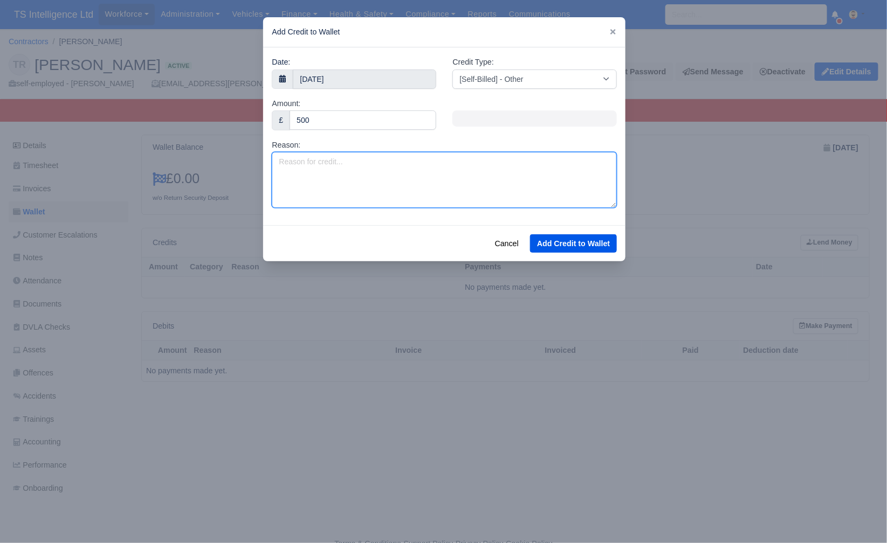
click at [340, 166] on textarea "Reason:" at bounding box center [444, 180] width 345 height 56
type textarea "Rental deposit"
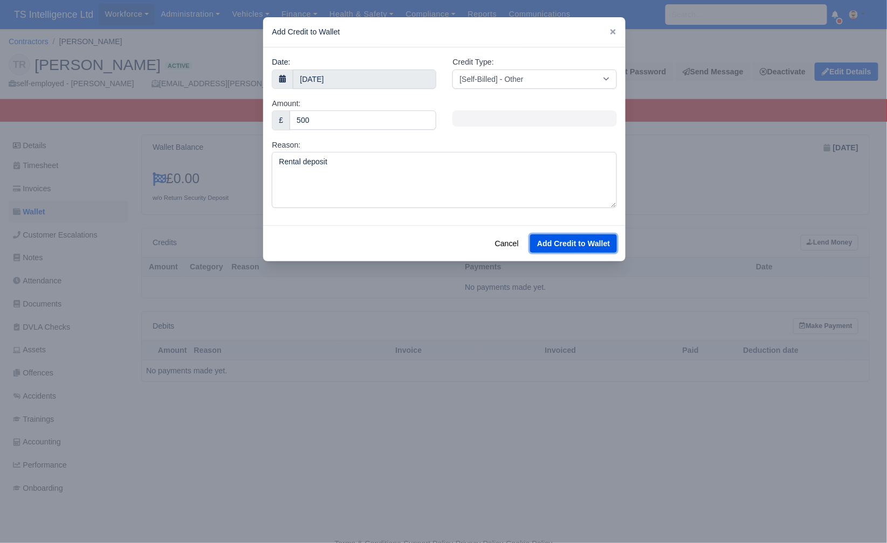
click at [572, 234] on button "Add Credit to Wallet" at bounding box center [573, 243] width 87 height 18
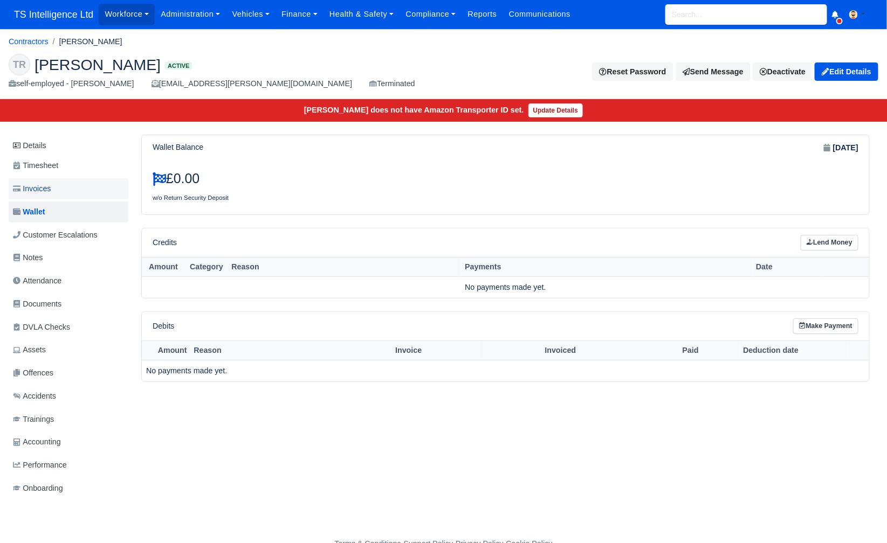
click at [54, 186] on link "Invoices" at bounding box center [69, 188] width 120 height 21
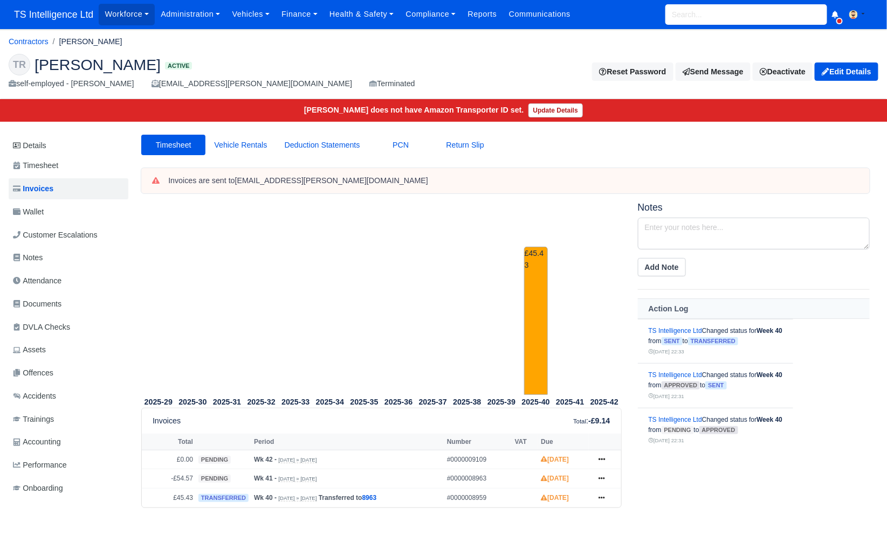
scroll to position [34, 0]
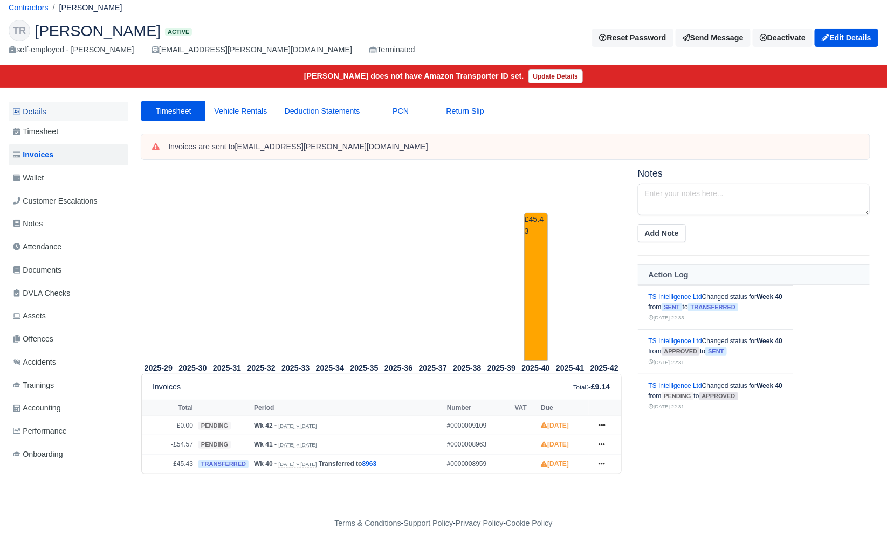
click at [56, 108] on link "Details" at bounding box center [69, 112] width 120 height 20
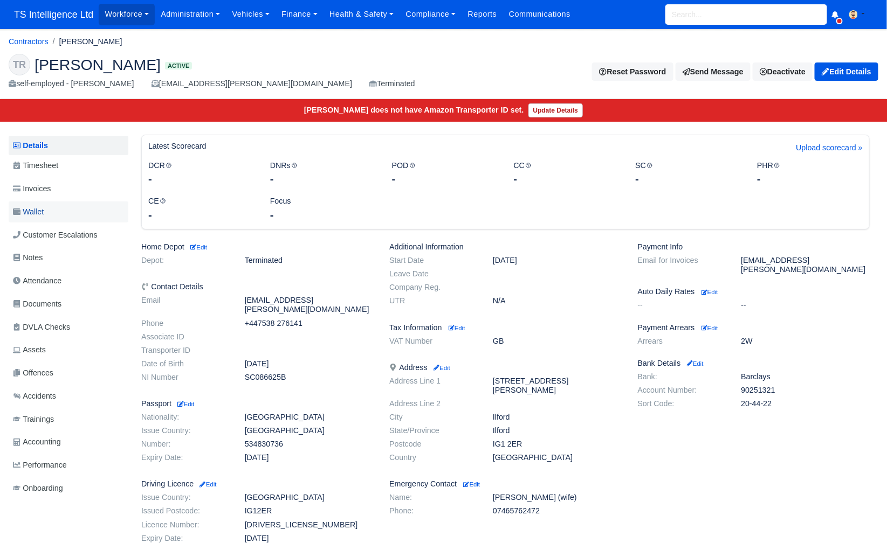
click at [65, 211] on link "Wallet" at bounding box center [69, 212] width 120 height 21
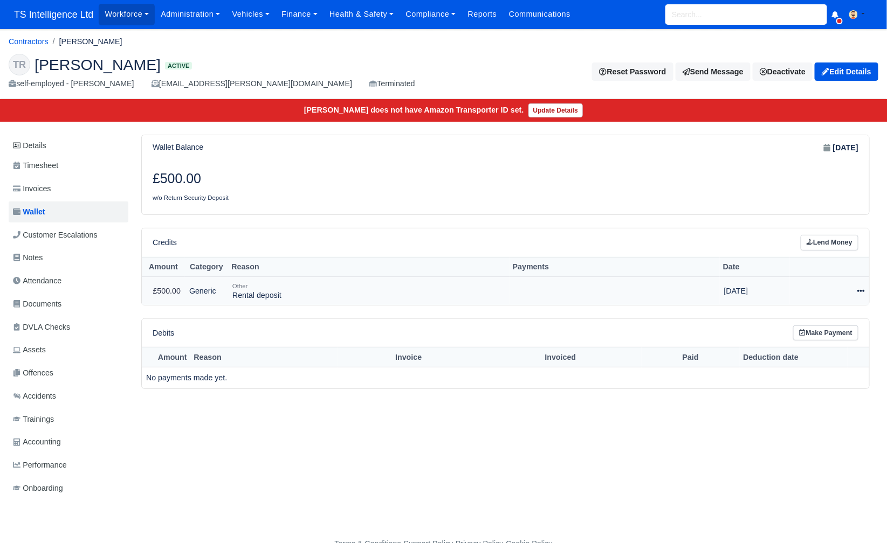
click at [859, 287] on icon at bounding box center [861, 291] width 8 height 8
click at [808, 339] on link "Schedule" at bounding box center [815, 340] width 96 height 17
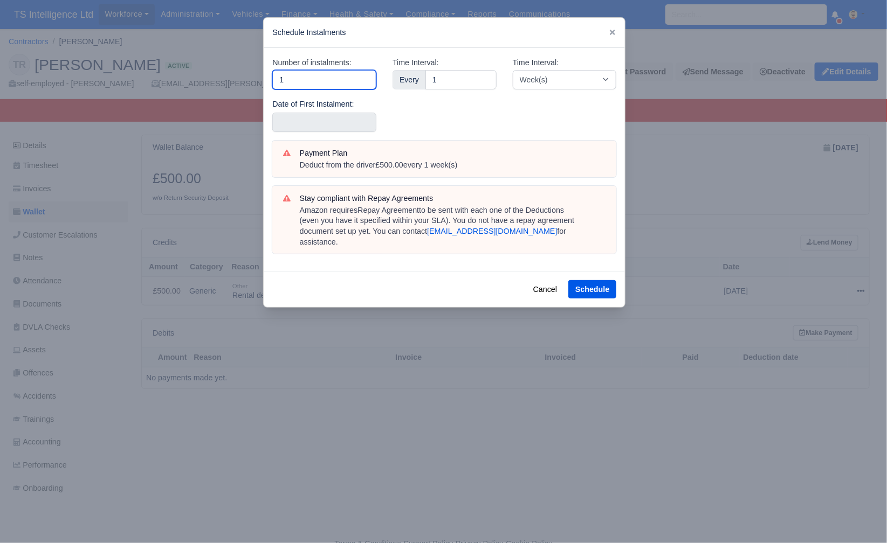
click at [314, 79] on input "1" at bounding box center [324, 79] width 104 height 19
type input "5"
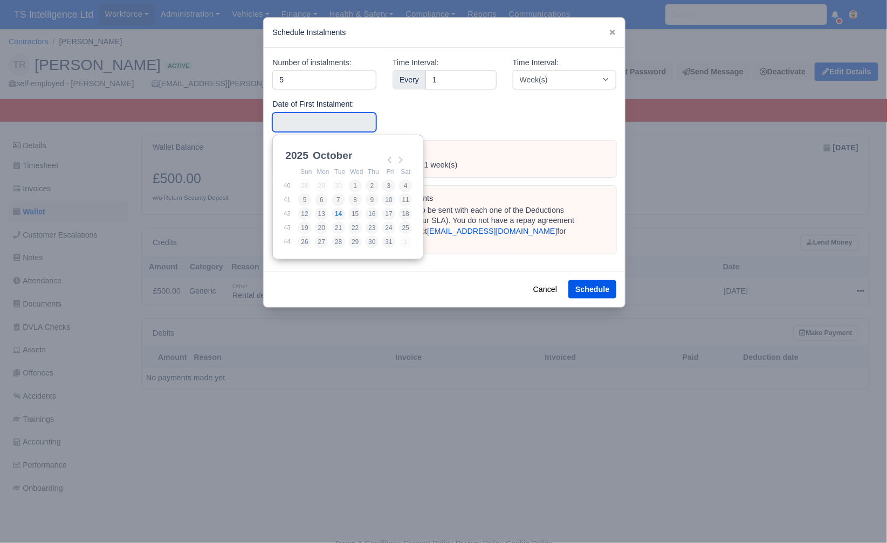
click at [321, 121] on input "Use the arrow keys to pick a date" at bounding box center [324, 122] width 104 height 19
type input "2025-10-04"
drag, startPoint x: 409, startPoint y: 187, endPoint x: 467, endPoint y: 223, distance: 68.5
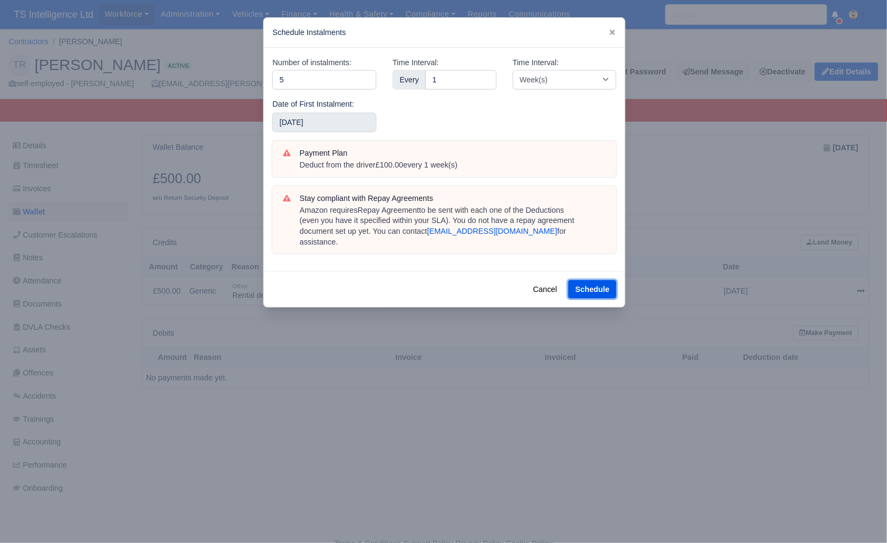
click at [598, 280] on button "Schedule" at bounding box center [592, 289] width 48 height 18
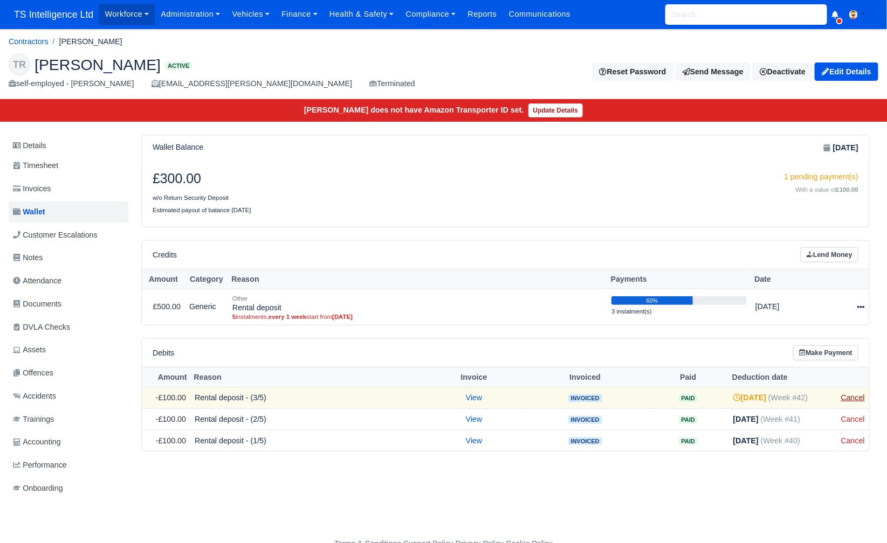
click at [848, 394] on link "Cancel" at bounding box center [853, 397] width 24 height 9
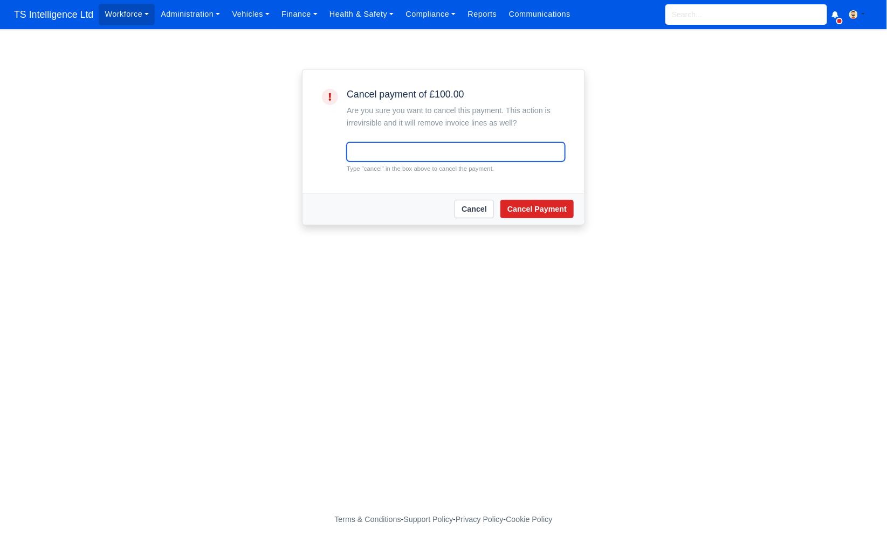
click at [452, 155] on input "text" at bounding box center [456, 151] width 218 height 19
type input "cancel"
click at [540, 208] on button "Cancel Payment" at bounding box center [536, 209] width 73 height 18
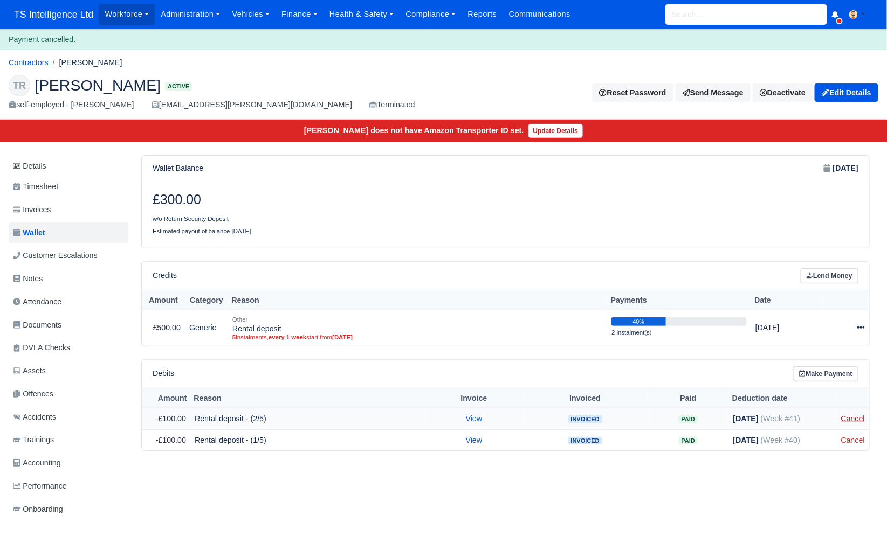
click at [858, 416] on link "Cancel" at bounding box center [853, 419] width 24 height 9
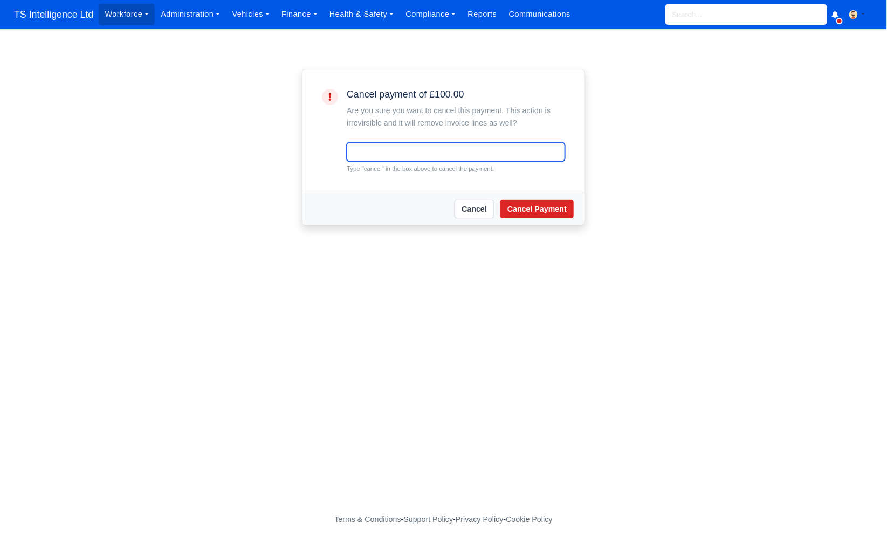
click at [405, 148] on input "text" at bounding box center [456, 151] width 218 height 19
type input "cancel"
click at [550, 204] on button "Cancel Payment" at bounding box center [536, 209] width 73 height 18
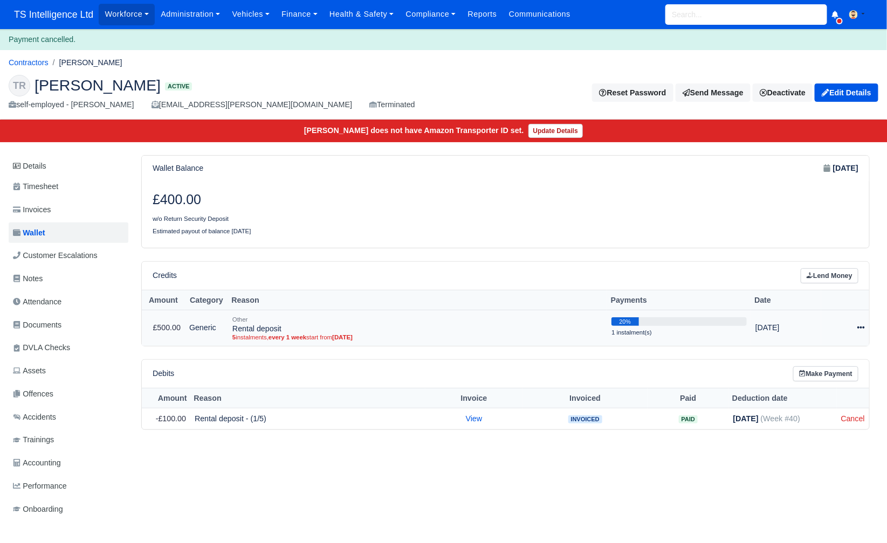
click at [860, 324] on icon at bounding box center [861, 328] width 8 height 8
click at [822, 355] on button "Make Payment" at bounding box center [809, 361] width 96 height 17
select select "5263"
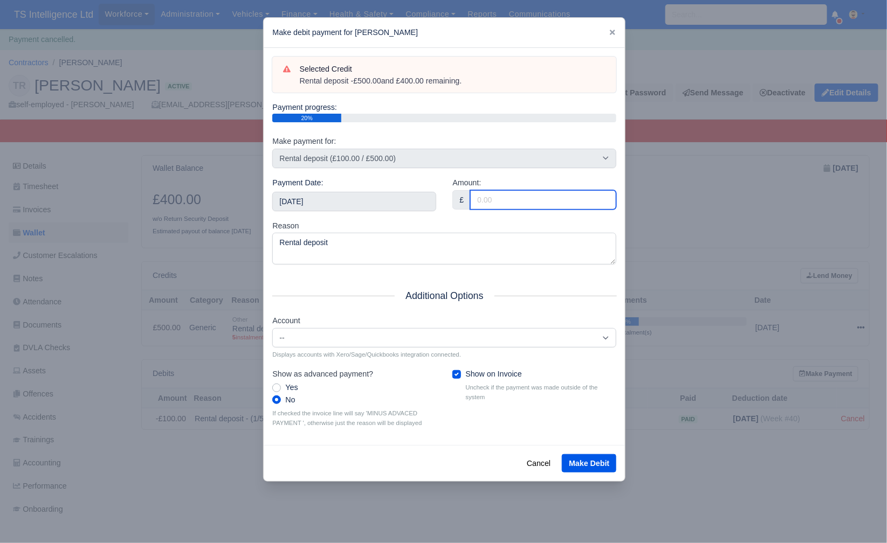
click at [504, 196] on input "Amount:" at bounding box center [543, 199] width 146 height 19
type input "400"
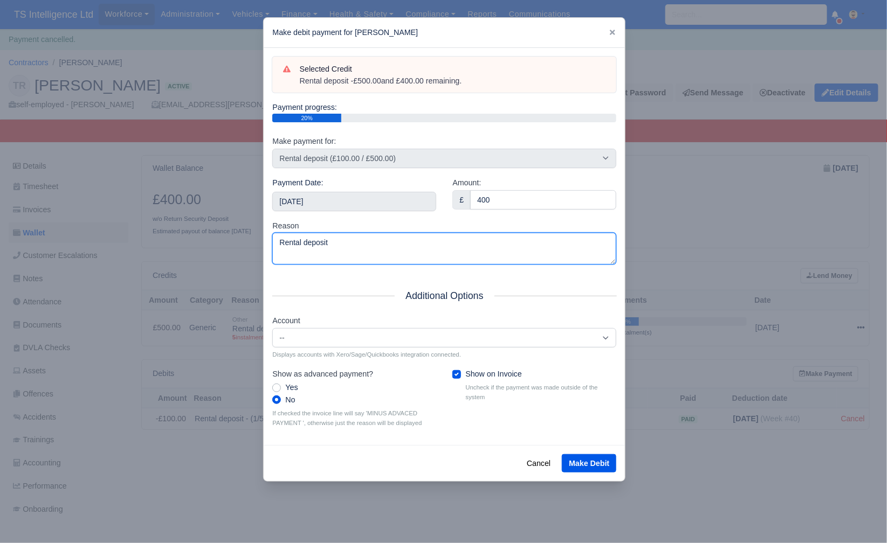
click at [471, 247] on textarea "Rental deposit" at bounding box center [444, 249] width 344 height 32
type textarea "Rental deposit - repayment"
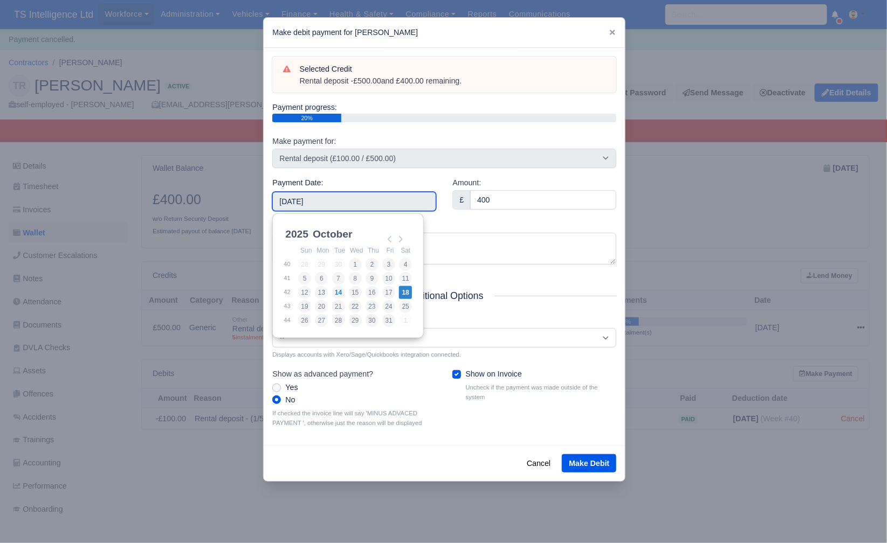
click at [367, 197] on input "2025-10-18" at bounding box center [354, 201] width 164 height 19
type input "2025-10-11"
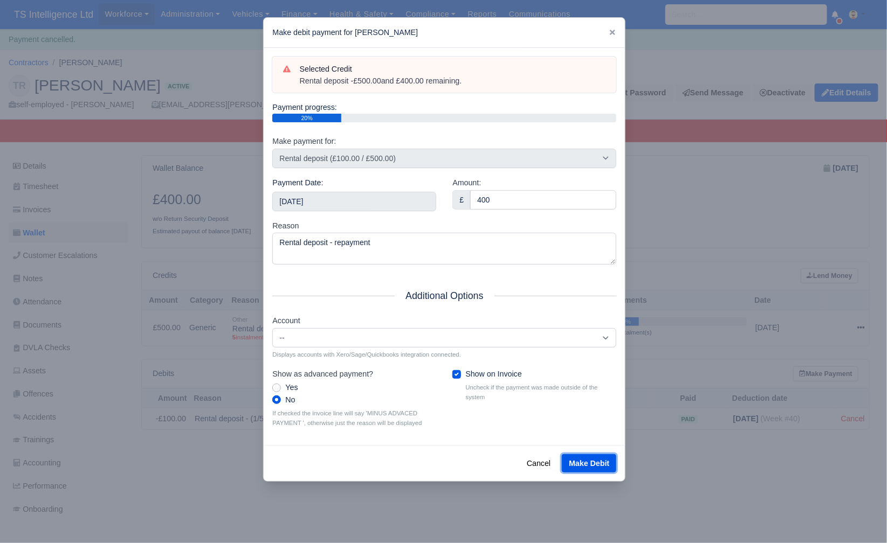
click at [604, 459] on button "Make Debit" at bounding box center [589, 463] width 54 height 18
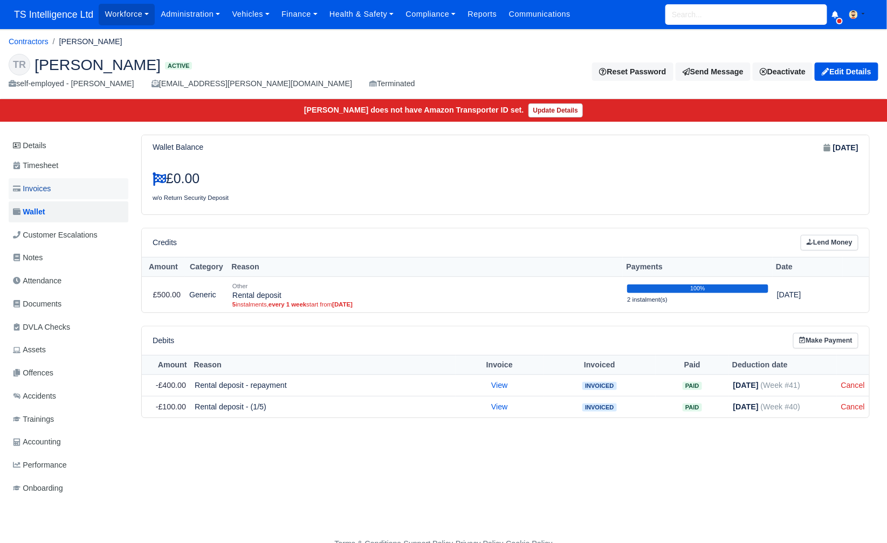
click at [63, 188] on link "Invoices" at bounding box center [69, 188] width 120 height 21
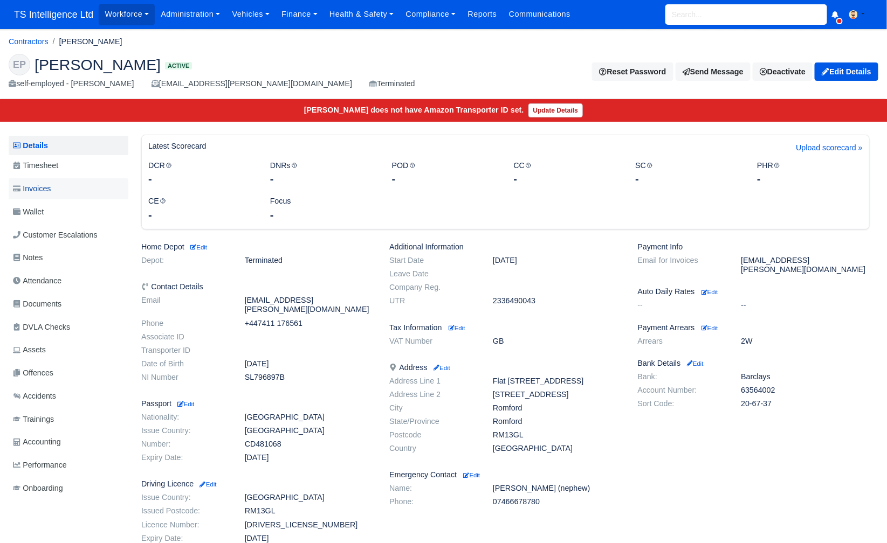
click at [76, 187] on link "Invoices" at bounding box center [69, 188] width 120 height 21
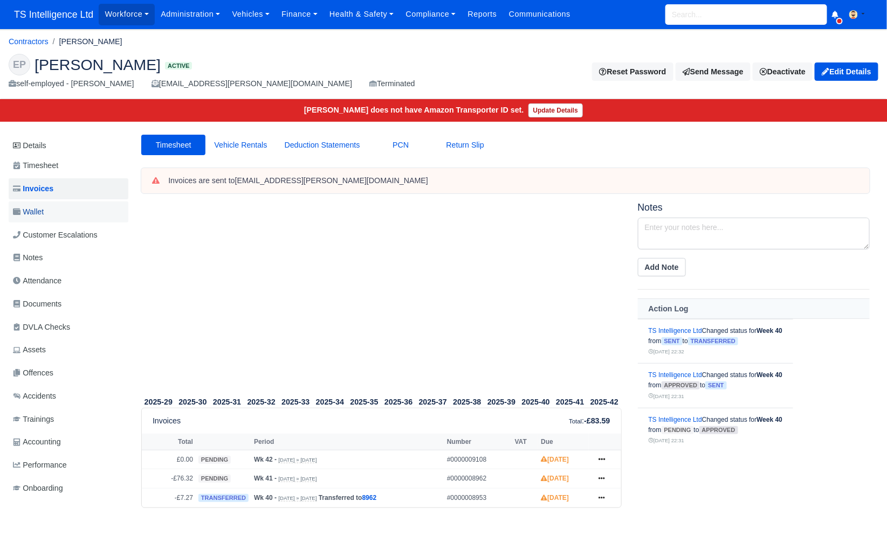
click at [31, 208] on span "Wallet" at bounding box center [28, 212] width 31 height 12
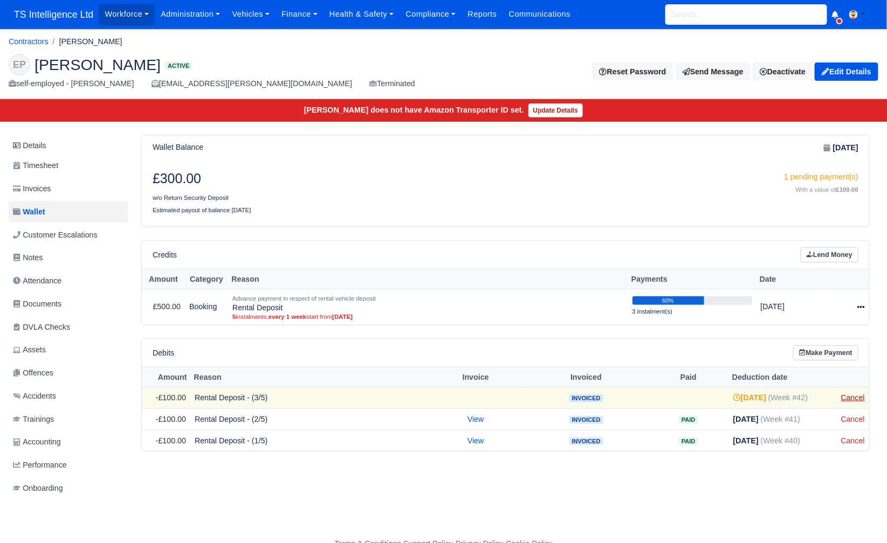
click at [860, 395] on link "Cancel" at bounding box center [853, 397] width 24 height 9
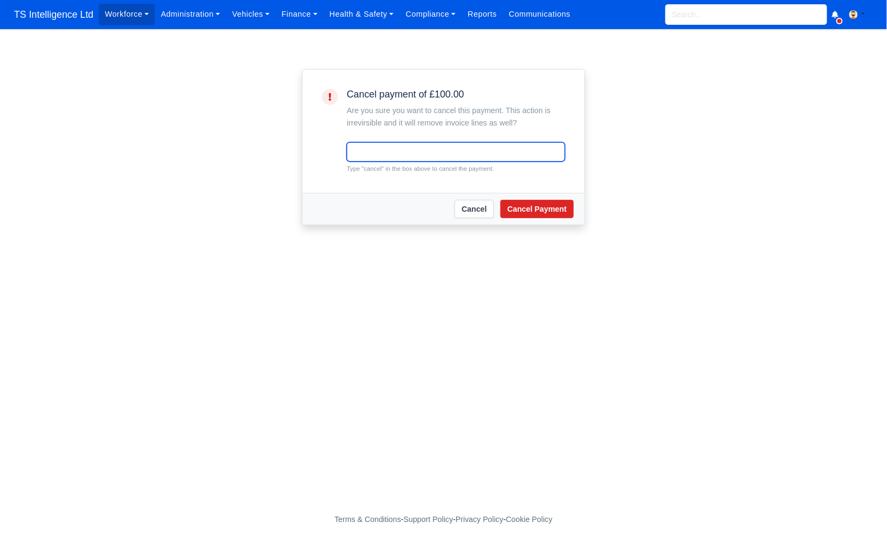
click at [490, 147] on input "text" at bounding box center [456, 151] width 218 height 19
type input "cancel"
click at [530, 205] on button "Cancel Payment" at bounding box center [536, 209] width 73 height 18
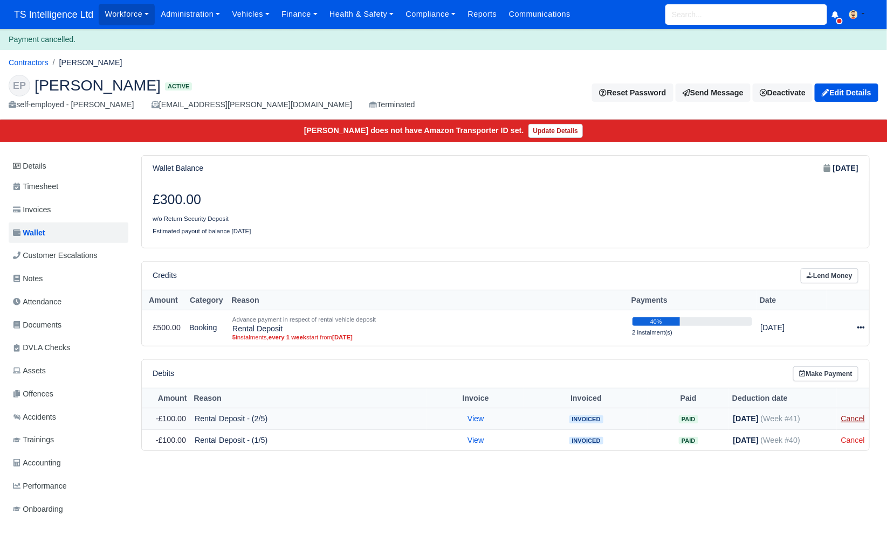
click at [855, 416] on link "Cancel" at bounding box center [853, 419] width 24 height 9
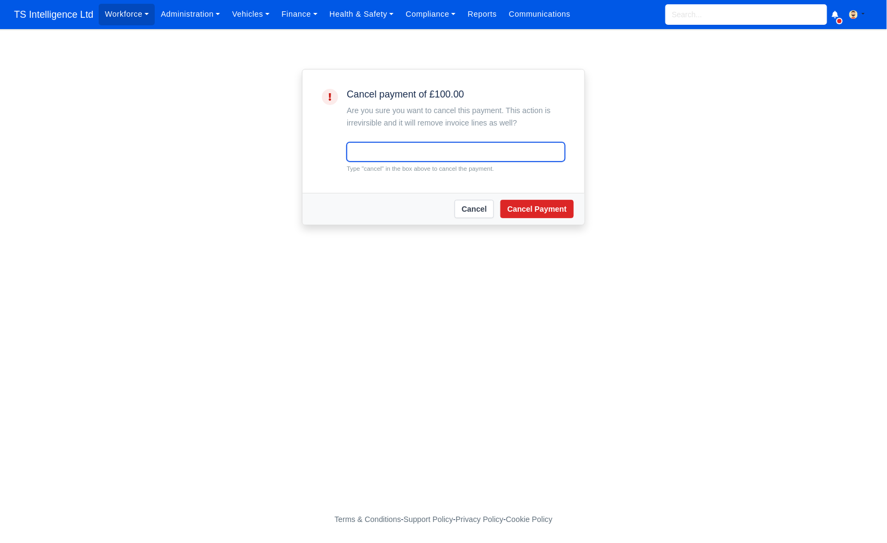
click at [460, 151] on input "text" at bounding box center [456, 151] width 218 height 19
type input "cancel"
click at [534, 210] on button "Cancel Payment" at bounding box center [536, 209] width 73 height 18
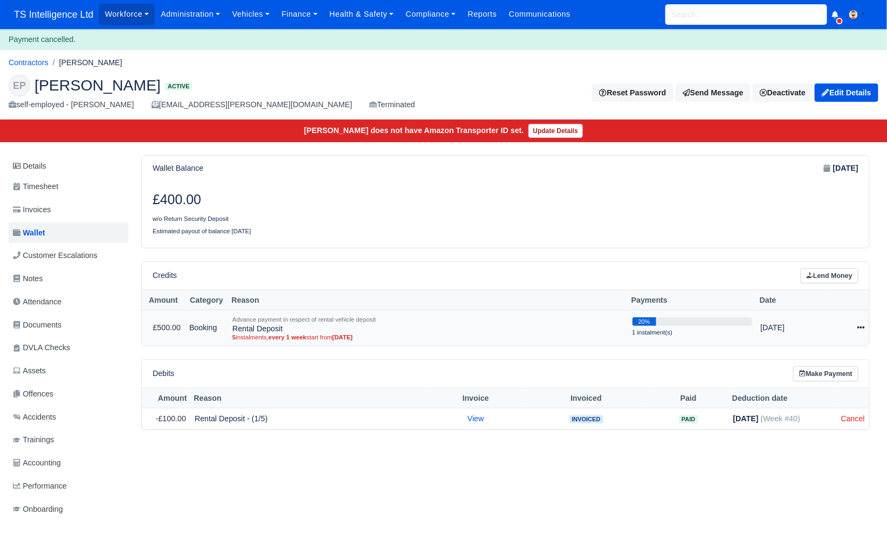
click at [865, 324] on icon at bounding box center [861, 328] width 8 height 8
click at [806, 353] on button "Make Payment" at bounding box center [814, 361] width 96 height 17
select select "5194"
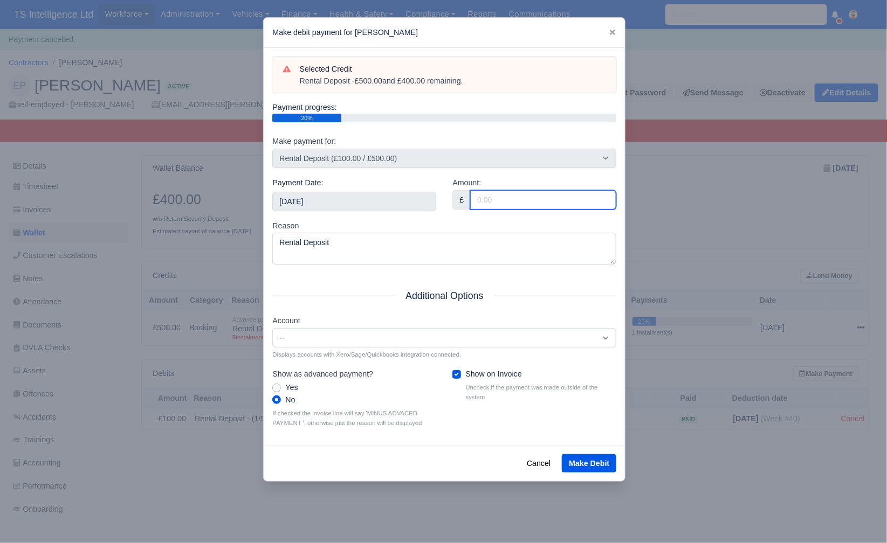
click at [523, 197] on input "Amount:" at bounding box center [543, 199] width 146 height 19
type input "400"
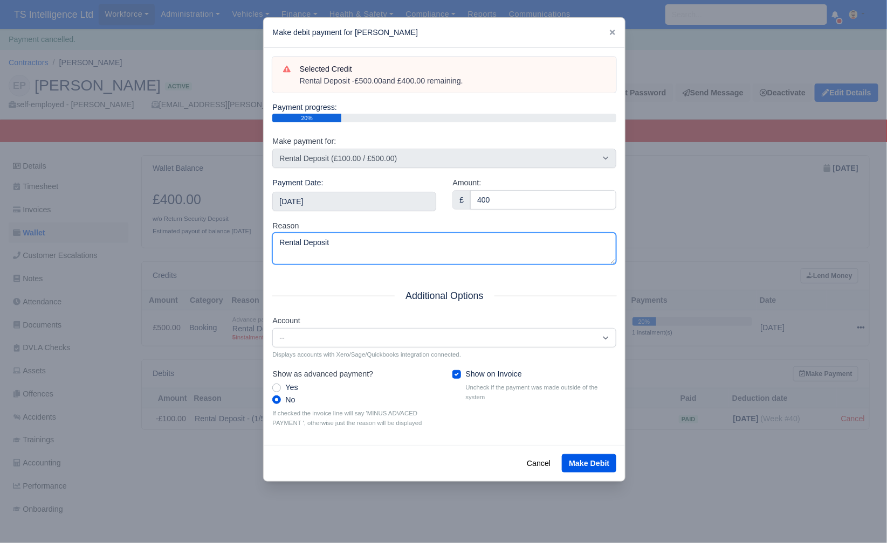
click at [404, 245] on textarea "Rental Deposit" at bounding box center [444, 249] width 344 height 32
type textarea "Rental Deposit - repayment"
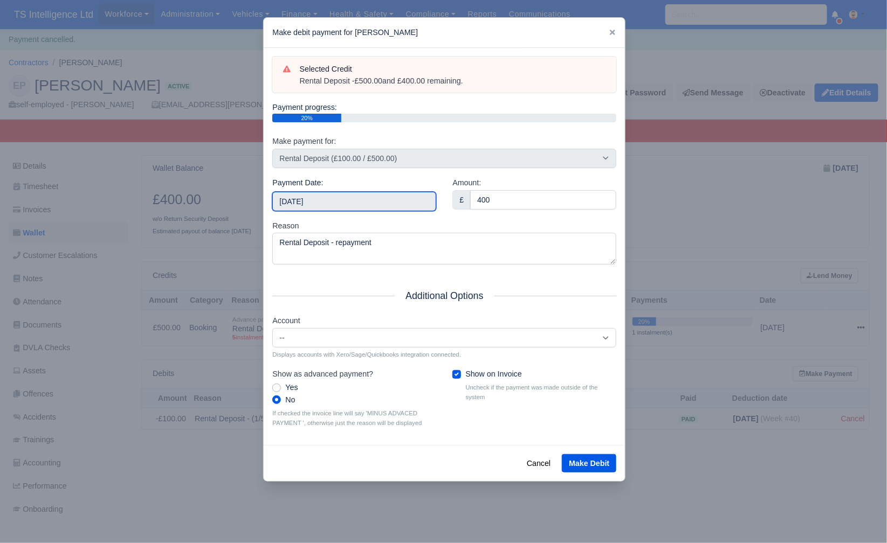
click at [355, 199] on input "2025-10-18" at bounding box center [354, 201] width 164 height 19
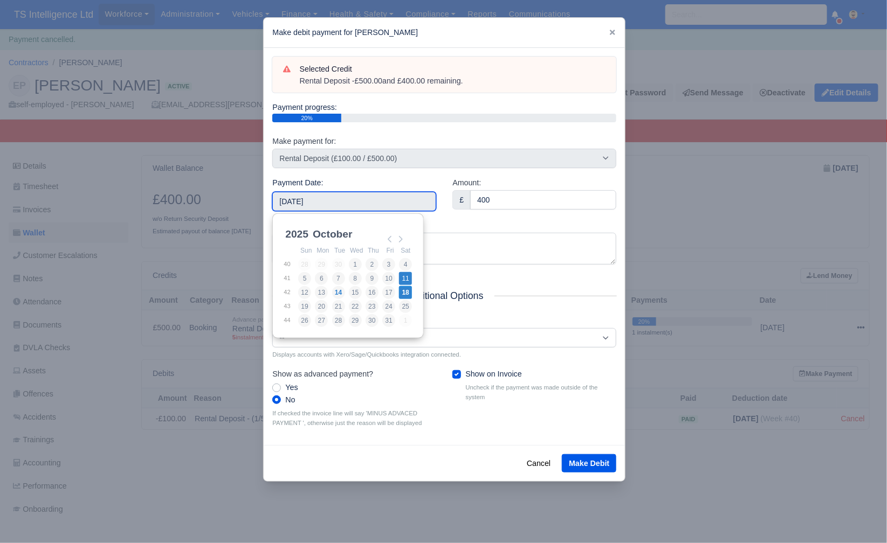
type input "2025-10-11"
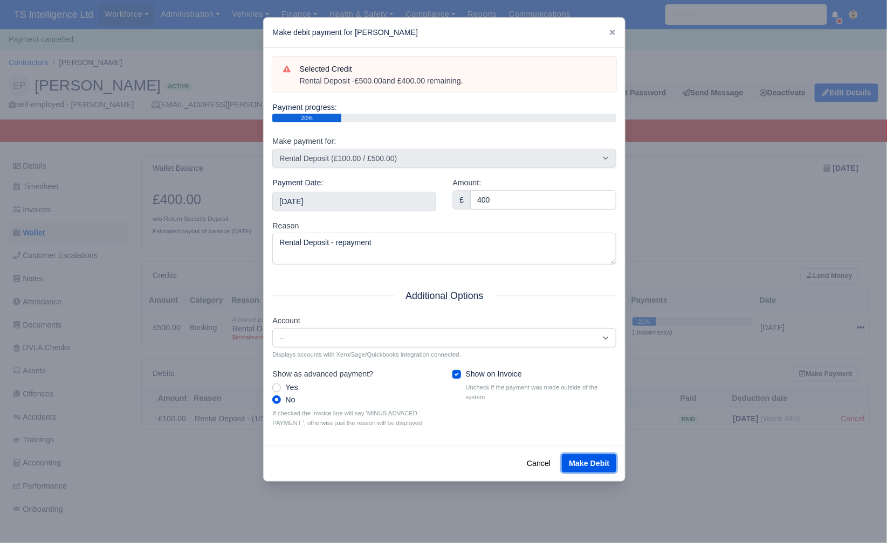
click at [595, 460] on button "Make Debit" at bounding box center [589, 463] width 54 height 18
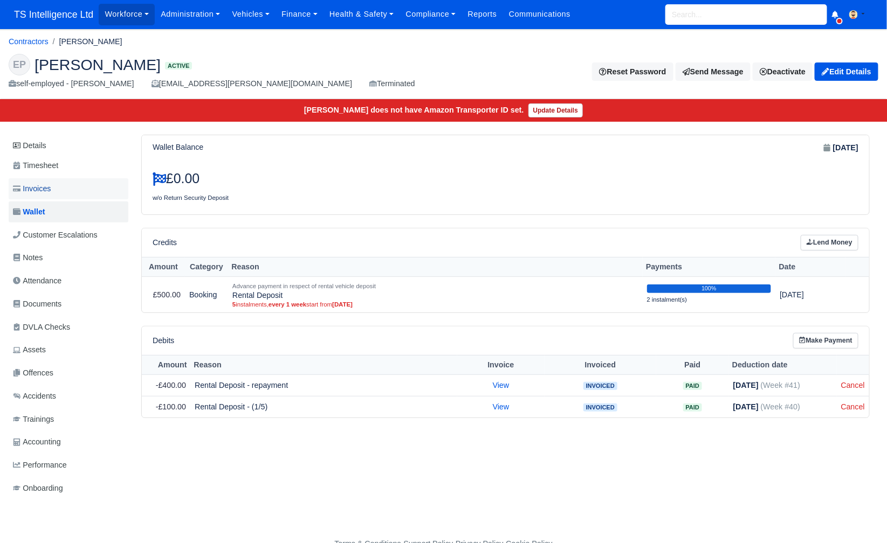
click at [30, 183] on span "Invoices" at bounding box center [32, 189] width 38 height 12
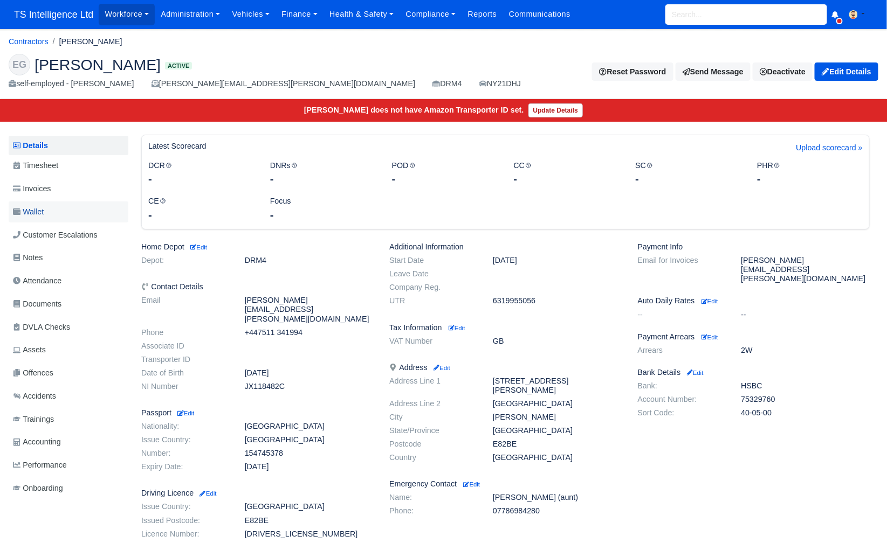
click at [88, 212] on link "Wallet" at bounding box center [69, 212] width 120 height 21
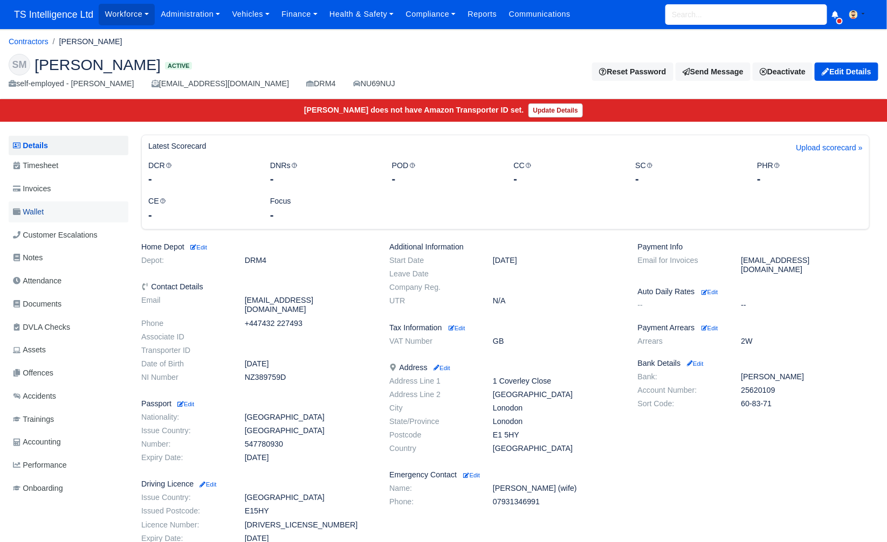
click at [80, 203] on link "Wallet" at bounding box center [69, 212] width 120 height 21
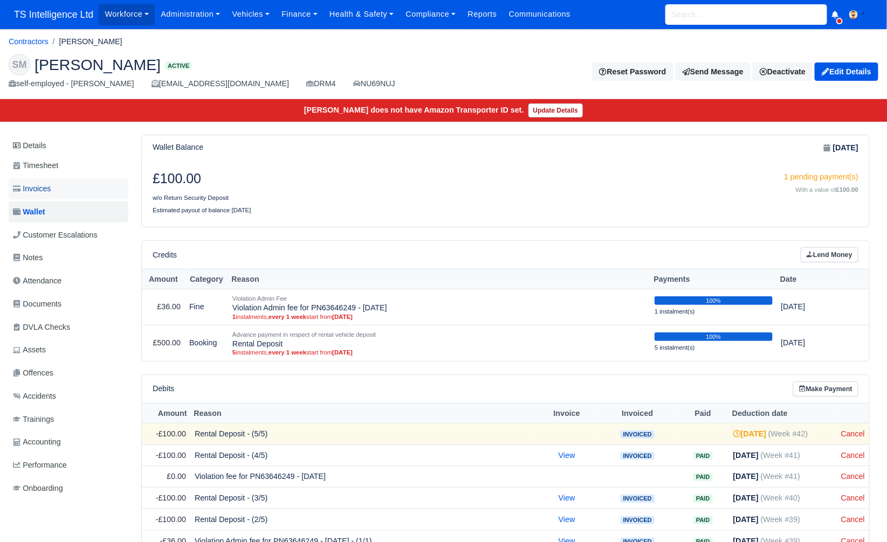
click at [74, 188] on link "Invoices" at bounding box center [69, 188] width 120 height 21
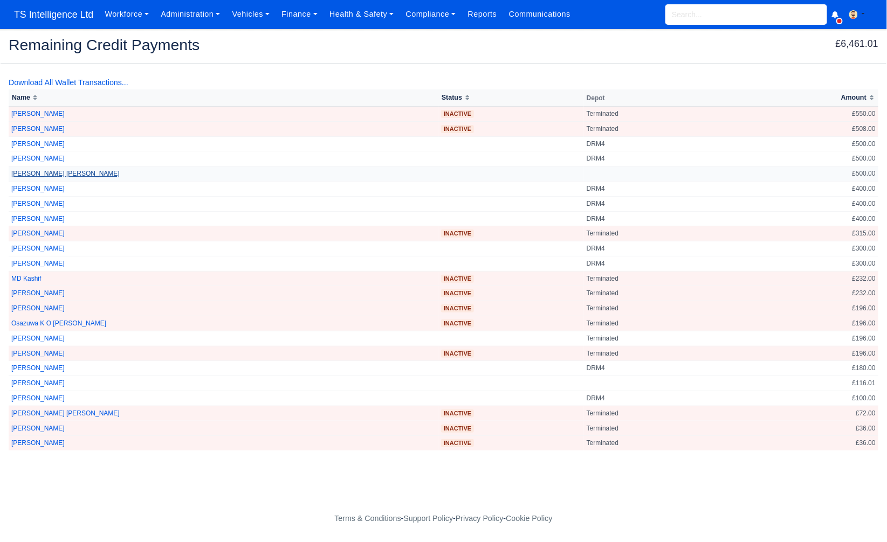
click at [51, 172] on link "[PERSON_NAME] [PERSON_NAME]" at bounding box center [65, 174] width 108 height 8
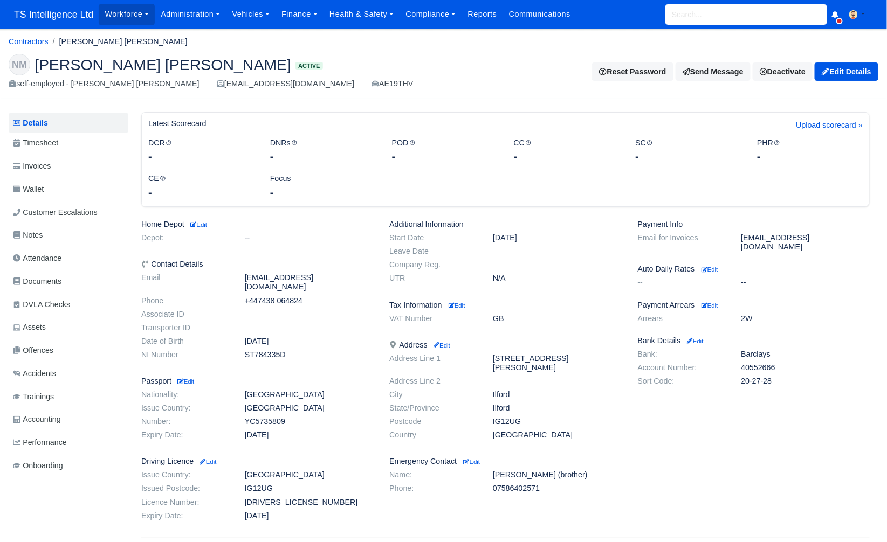
click at [218, 225] on h6 "Home Depot Edit" at bounding box center [257, 224] width 232 height 9
click at [206, 224] on small "Edit" at bounding box center [198, 225] width 18 height 6
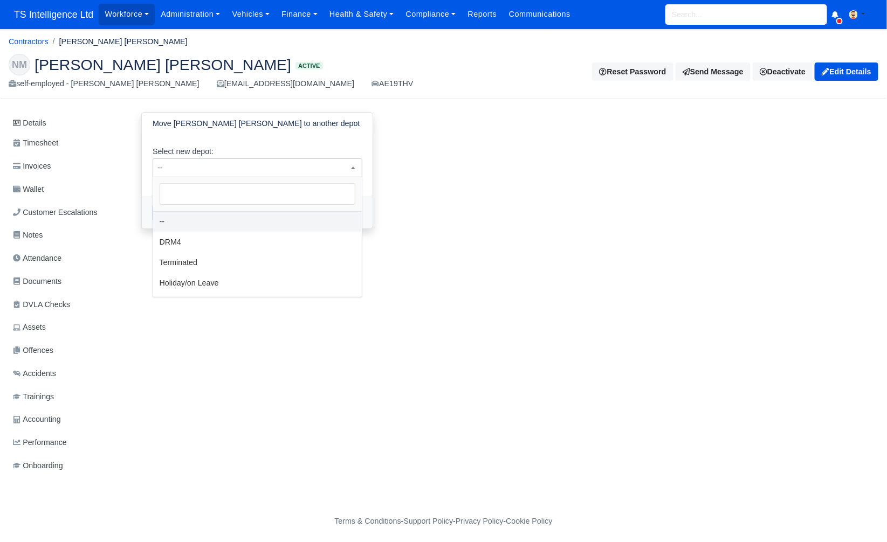
click at [293, 169] on span "--" at bounding box center [257, 167] width 209 height 13
select select "2"
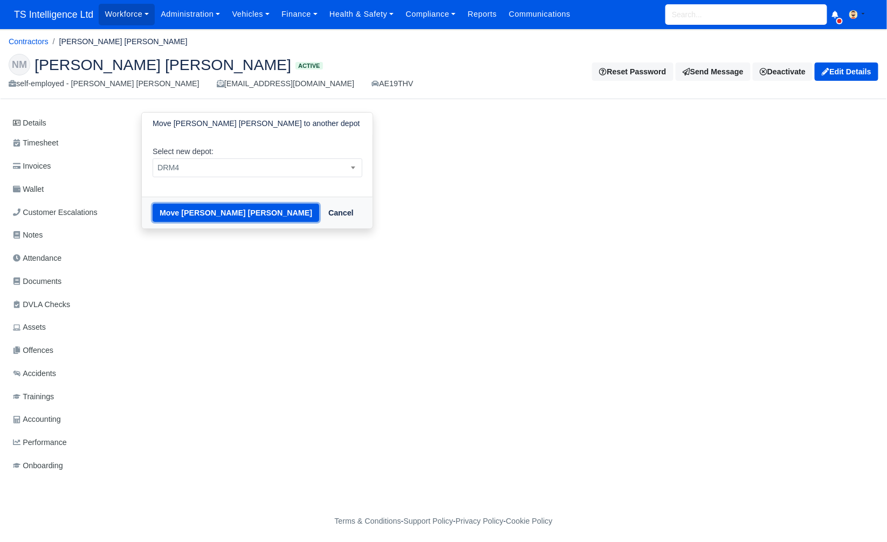
click at [195, 206] on button "Move Numan Ali Mohammad" at bounding box center [236, 213] width 167 height 18
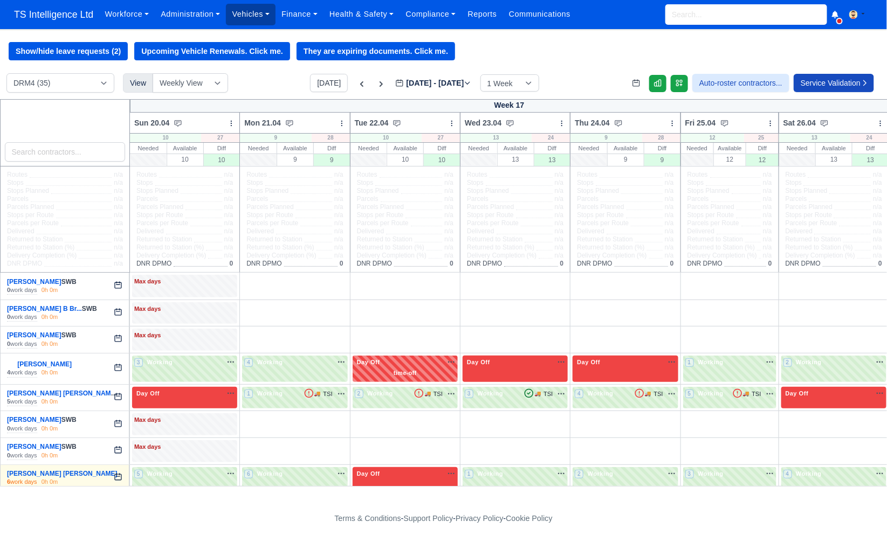
drag, startPoint x: 263, startPoint y: 16, endPoint x: 263, endPoint y: 21, distance: 5.4
click at [263, 16] on link "Vehicles" at bounding box center [251, 14] width 50 height 21
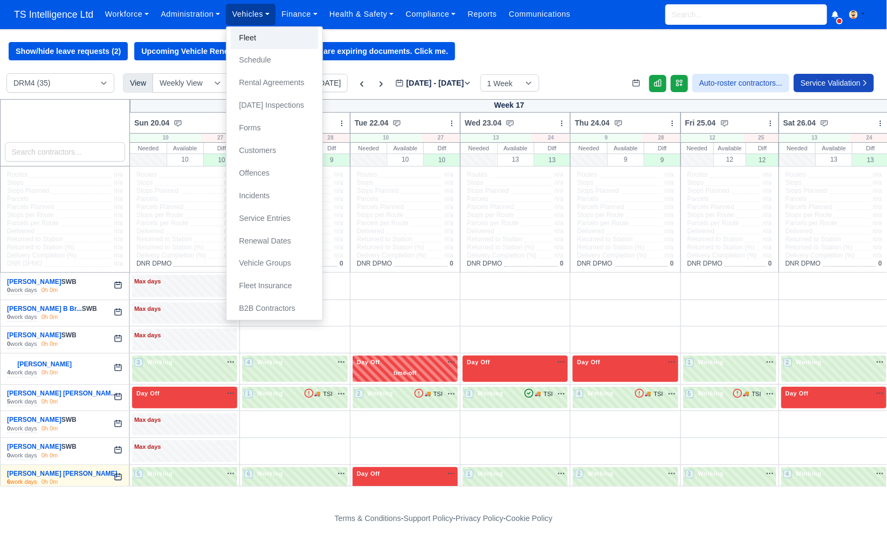
click at [265, 36] on link "Fleet" at bounding box center [274, 38] width 87 height 23
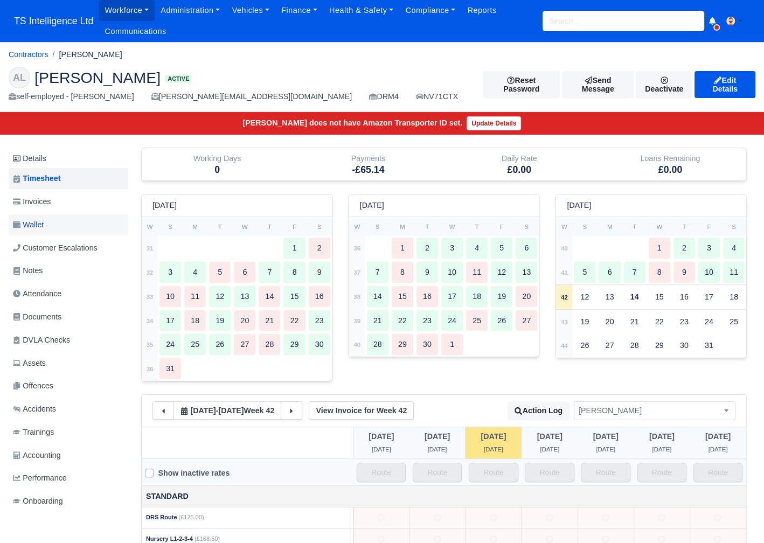
click at [47, 218] on link "Wallet" at bounding box center [69, 225] width 120 height 21
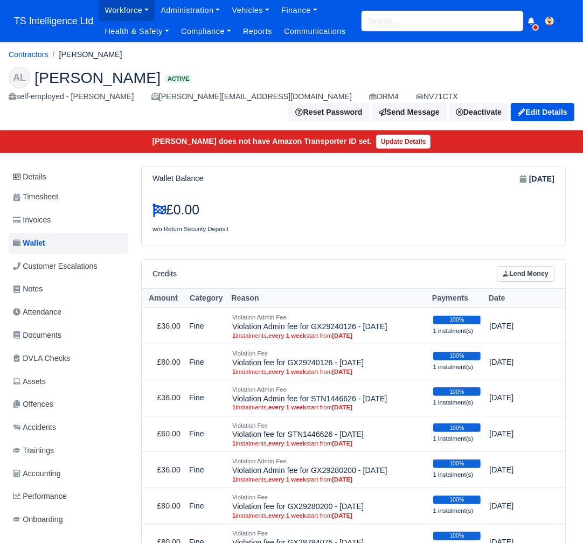
click at [383, 18] on input "search" at bounding box center [443, 21] width 162 height 20
type input "richard"
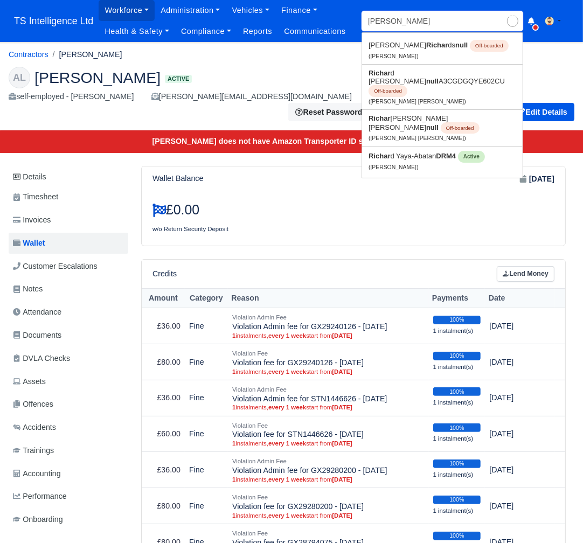
type input "richard Napoleon Powell"
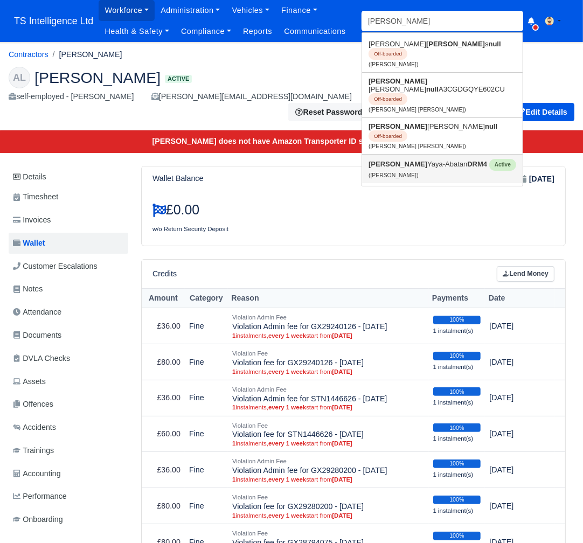
click at [384, 160] on strong "Richard" at bounding box center [398, 164] width 59 height 8
type input "Richard Yaya-Abatan"
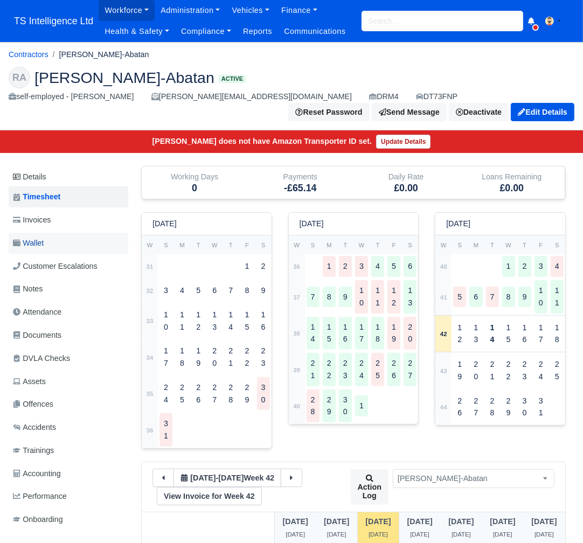
click at [99, 243] on link "Wallet" at bounding box center [69, 243] width 120 height 21
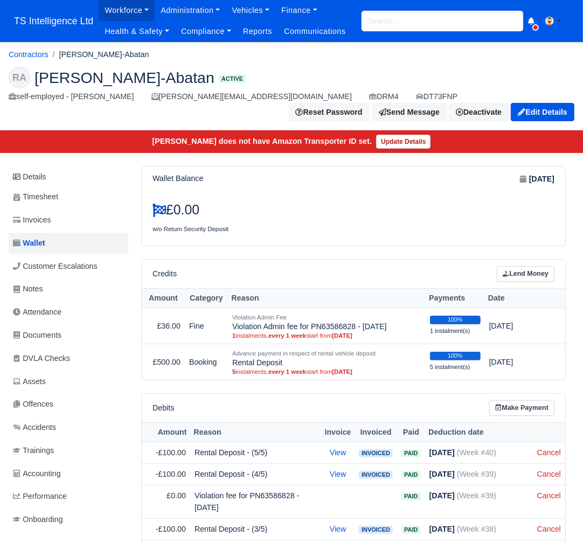
click at [398, 23] on input "search" at bounding box center [443, 21] width 162 height 20
type input "iul"
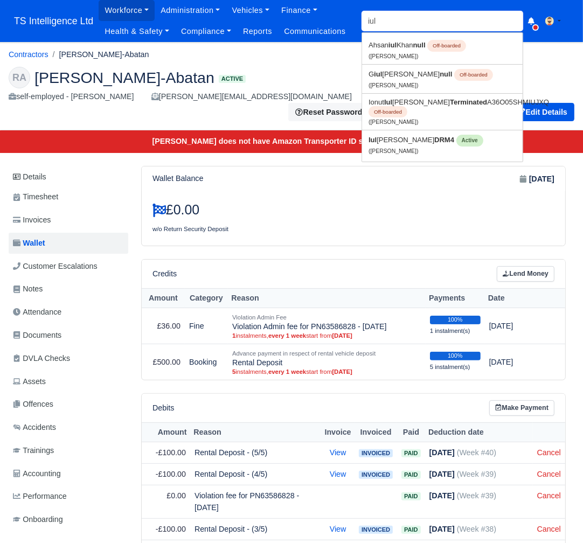
type input "iulian Bercuci"
click at [388, 146] on link "Iul ian Bercuci DRM4 Active (Iulian Bercuci)" at bounding box center [442, 144] width 161 height 29
type input "[PERSON_NAME]"
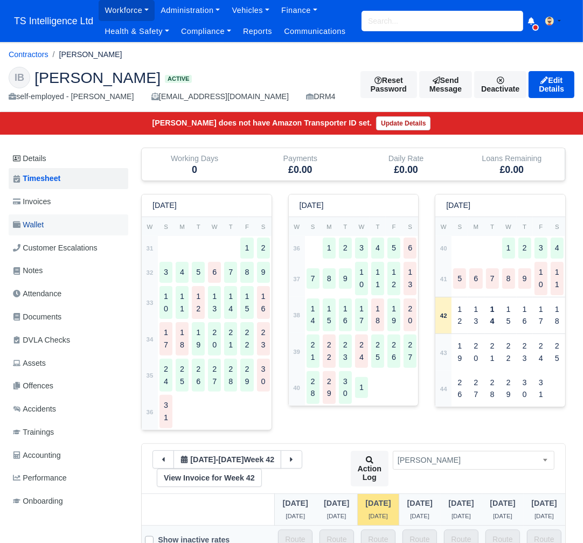
click at [26, 227] on span "Wallet" at bounding box center [28, 225] width 31 height 12
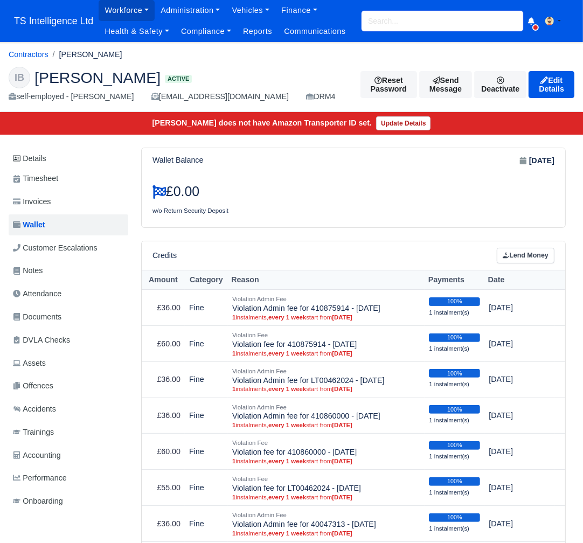
click at [387, 23] on input "search" at bounding box center [443, 21] width 162 height 20
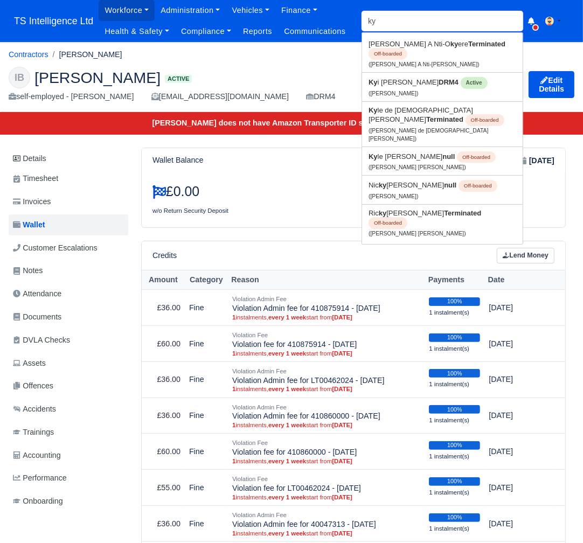
type input "kyi"
type input "[PERSON_NAME]"
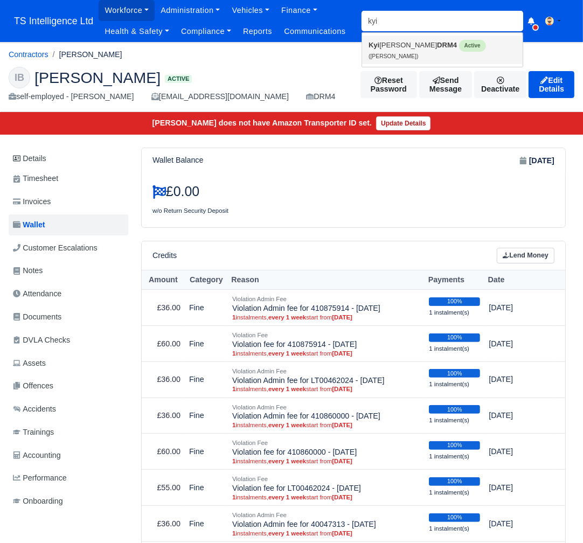
click at [384, 50] on link "[PERSON_NAME] DRM4 Active ([PERSON_NAME])" at bounding box center [442, 50] width 161 height 29
type input "[PERSON_NAME]"
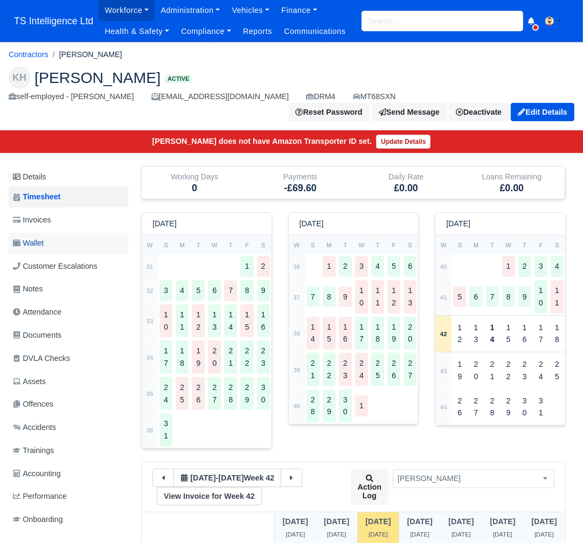
click at [53, 238] on link "Wallet" at bounding box center [69, 243] width 120 height 21
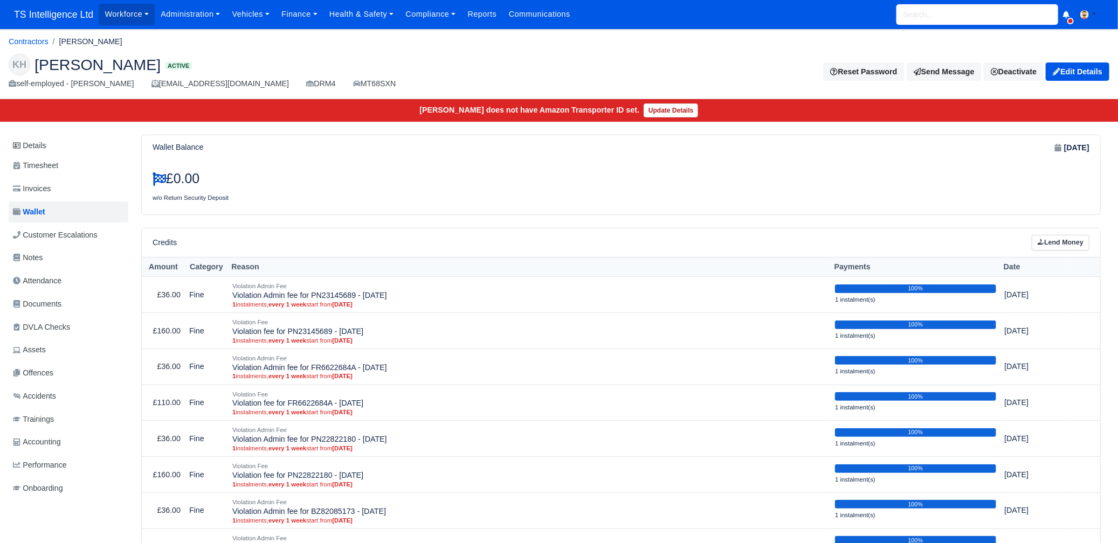
click at [583, 19] on input "search" at bounding box center [977, 14] width 162 height 20
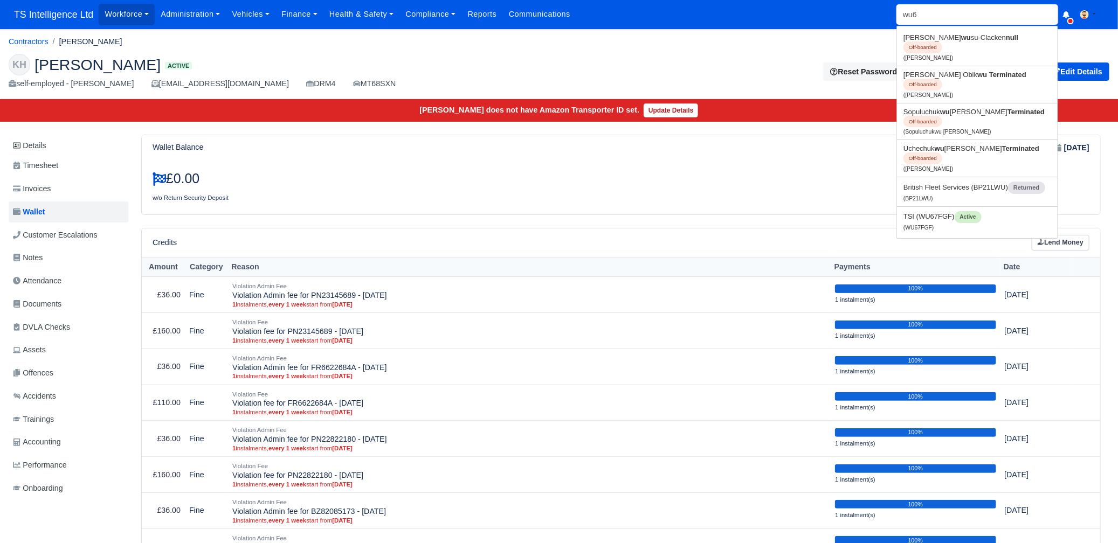
type input "wu67"
type input "wu67FGF"
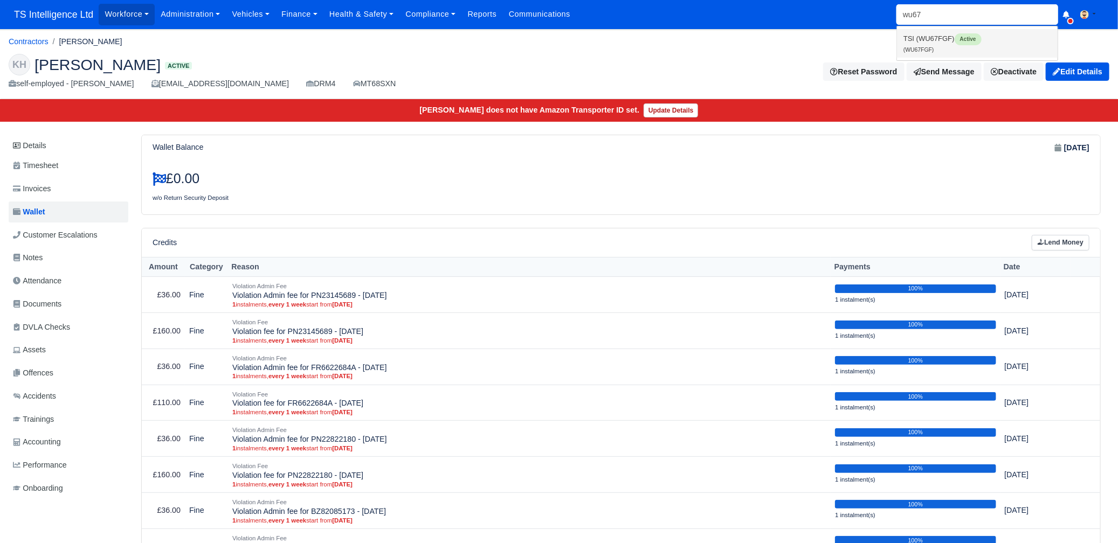
click at [583, 49] on link "TSI (WU67FGF) Active (WU67FGF)" at bounding box center [977, 43] width 161 height 29
type input "WU67FGF"
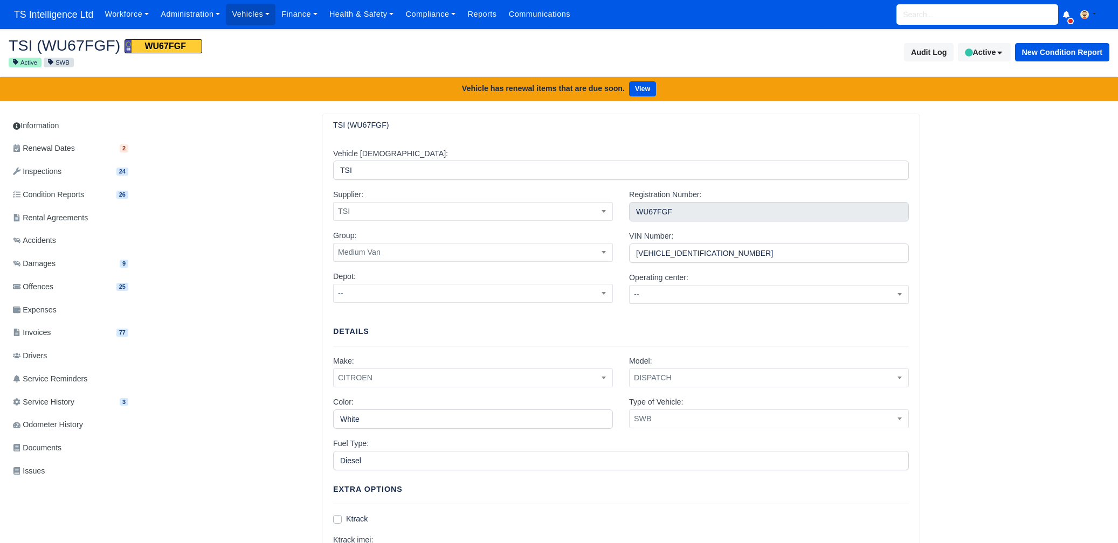
scroll to position [2, 0]
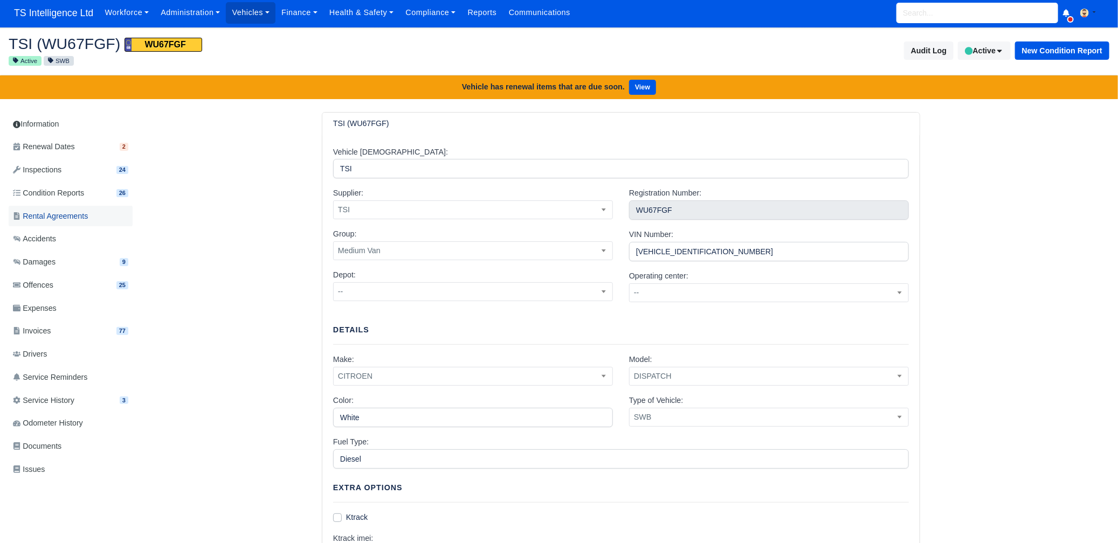
click at [72, 216] on span "Rental Agreements" at bounding box center [50, 216] width 75 height 12
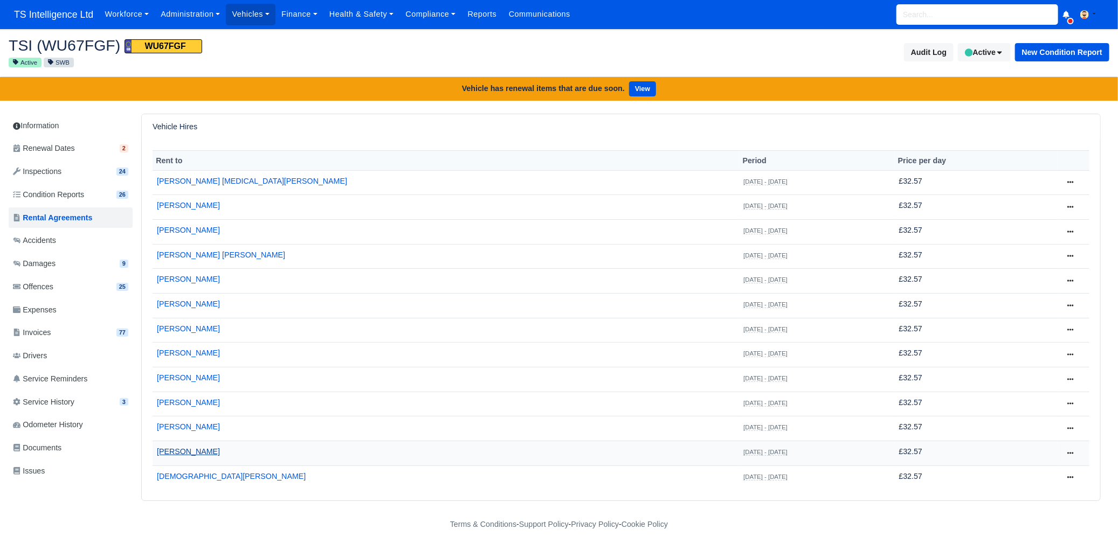
click at [196, 447] on link "[PERSON_NAME]" at bounding box center [188, 451] width 63 height 9
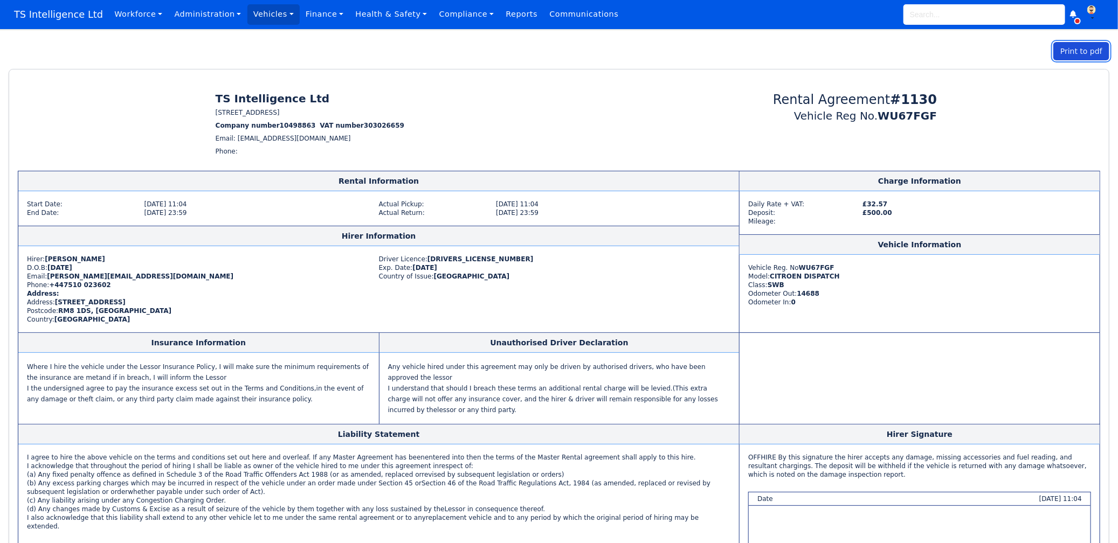
click at [1072, 54] on button "Print to pdf" at bounding box center [1081, 51] width 56 height 18
click at [1030, 75] on link "TS Intelligence Ltd Agreement" at bounding box center [1049, 80] width 121 height 30
click at [252, 13] on link "Vehicles" at bounding box center [273, 14] width 52 height 20
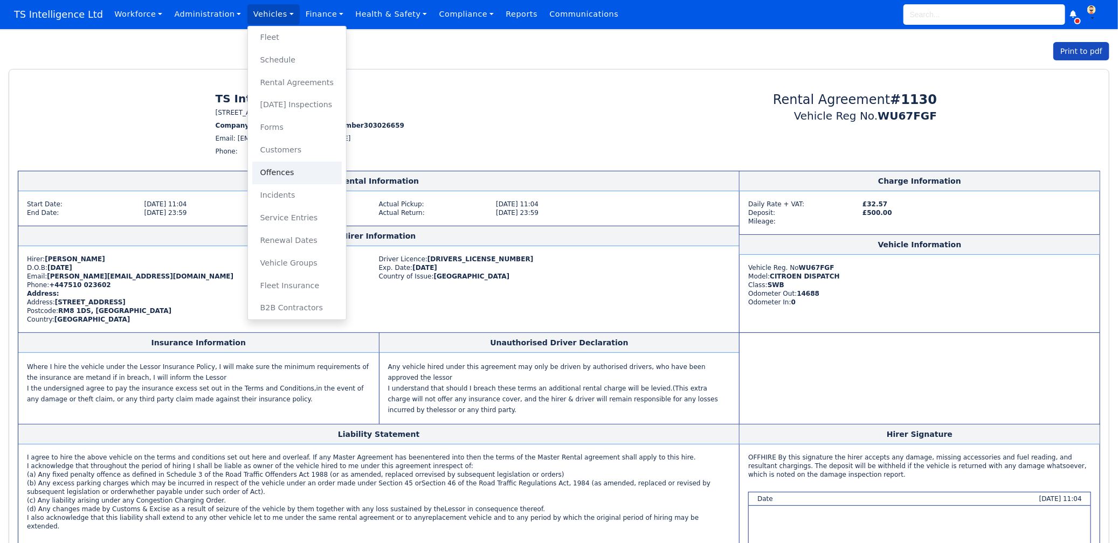
click at [266, 177] on link "Offences" at bounding box center [296, 173] width 89 height 23
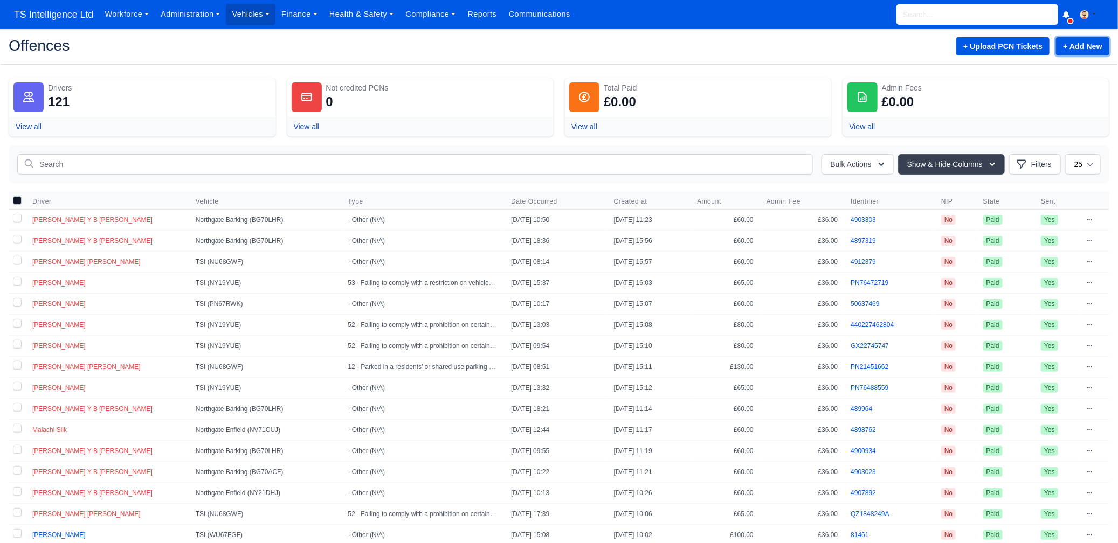
click at [1075, 48] on link "+ Add New" at bounding box center [1082, 46] width 53 height 18
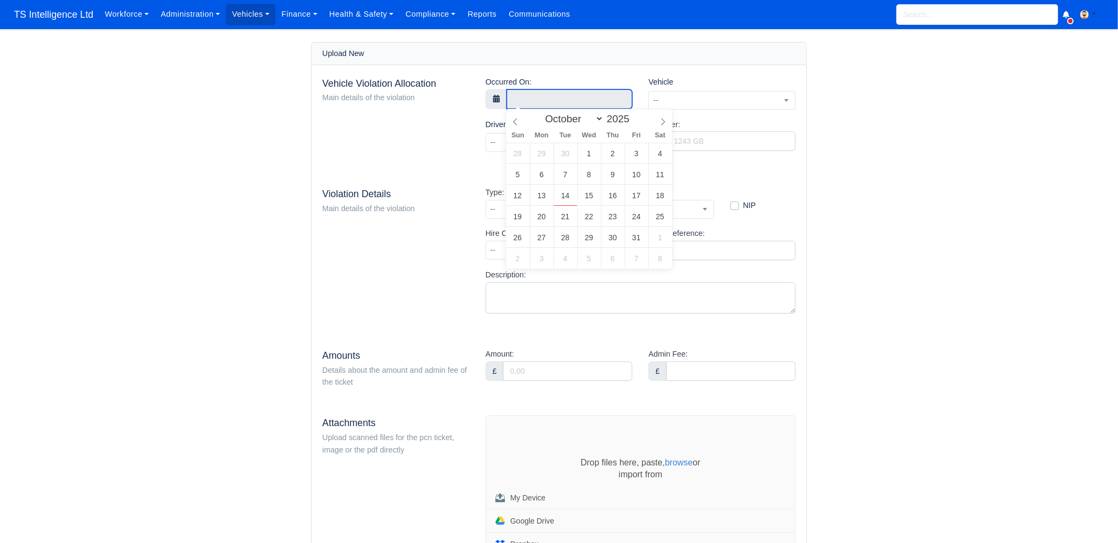
click at [535, 94] on input "text" at bounding box center [570, 98] width 126 height 19
select select "8"
click at [514, 126] on span at bounding box center [515, 118] width 18 height 18
type input "8 September 2025 00:00"
type input "12"
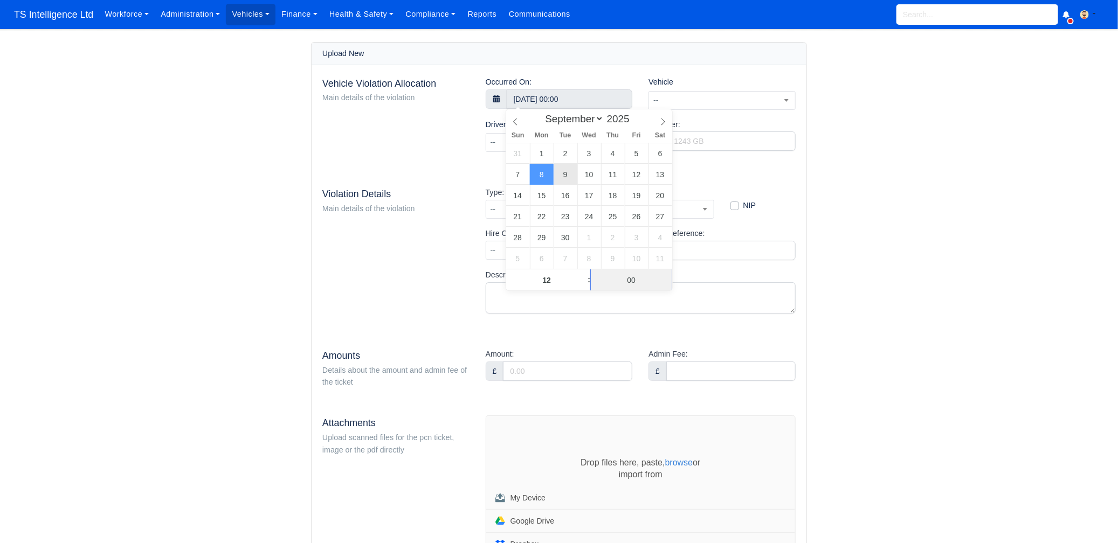
type input "8 September 2025 12:00"
type input "00"
click at [695, 96] on span "--" at bounding box center [722, 100] width 146 height 13
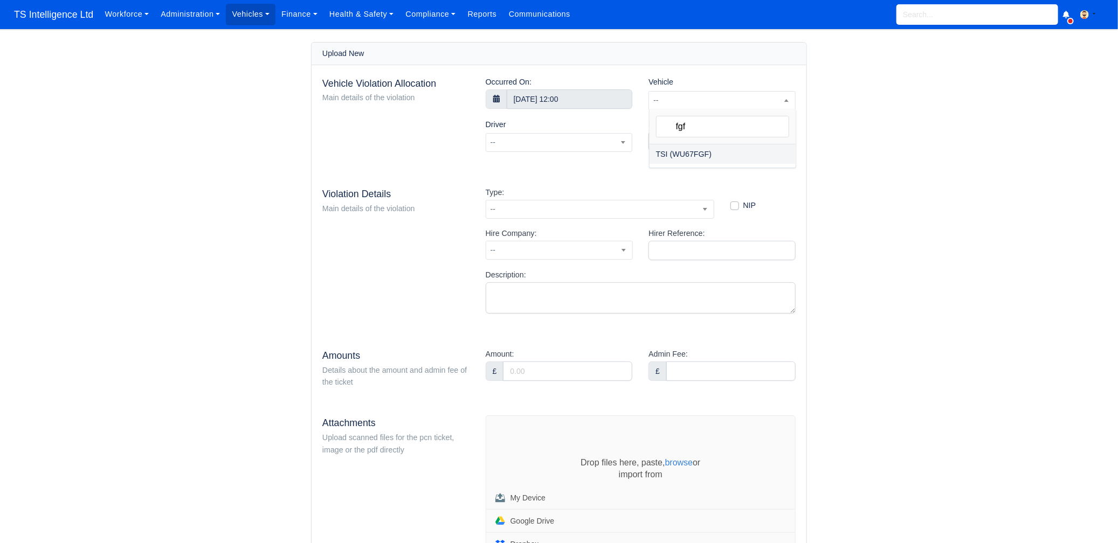
type input "fgf"
select select "257"
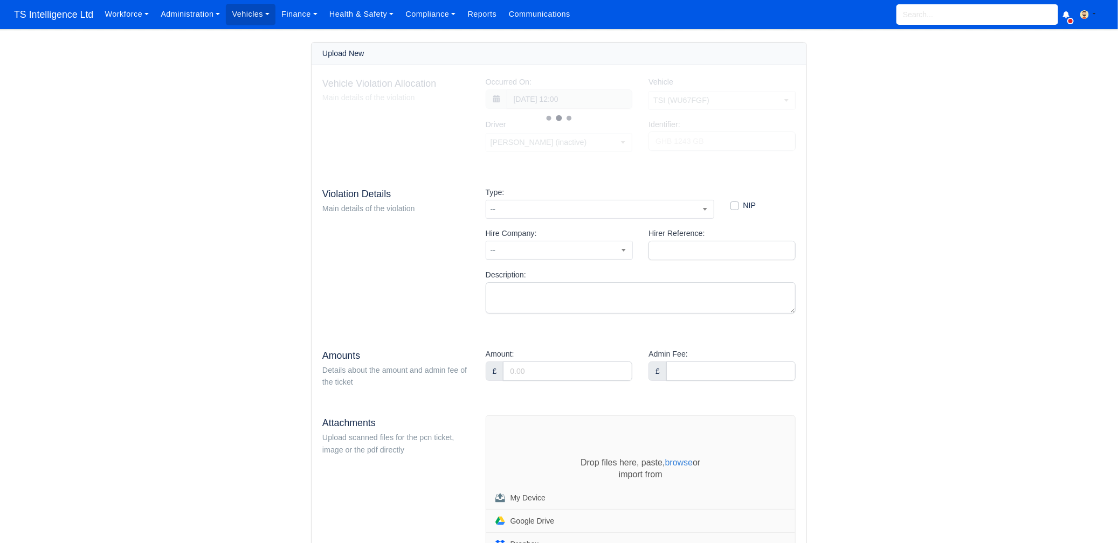
select select "1441"
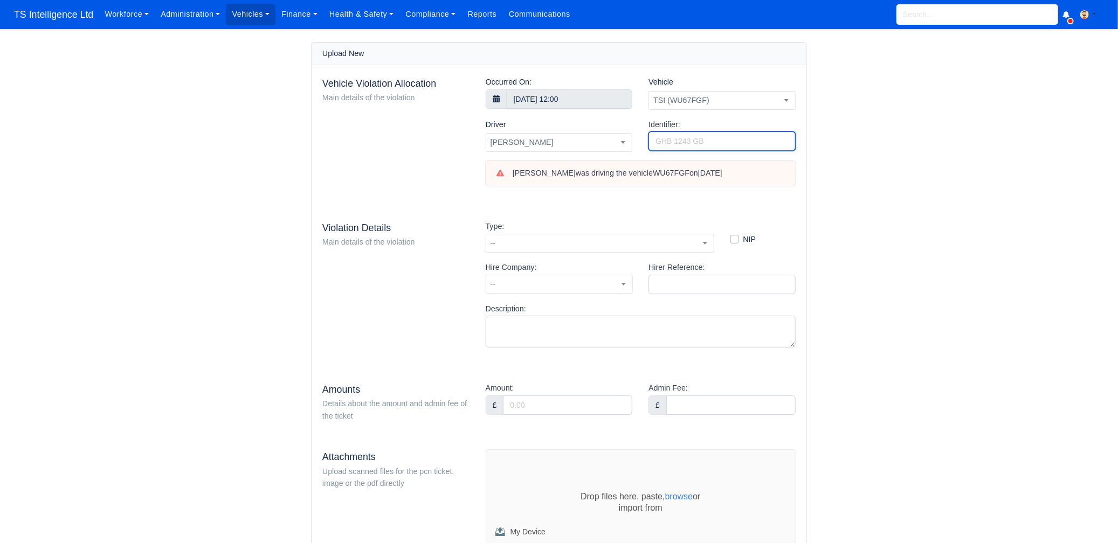
click at [680, 141] on input "Identifier:" at bounding box center [721, 141] width 147 height 19
type input "BZ67200414"
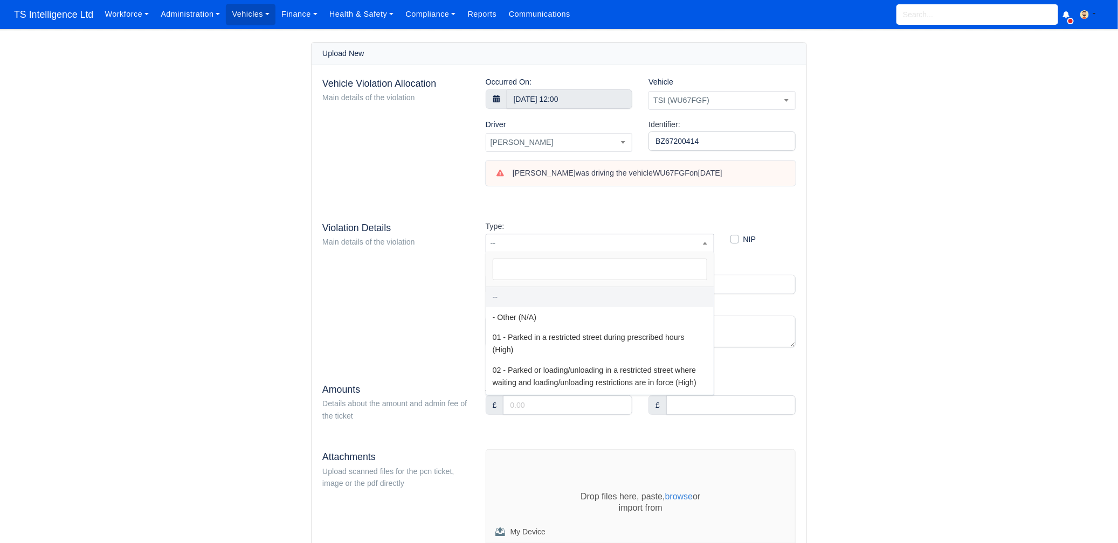
click at [568, 241] on span "--" at bounding box center [599, 243] width 227 height 13
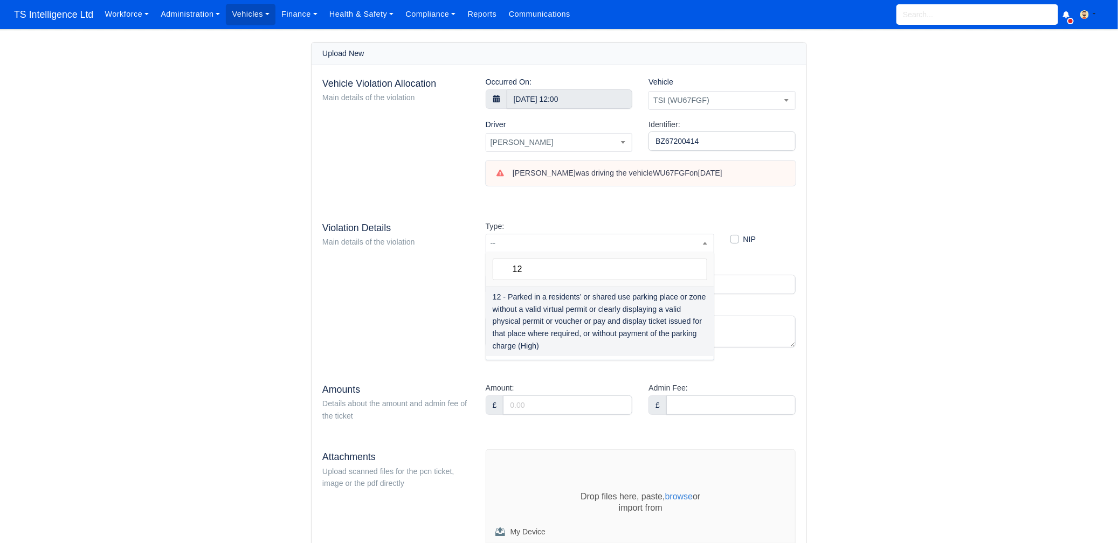
type input "12"
select select "11"
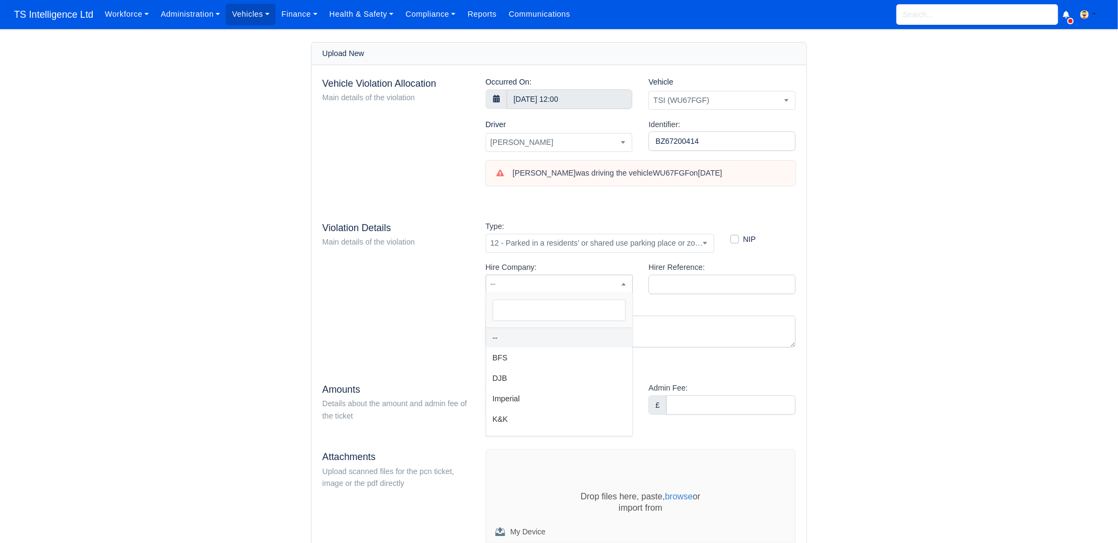
click at [563, 282] on span "--" at bounding box center [559, 284] width 146 height 13
type input "t"
select select "4"
click at [534, 404] on input "Amount:" at bounding box center [567, 405] width 129 height 19
type input "0"
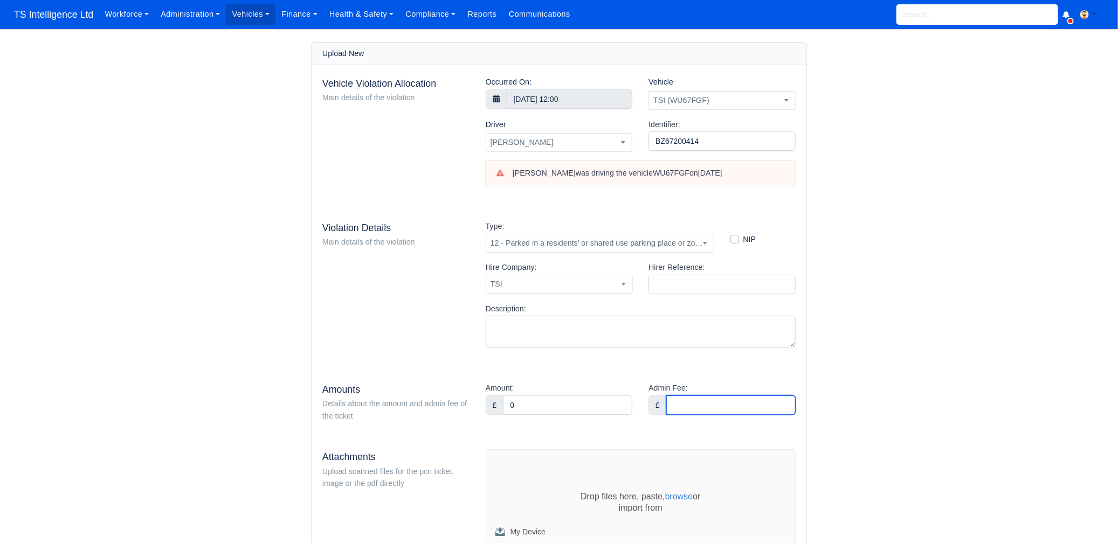
click at [748, 409] on input "Admin Fee:" at bounding box center [730, 405] width 129 height 19
type input "36"
drag, startPoint x: 871, startPoint y: 354, endPoint x: 846, endPoint y: 350, distance: 25.6
click at [871, 354] on main "Upload New Vehicle Violation Allocation Main details of the violation Occurred …" at bounding box center [559, 388] width 1118 height 693
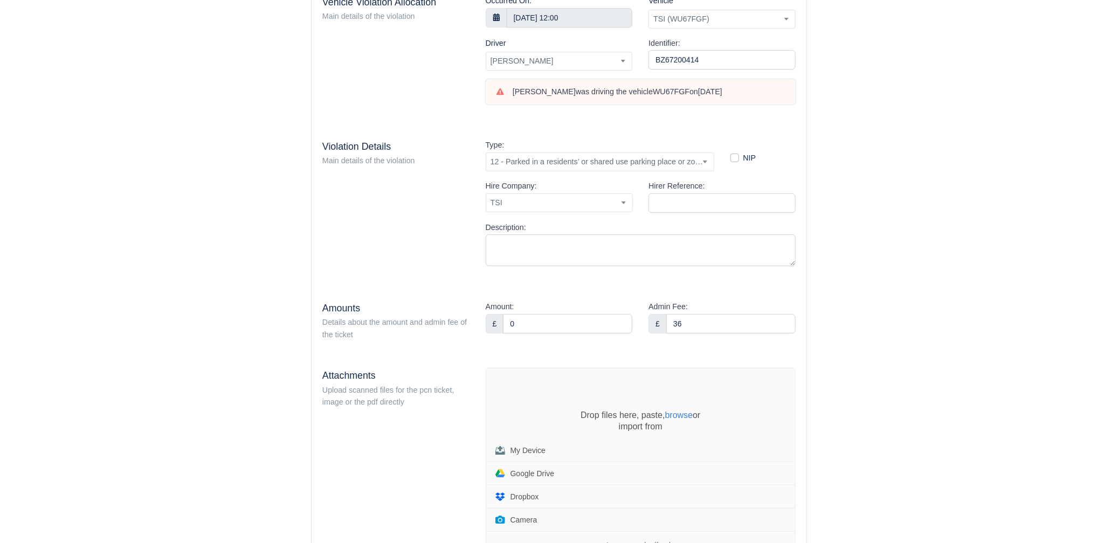
scroll to position [132, 0]
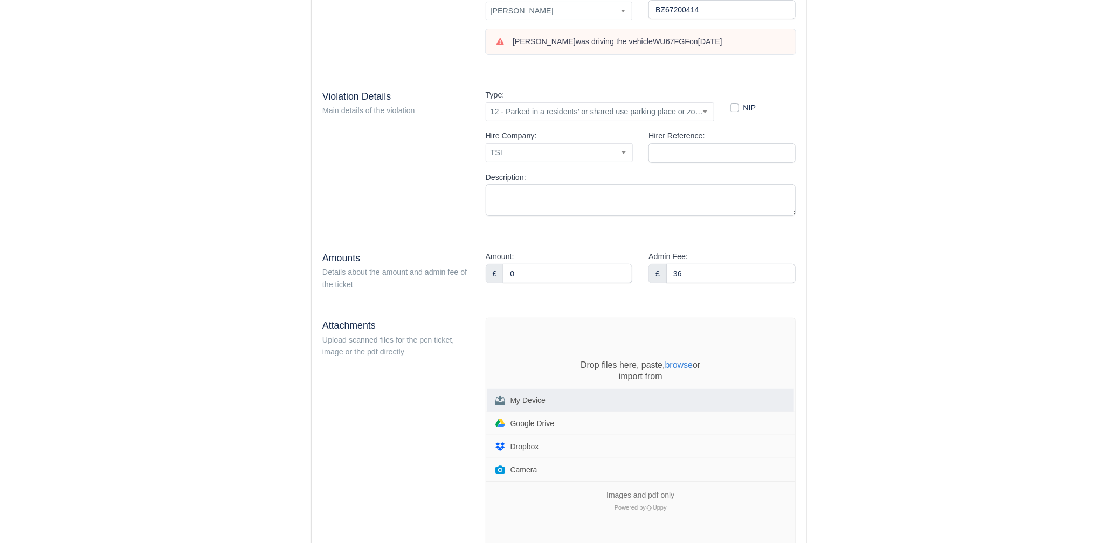
click at [516, 406] on button "My Device" at bounding box center [640, 400] width 307 height 23
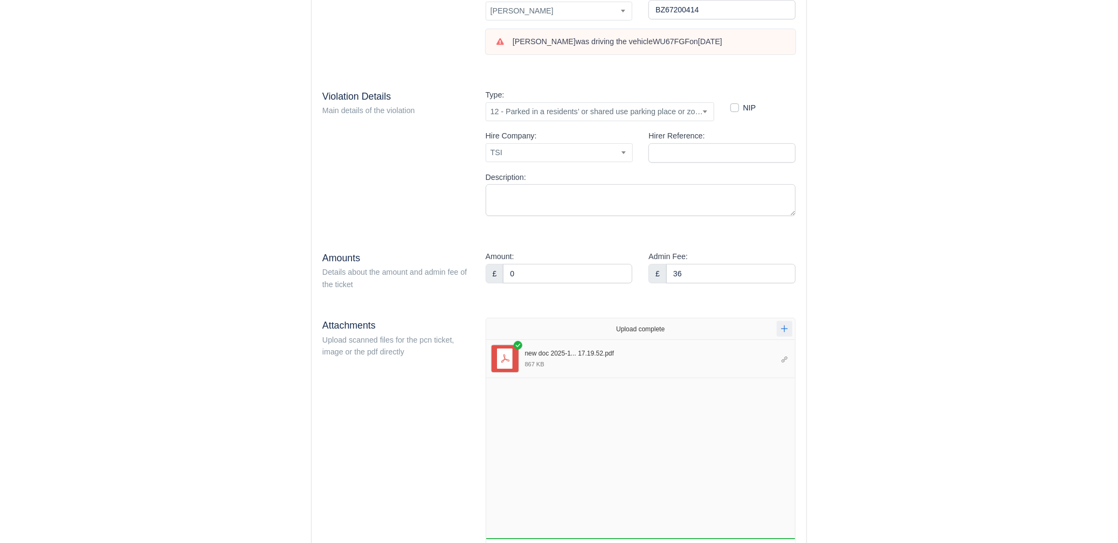
scroll to position [237, 0]
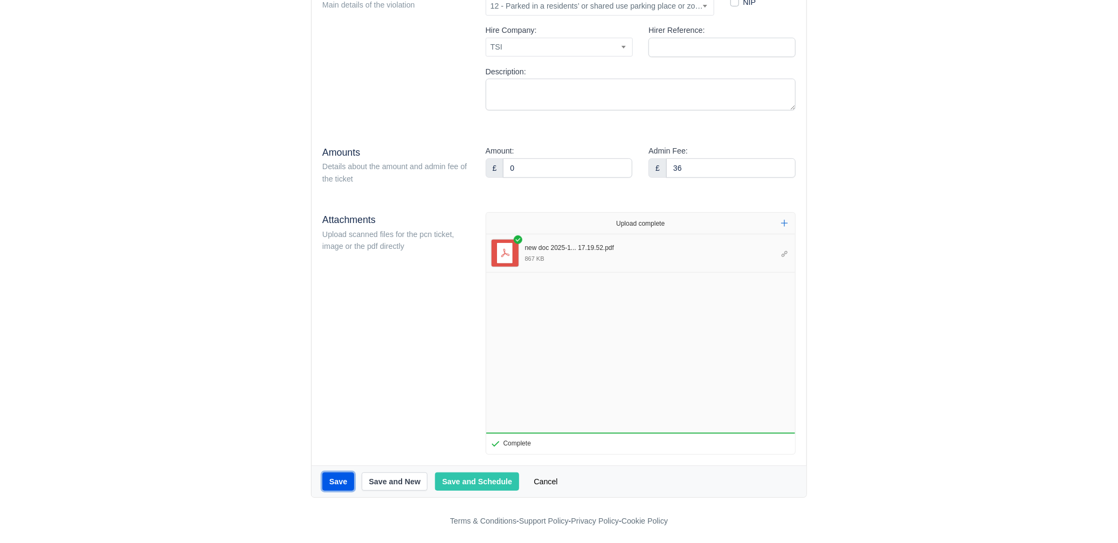
click at [337, 477] on button "Save" at bounding box center [338, 482] width 32 height 18
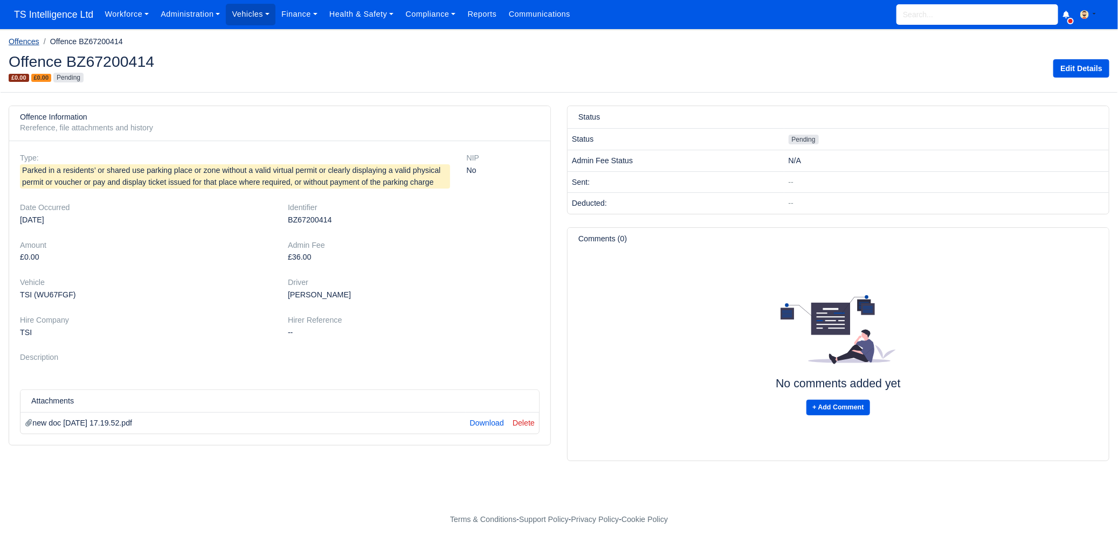
click at [30, 42] on link "Offences" at bounding box center [24, 41] width 31 height 9
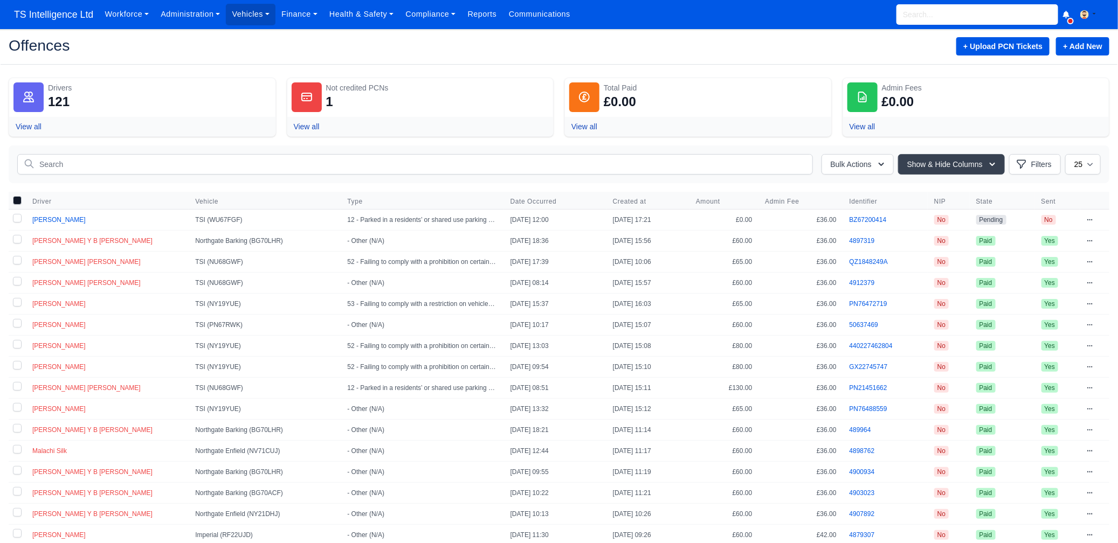
click at [16, 216] on label at bounding box center [17, 220] width 17 height 20
click at [16, 216] on input "checkbox" at bounding box center [17, 218] width 9 height 9
click at [1088, 219] on icon at bounding box center [1090, 220] width 6 height 6
click at [883, 180] on div "Bulk Actions Transferred liability Mark as Paid & Credit Send to the drivers Pu…" at bounding box center [559, 165] width 1101 height 38
click at [434, 176] on div "Bulk Actions Transferred liability Mark as Paid & Credit Send to the drivers Pu…" at bounding box center [559, 165] width 1101 height 38
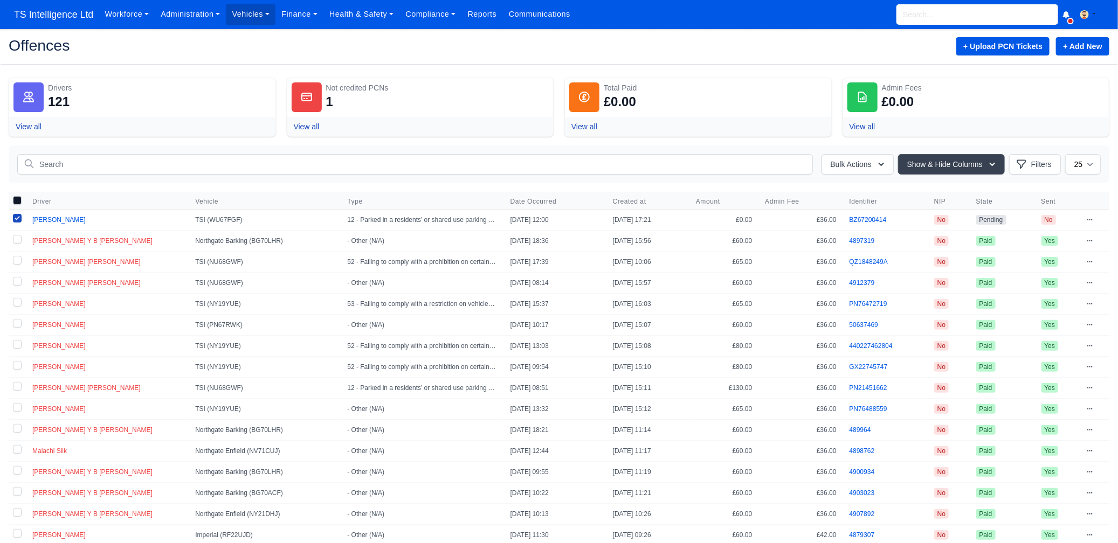
click at [19, 216] on label at bounding box center [17, 220] width 17 height 20
click at [19, 216] on input "checkbox" at bounding box center [17, 218] width 9 height 9
click at [18, 214] on label at bounding box center [17, 220] width 17 height 20
click at [18, 214] on input "checkbox" at bounding box center [17, 218] width 9 height 9
checkbox input "true"
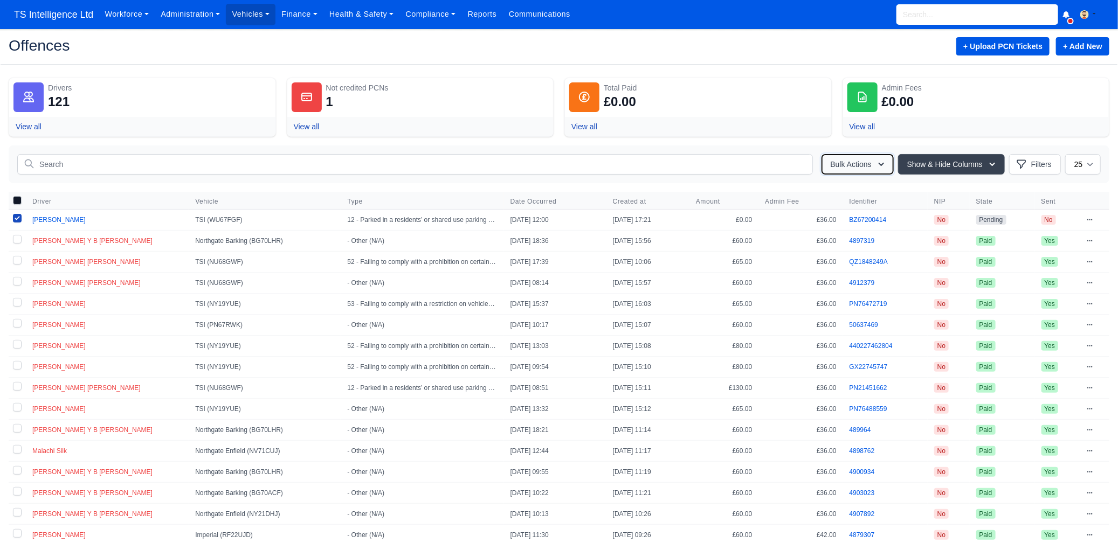
click at [871, 159] on button "Bulk Actions" at bounding box center [857, 164] width 72 height 20
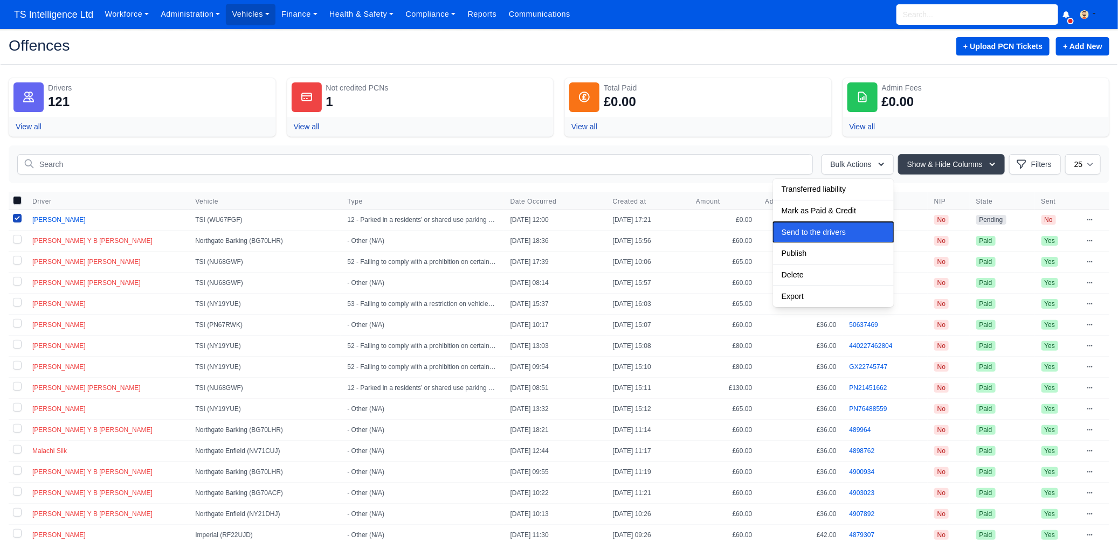
click at [806, 231] on span "Send to the drivers" at bounding box center [814, 232] width 64 height 9
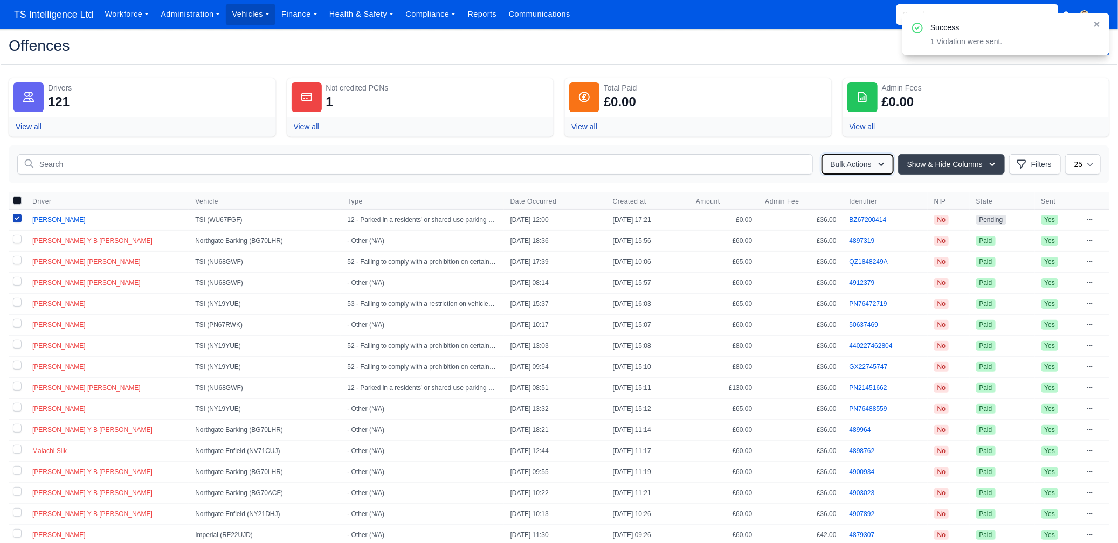
click at [851, 165] on button "Bulk Actions" at bounding box center [857, 164] width 72 height 20
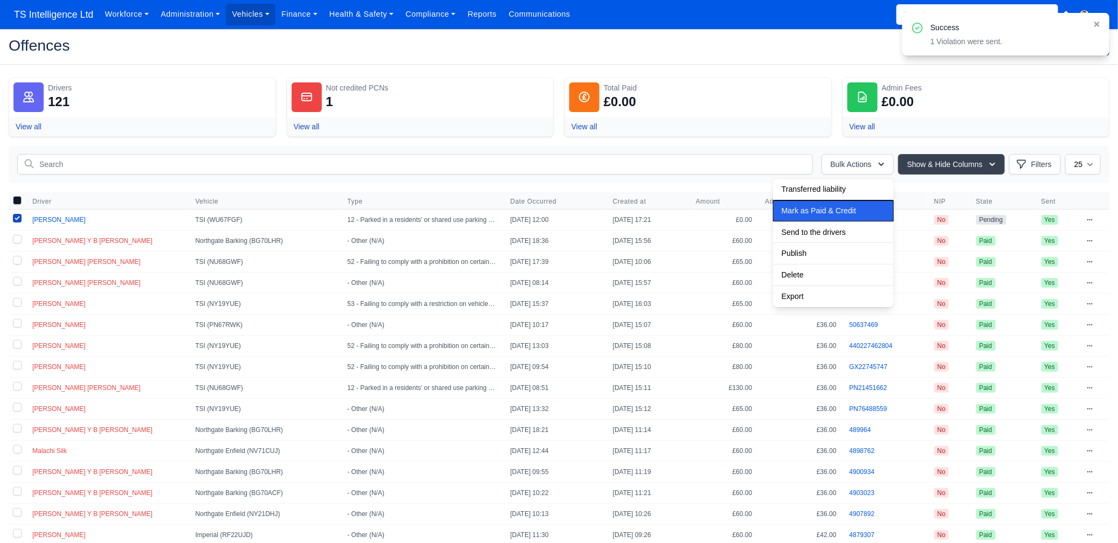
click at [828, 212] on span "Mark as Paid & Credit" at bounding box center [819, 210] width 74 height 9
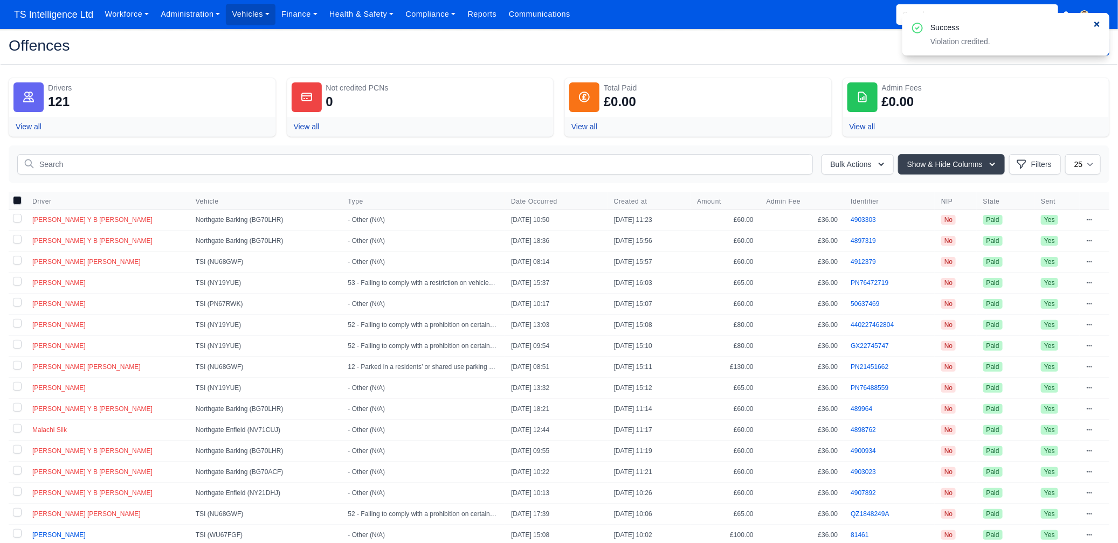
click at [1096, 24] on icon at bounding box center [1096, 24] width 5 height 5
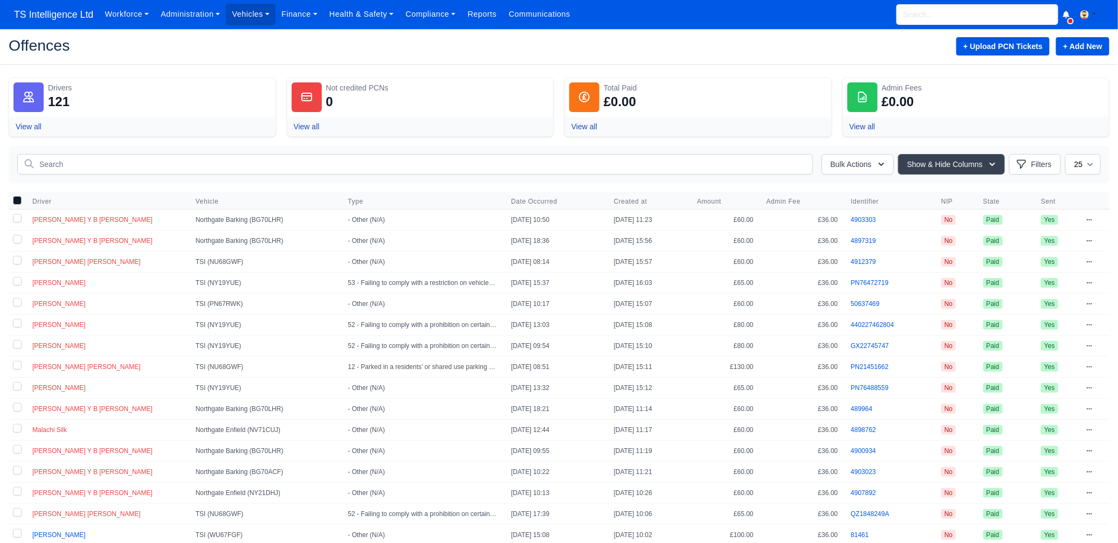
click at [941, 13] on input "search" at bounding box center [977, 14] width 162 height 20
type input "ruben"
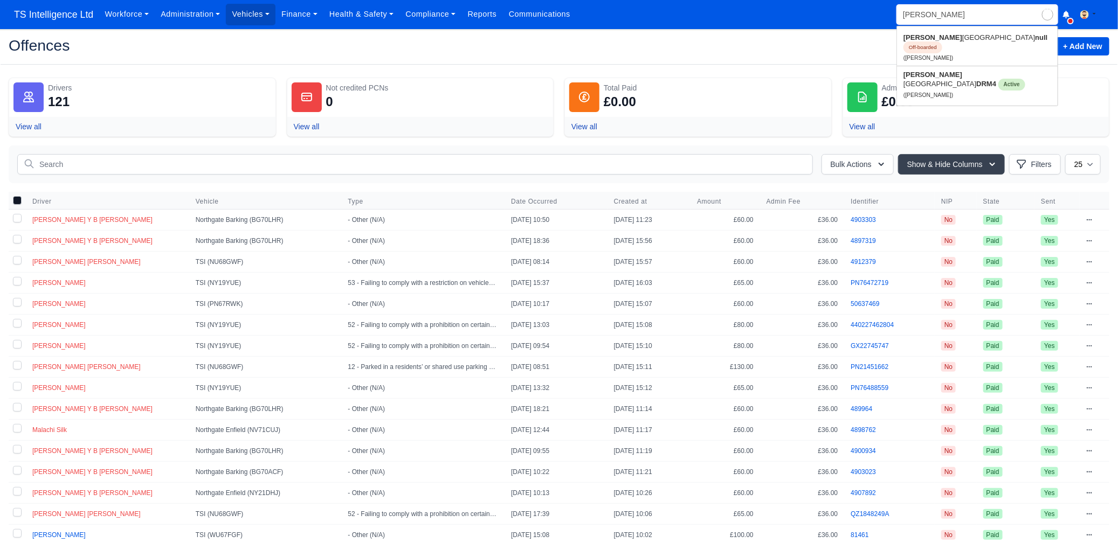
type input "ruben Kimbanzia"
click at [930, 71] on link "Ruben Kimbanzia DRM4 Active (Ruben Kimbanzia)" at bounding box center [977, 84] width 161 height 37
type input "[PERSON_NAME]"
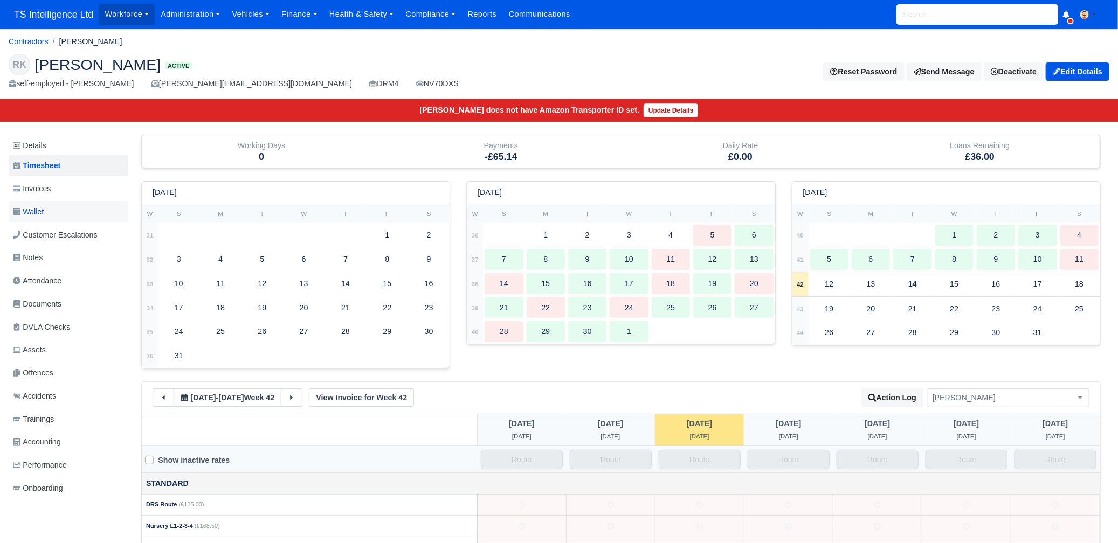
click at [80, 205] on link "Wallet" at bounding box center [69, 212] width 120 height 21
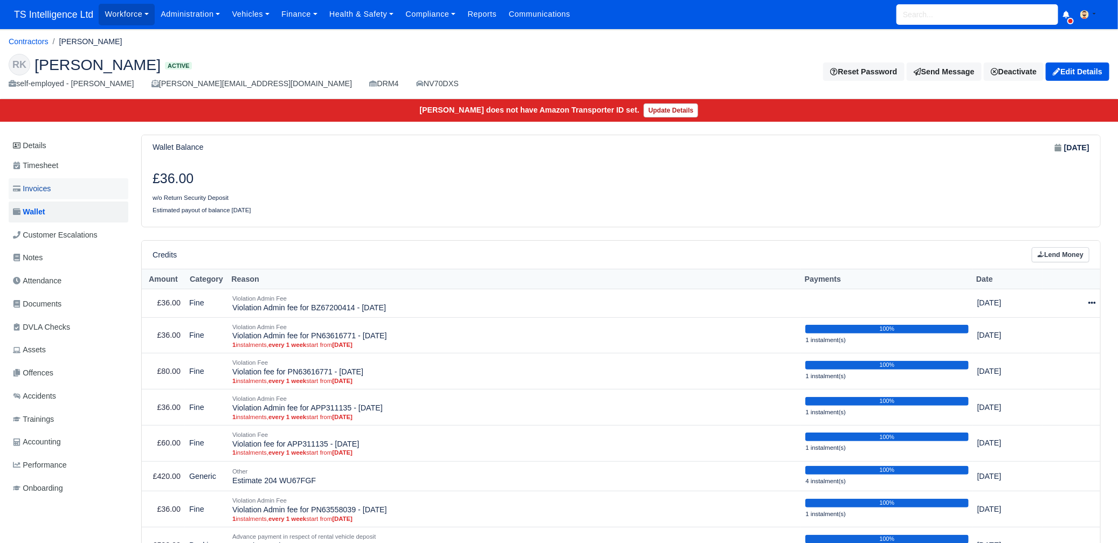
click at [79, 187] on link "Invoices" at bounding box center [69, 188] width 120 height 21
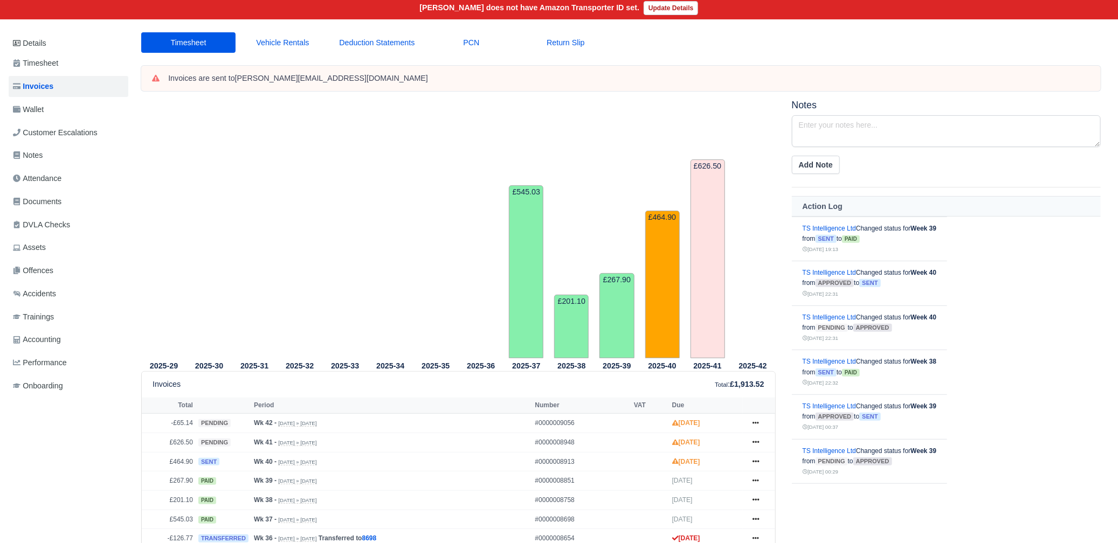
scroll to position [44, 0]
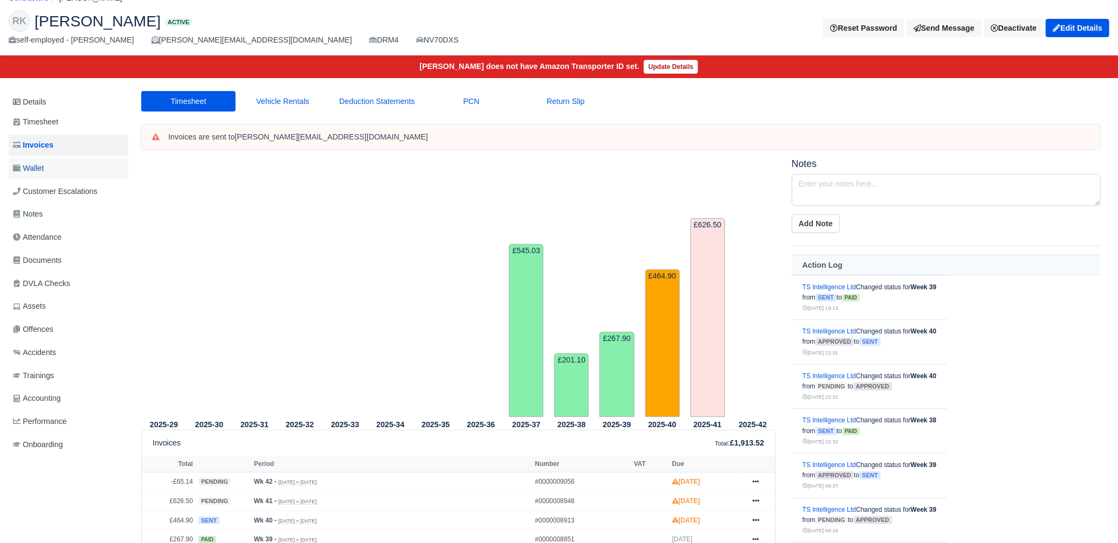
click at [70, 168] on link "Wallet" at bounding box center [69, 168] width 120 height 21
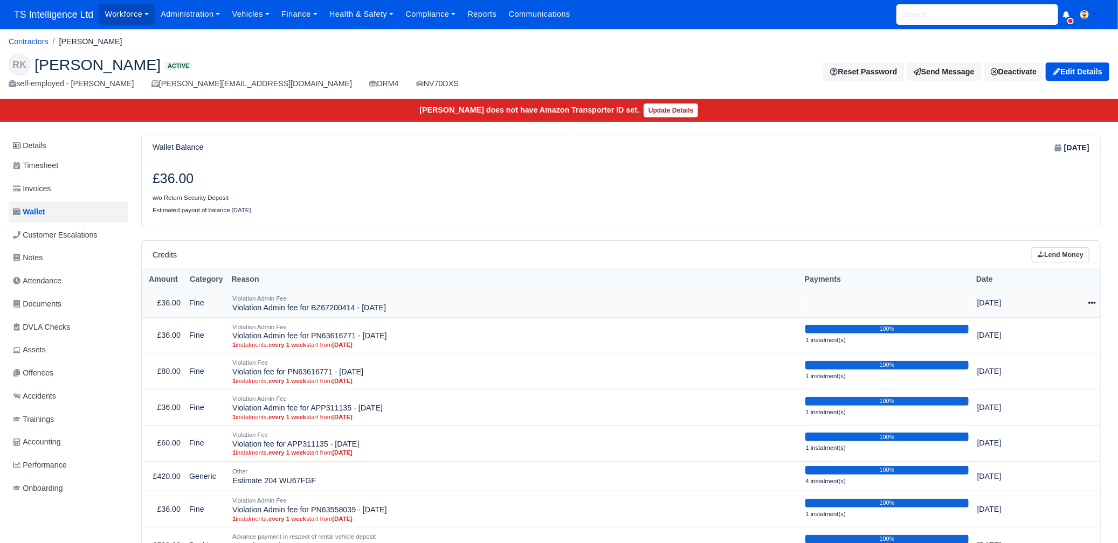
click at [1092, 299] on icon at bounding box center [1092, 303] width 8 height 8
click at [1027, 350] on link "Schedule" at bounding box center [1041, 352] width 96 height 17
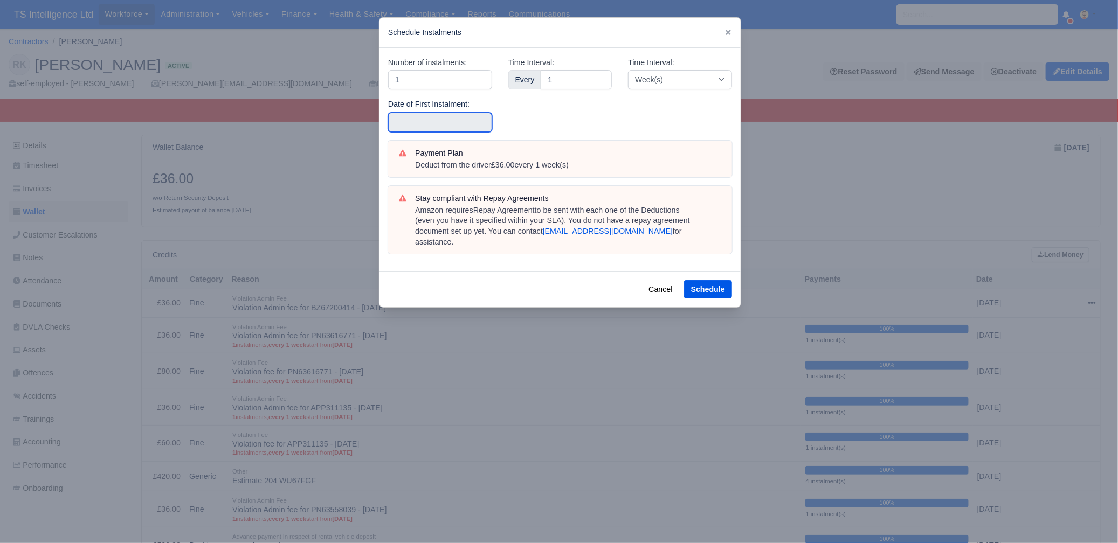
click at [439, 118] on input "text" at bounding box center [440, 122] width 104 height 19
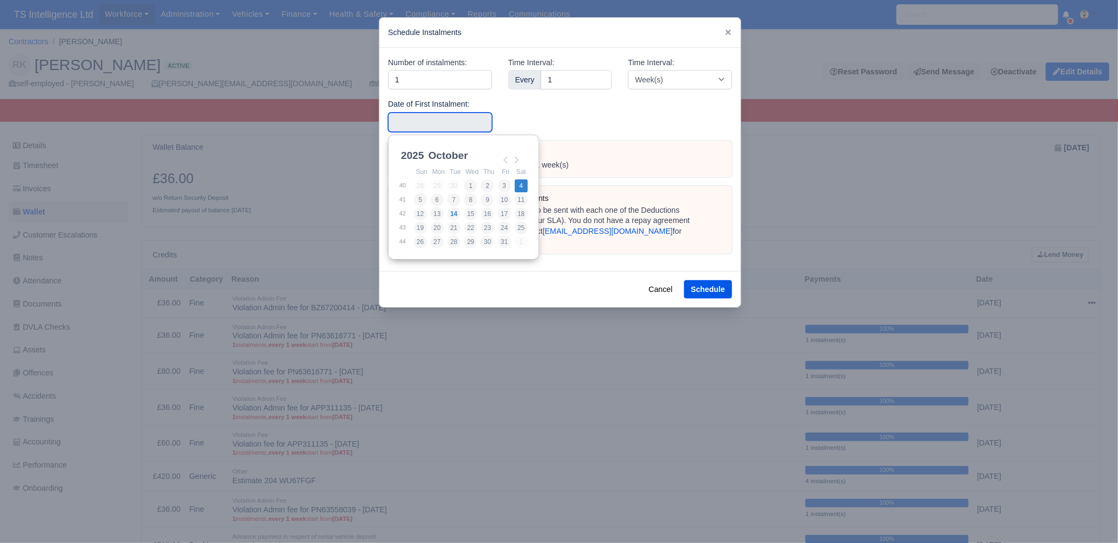
type input "2025-10-04"
drag, startPoint x: 521, startPoint y: 186, endPoint x: 544, endPoint y: 197, distance: 25.3
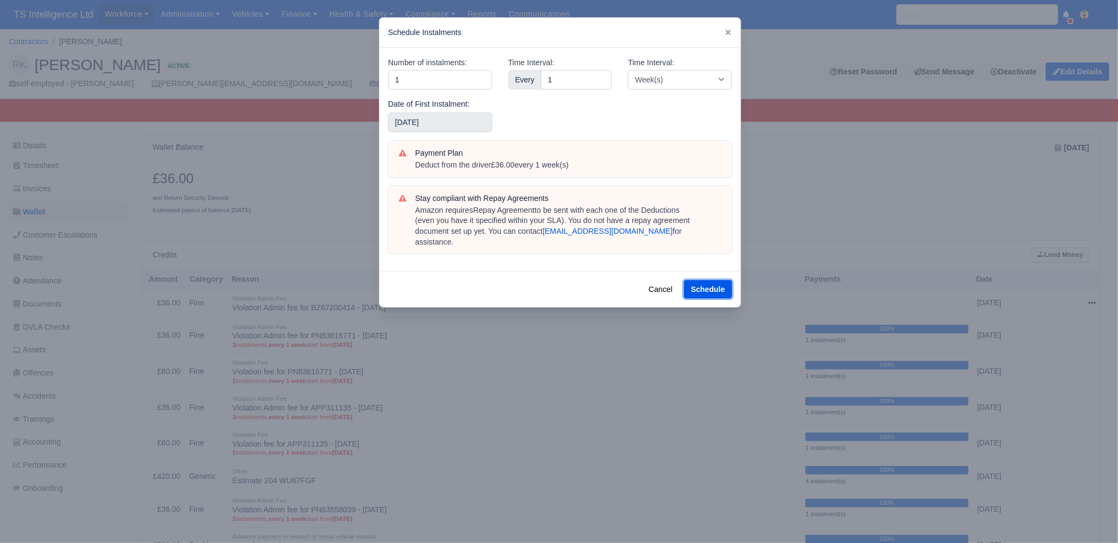
click at [722, 280] on button "Schedule" at bounding box center [708, 289] width 48 height 18
